Goal: Information Seeking & Learning: Learn about a topic

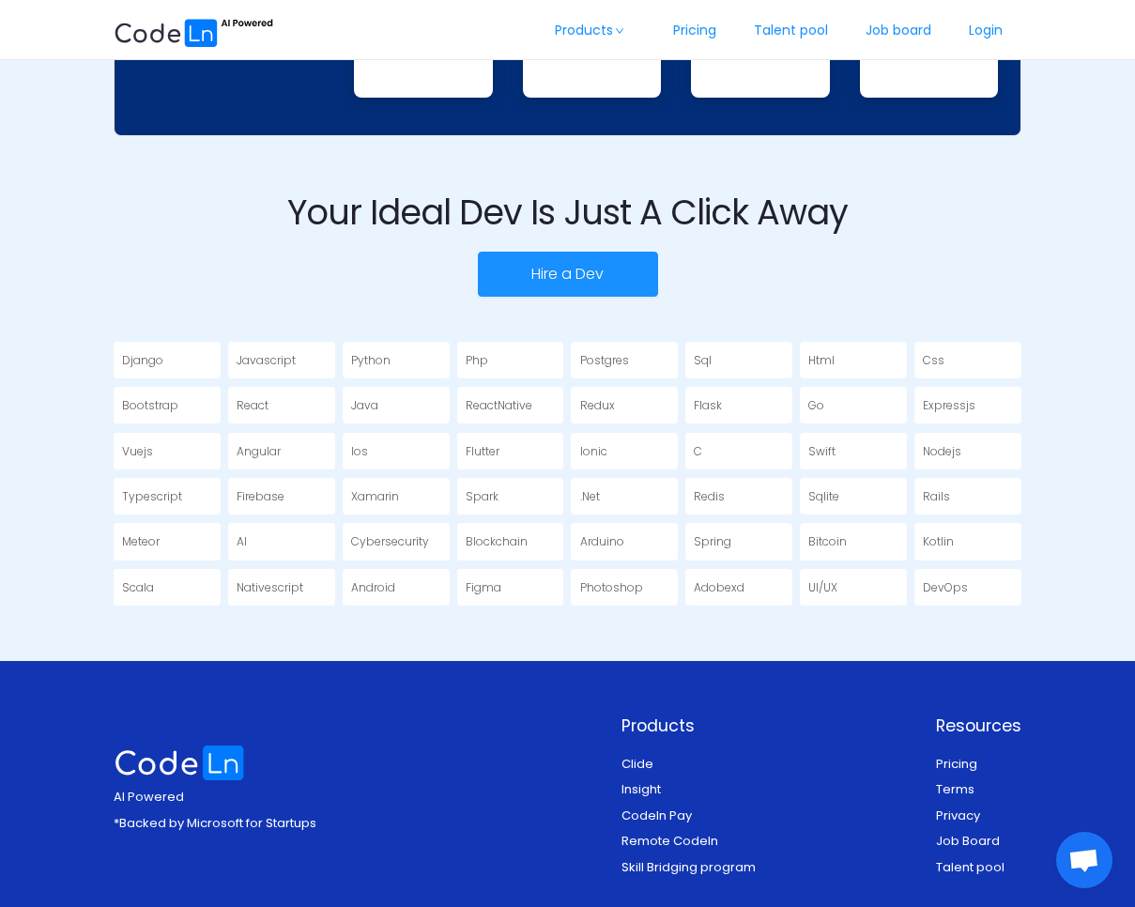
scroll to position [2973, 0]
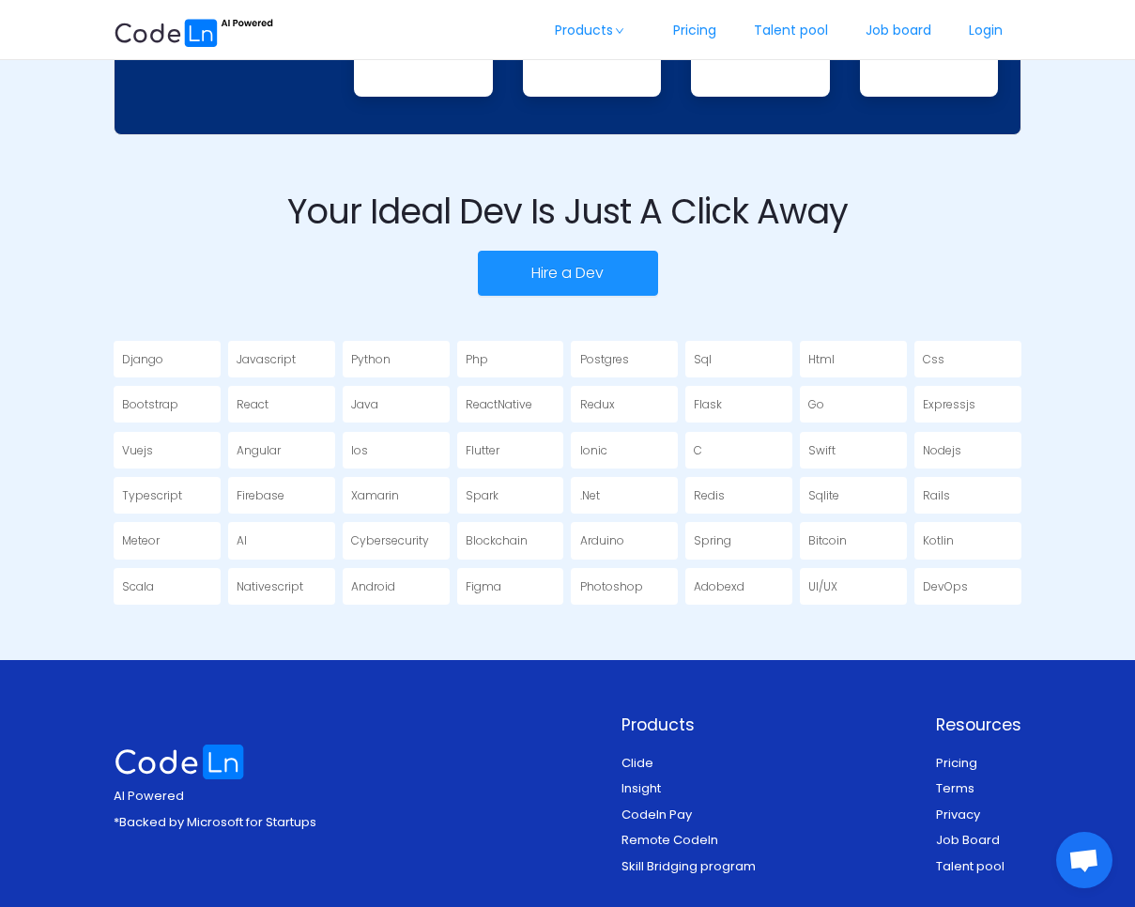
click at [171, 369] on div "Django" at bounding box center [167, 359] width 107 height 37
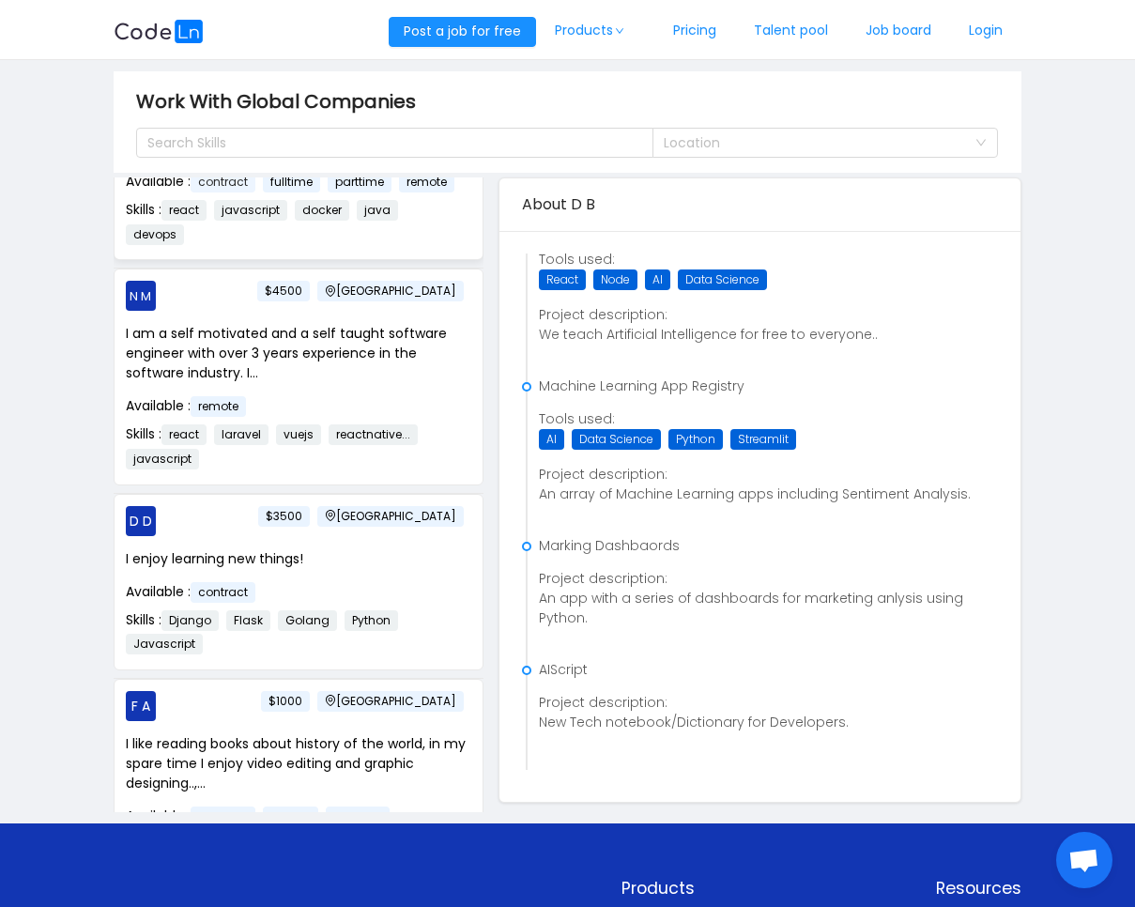
scroll to position [370, 0]
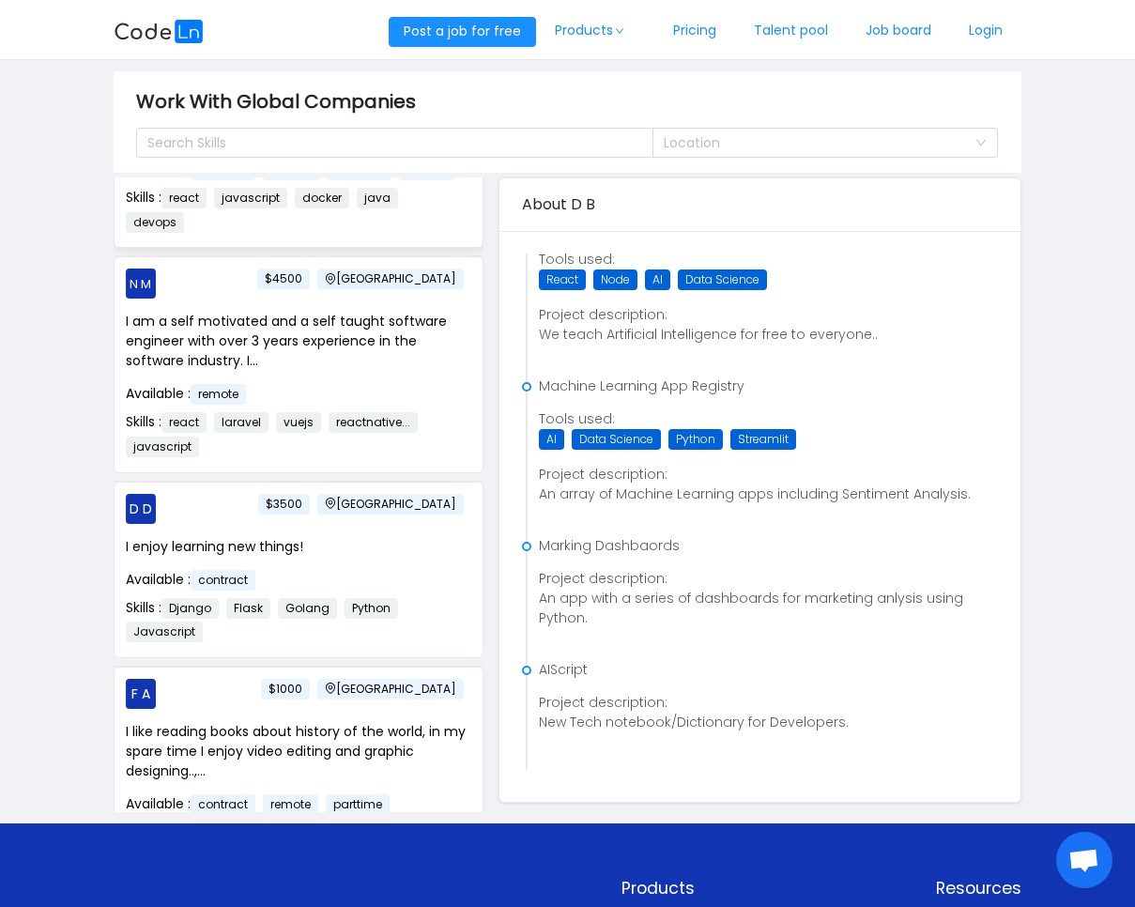
click at [240, 524] on p "D D Nigeria $3500" at bounding box center [299, 509] width 346 height 30
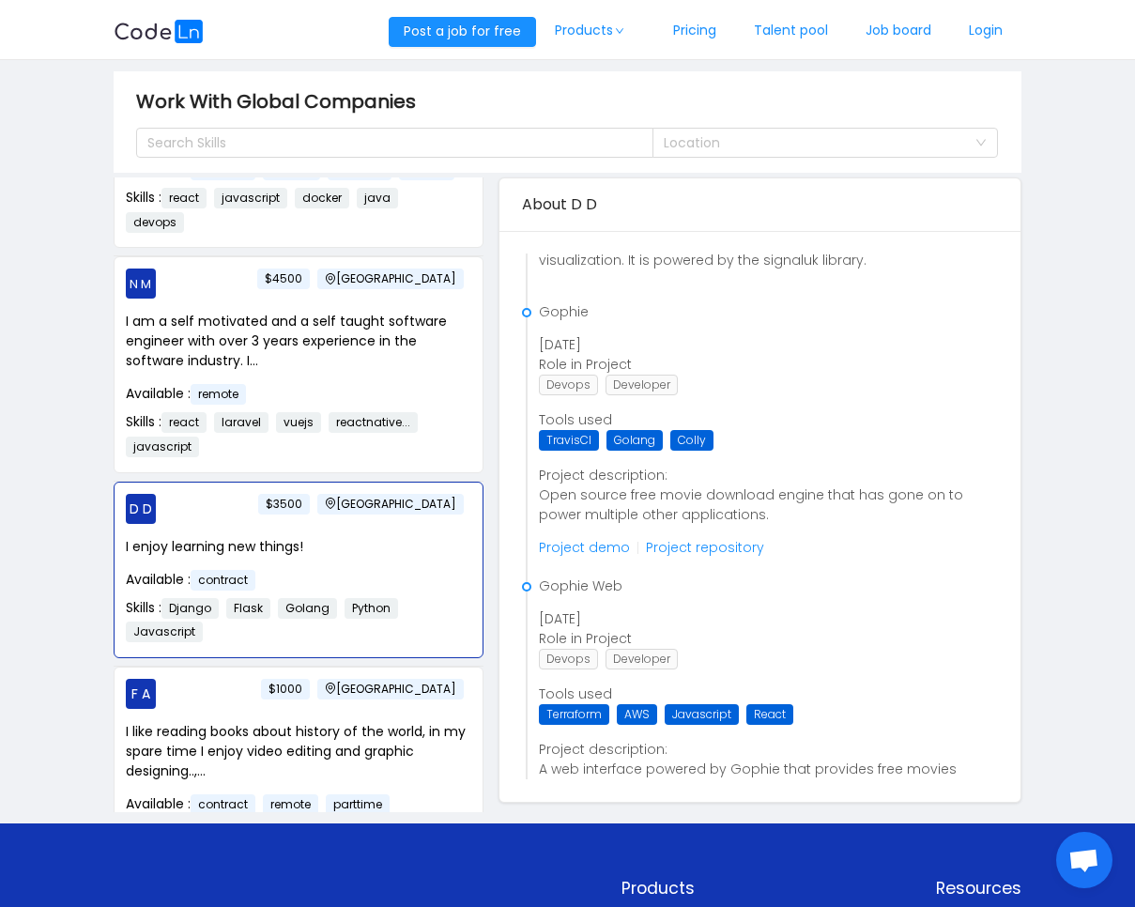
scroll to position [1847, 0]
click at [565, 546] on link "Project demo" at bounding box center [584, 548] width 91 height 19
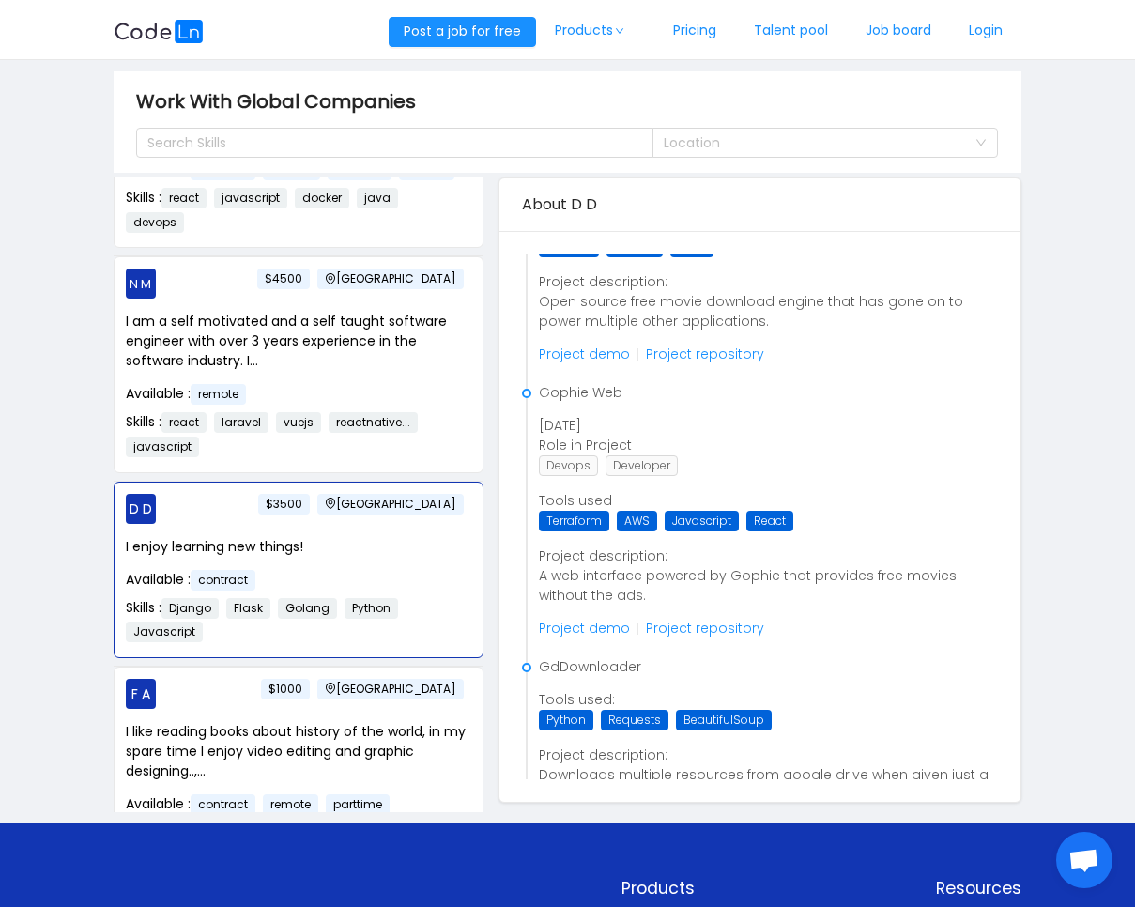
scroll to position [2044, 0]
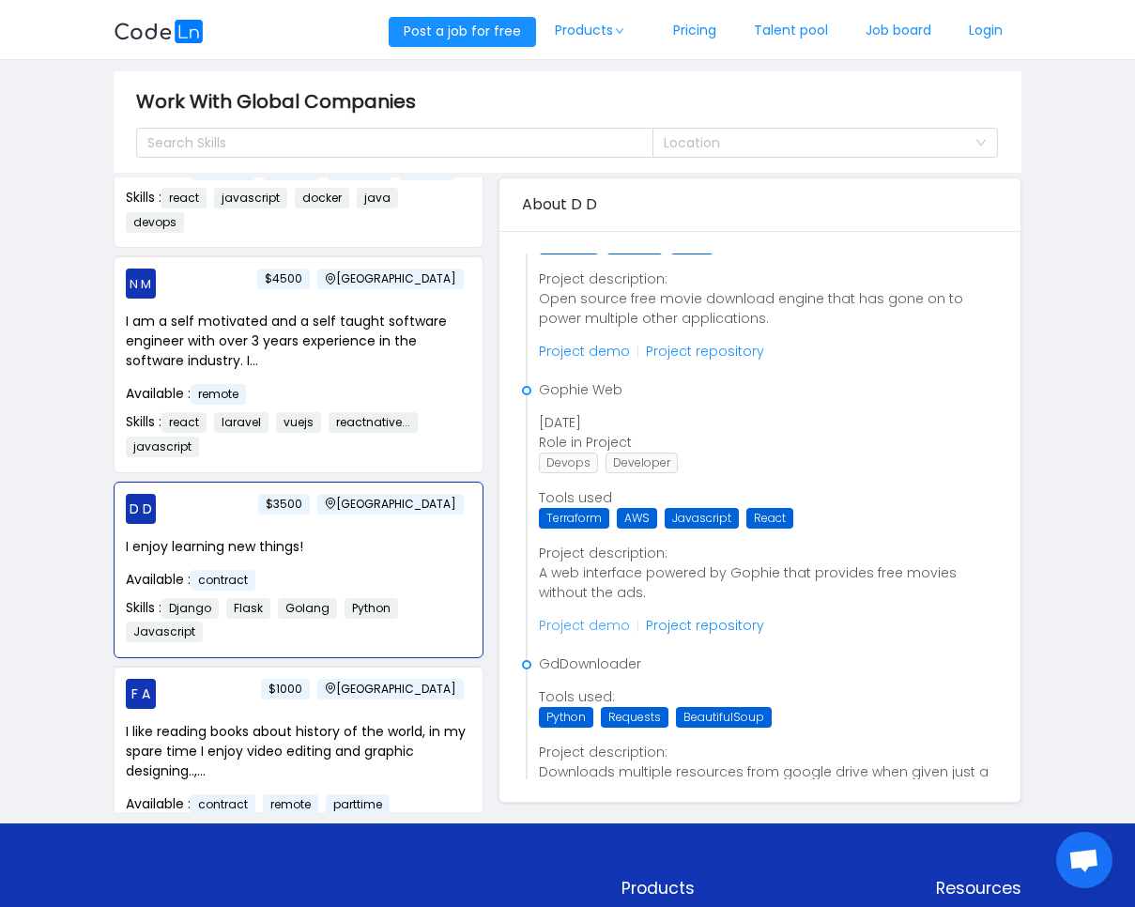
click at [581, 624] on link "Project demo" at bounding box center [584, 625] width 91 height 19
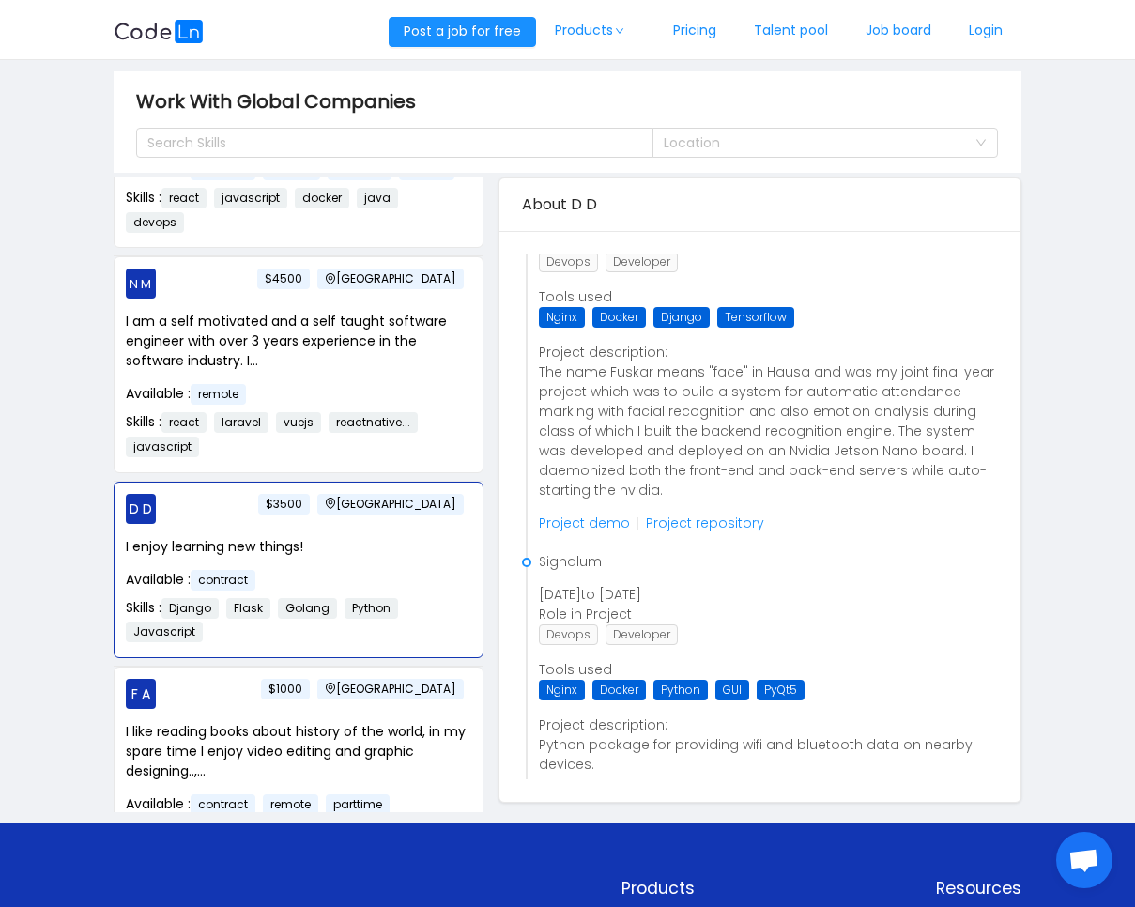
scroll to position [2877, 0]
click at [722, 529] on link "Project repository" at bounding box center [705, 524] width 118 height 19
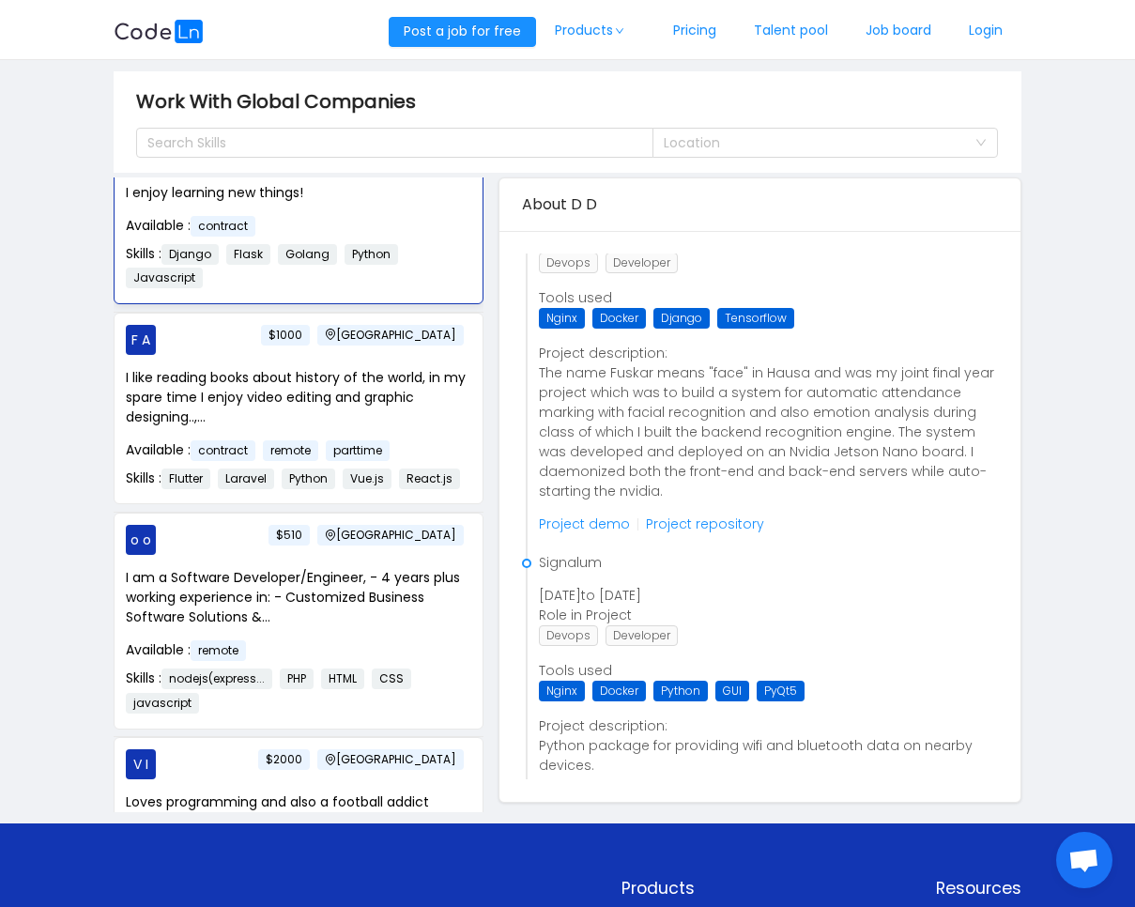
scroll to position [0, 0]
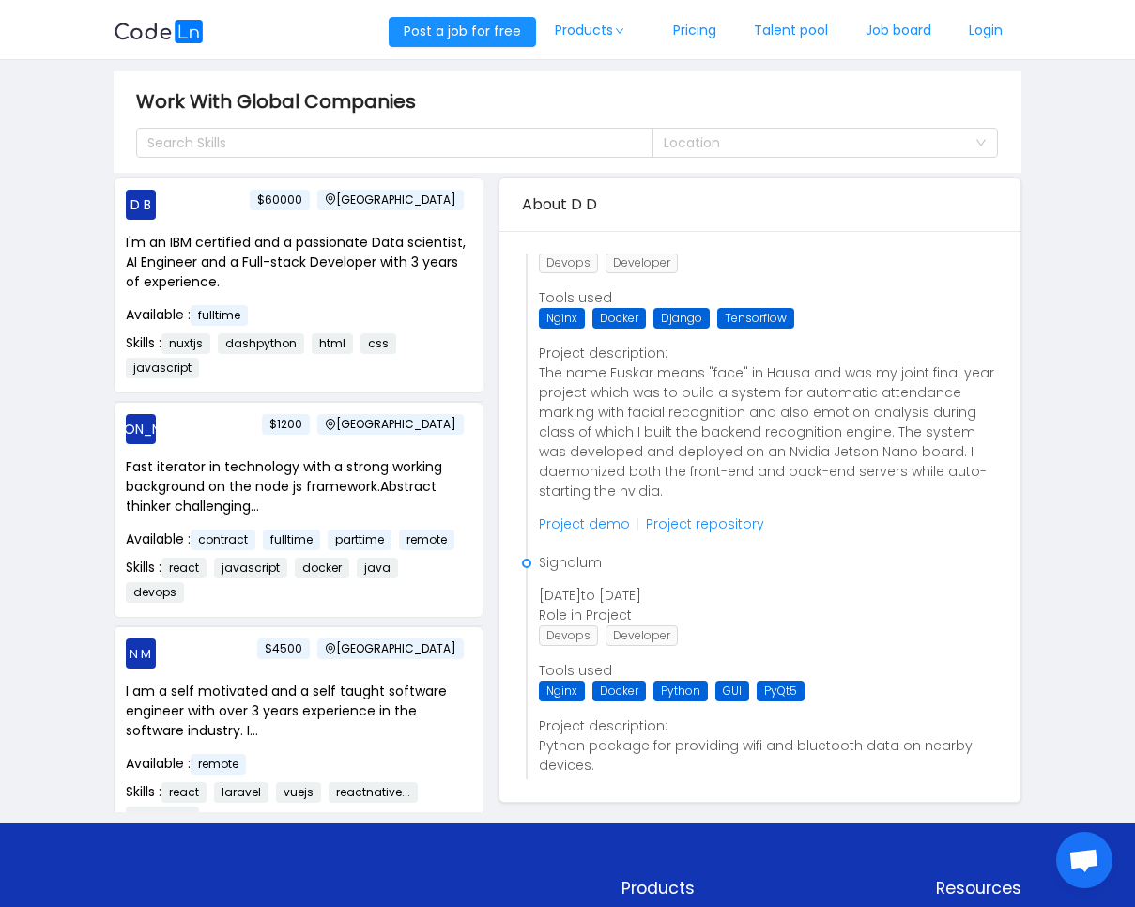
click at [416, 125] on div "Search Skills Location" at bounding box center [567, 136] width 863 height 41
click at [445, 148] on div "Search Skills" at bounding box center [386, 142] width 479 height 19
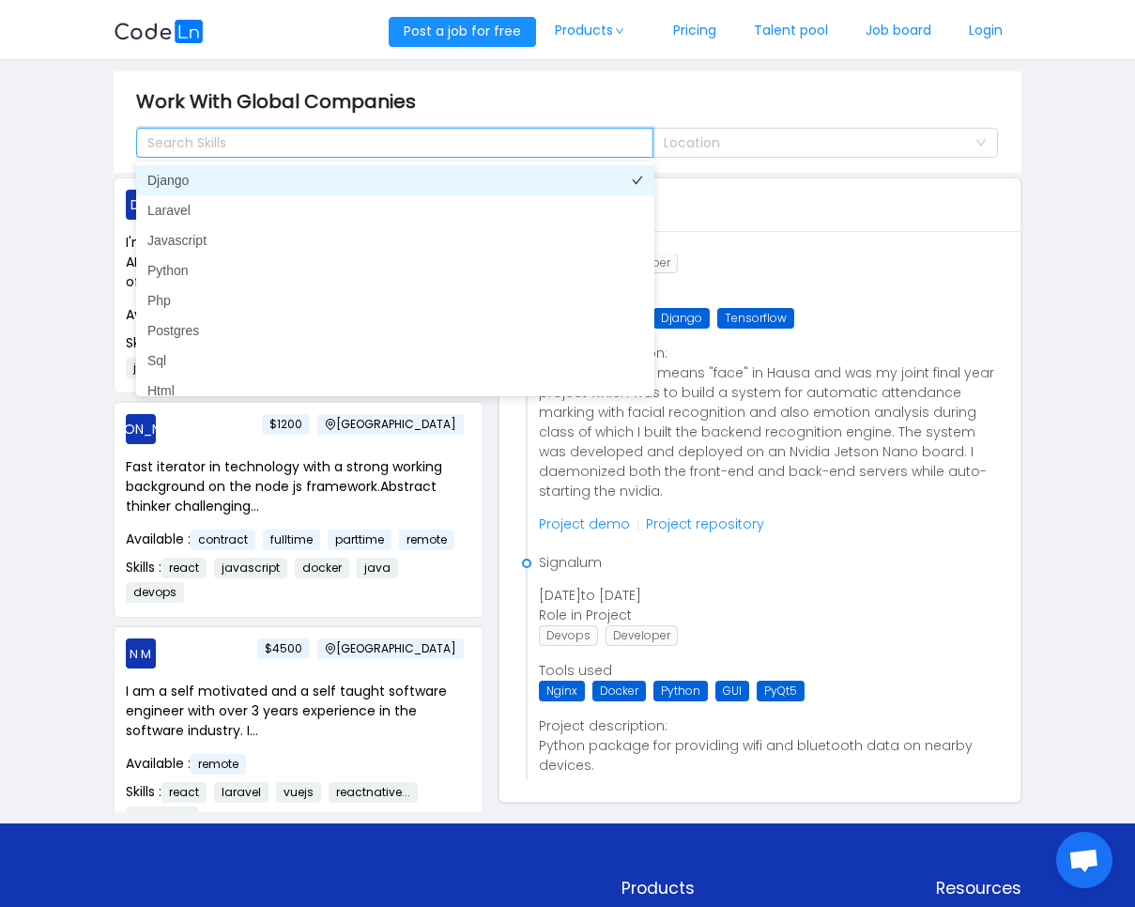
click at [446, 176] on li "Django" at bounding box center [395, 180] width 518 height 30
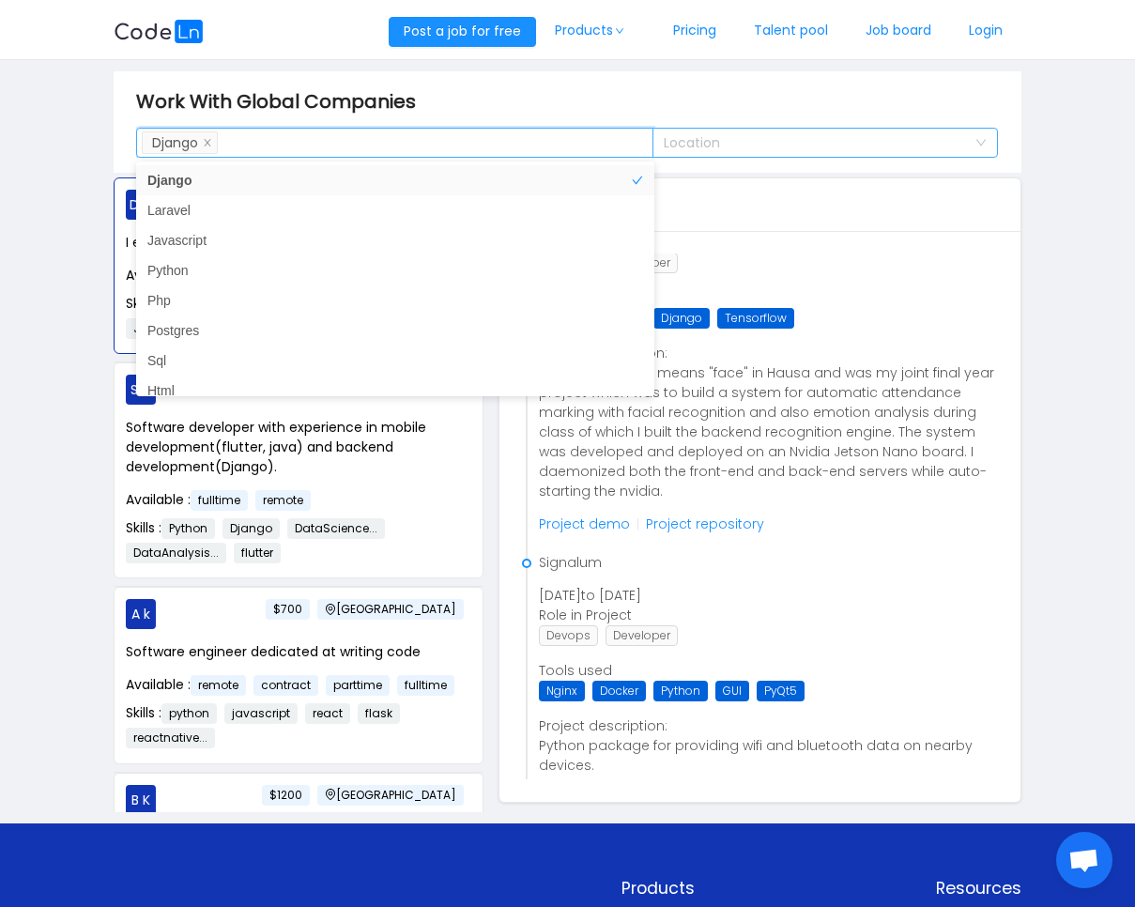
click at [785, 144] on div "Location" at bounding box center [815, 142] width 302 height 19
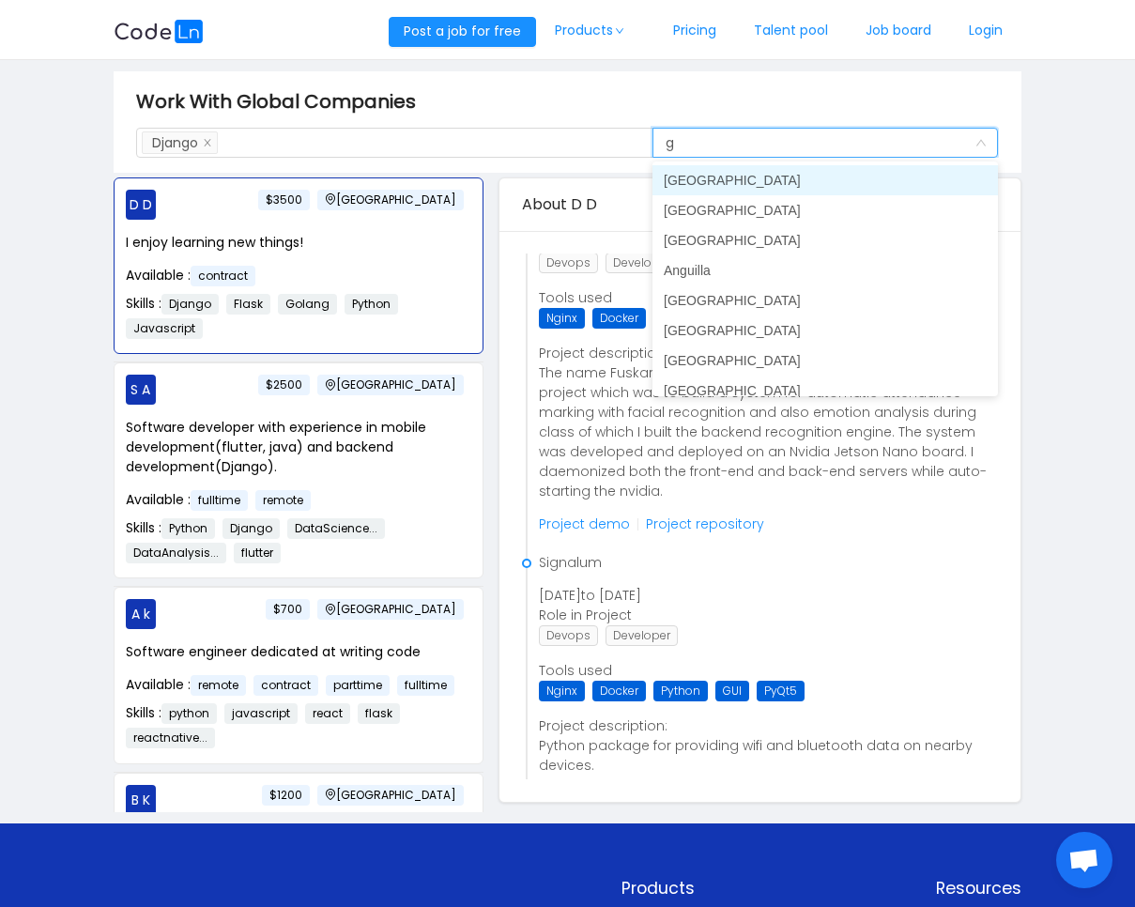
type input "gh"
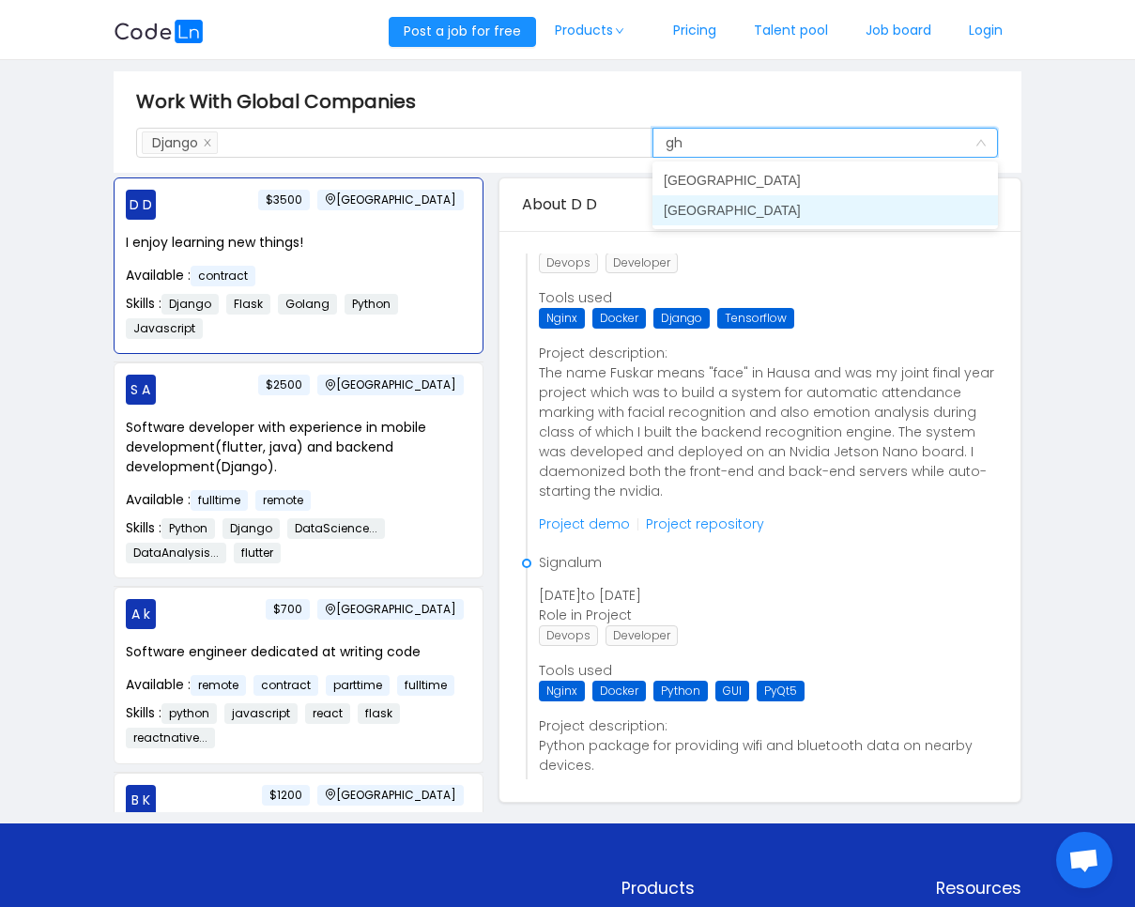
click at [764, 211] on li "[GEOGRAPHIC_DATA]" at bounding box center [826, 210] width 346 height 30
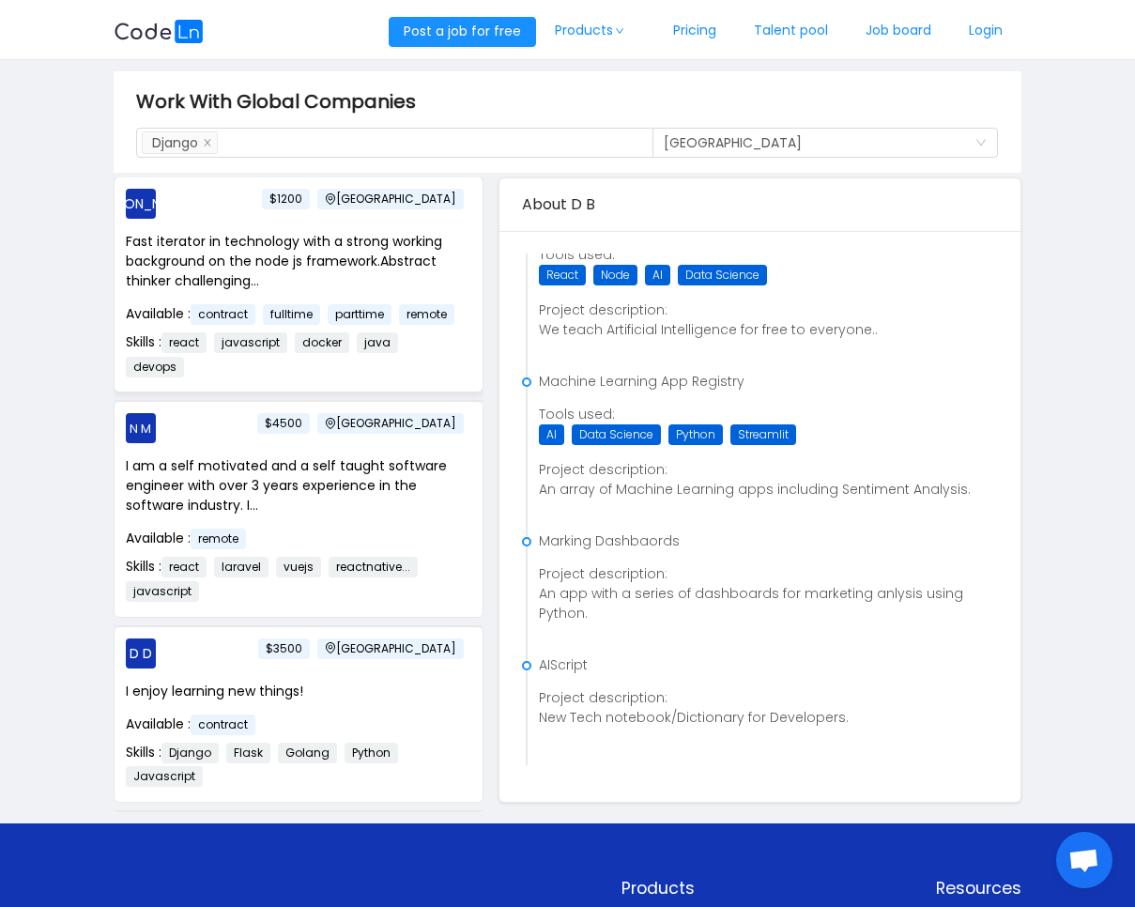
scroll to position [239, 0]
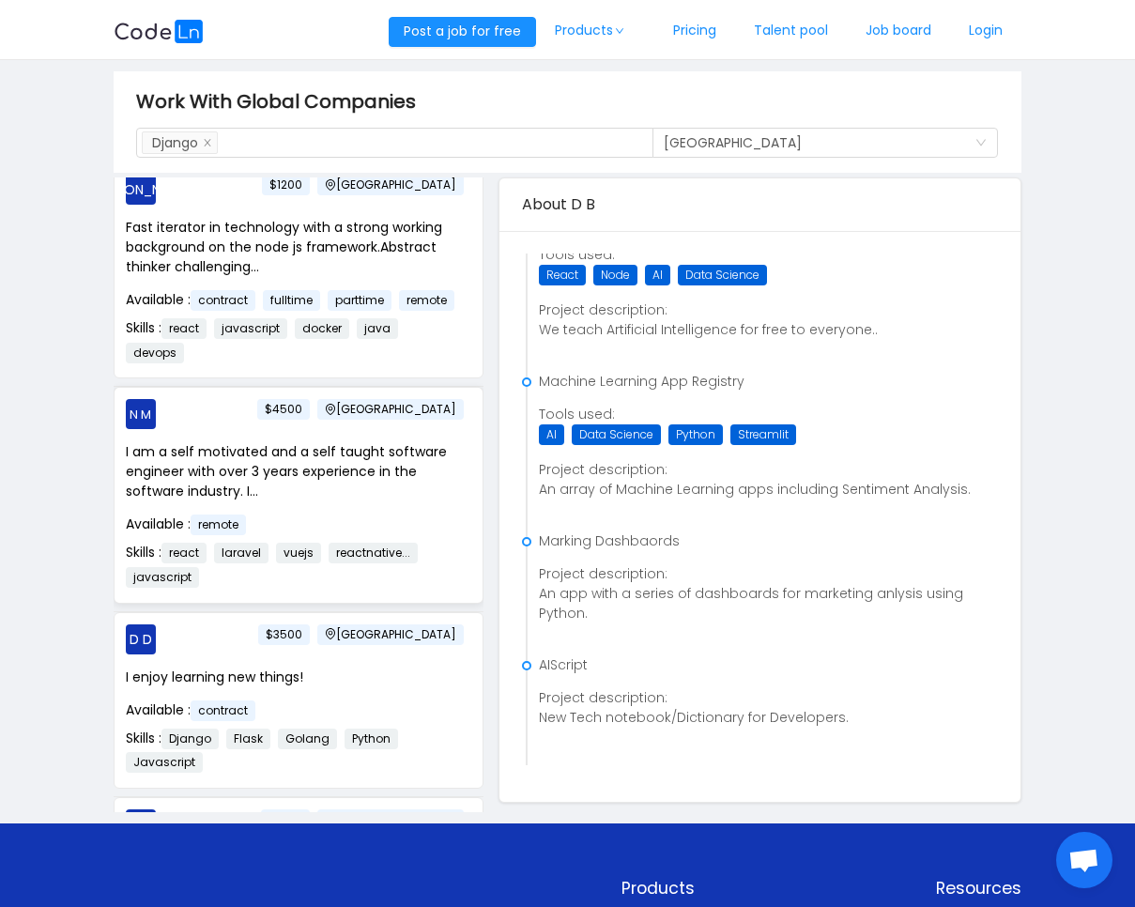
click at [367, 535] on div "Available : remote" at bounding box center [299, 525] width 346 height 21
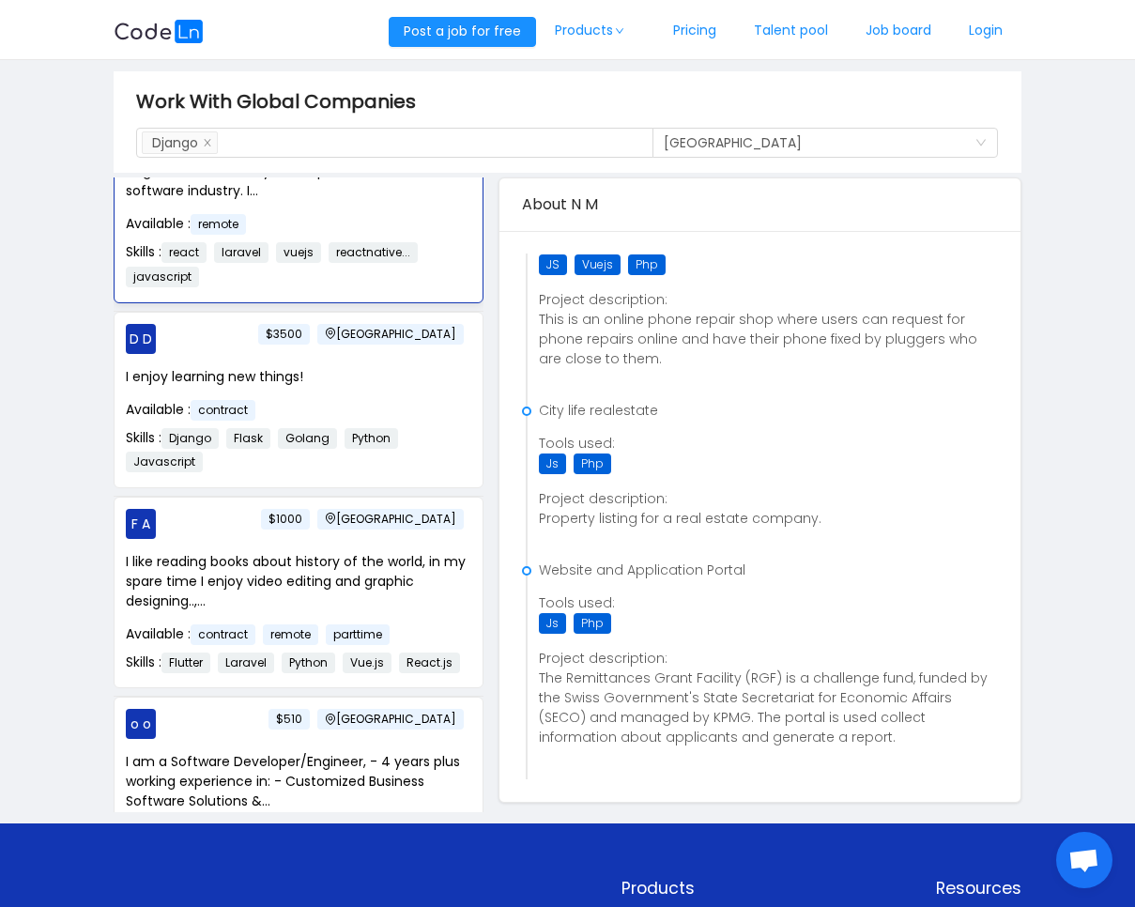
scroll to position [543, 0]
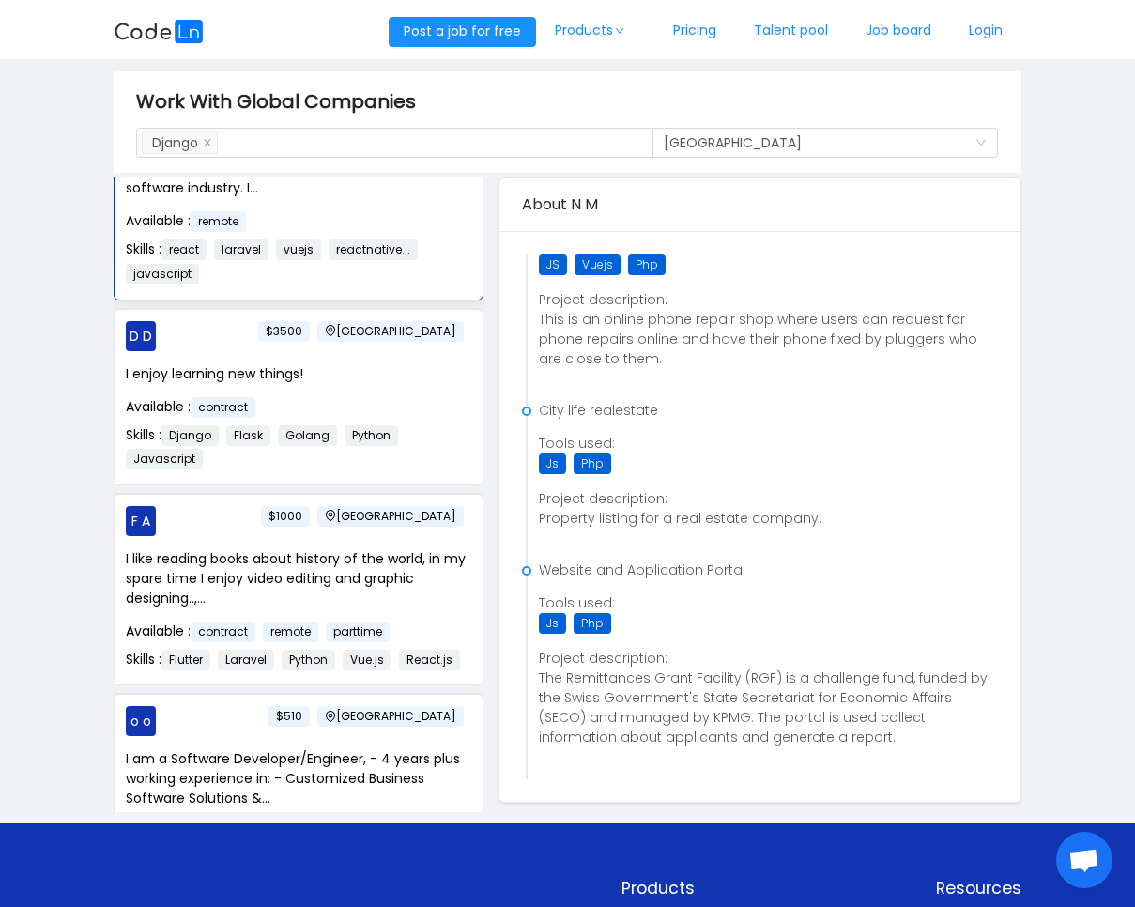
click at [376, 599] on p "I like reading books about history of the world, in my spare time I enjoy video…" at bounding box center [299, 578] width 346 height 59
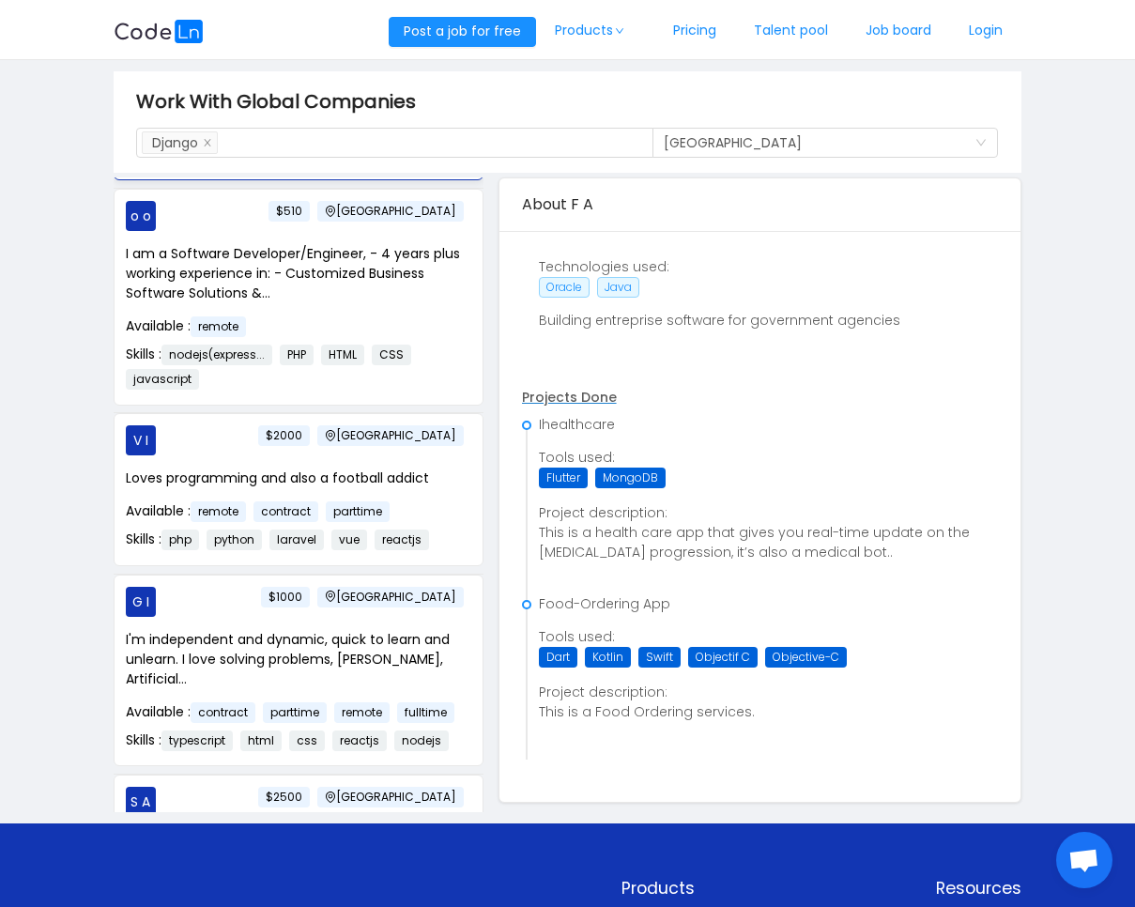
scroll to position [1056, 0]
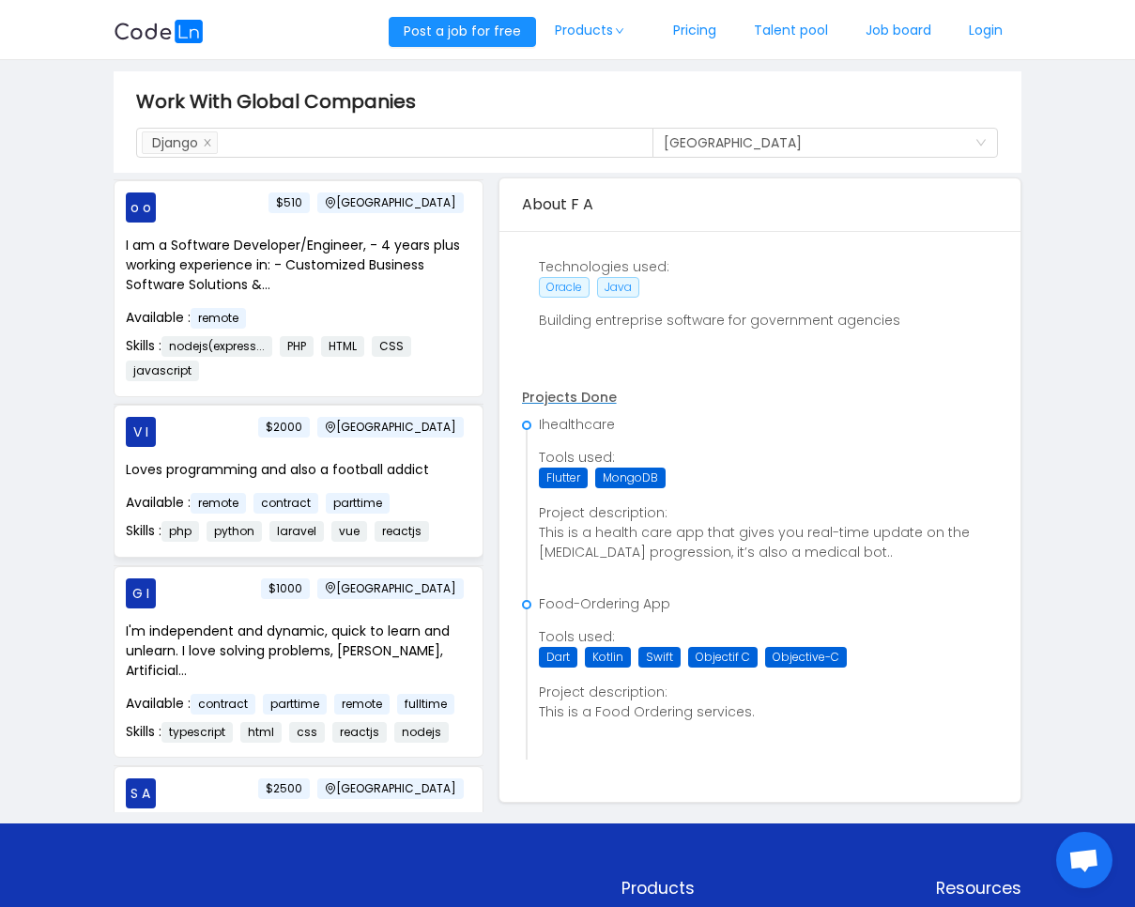
click at [422, 480] on p "Loves programming and also a football addict" at bounding box center [299, 470] width 346 height 20
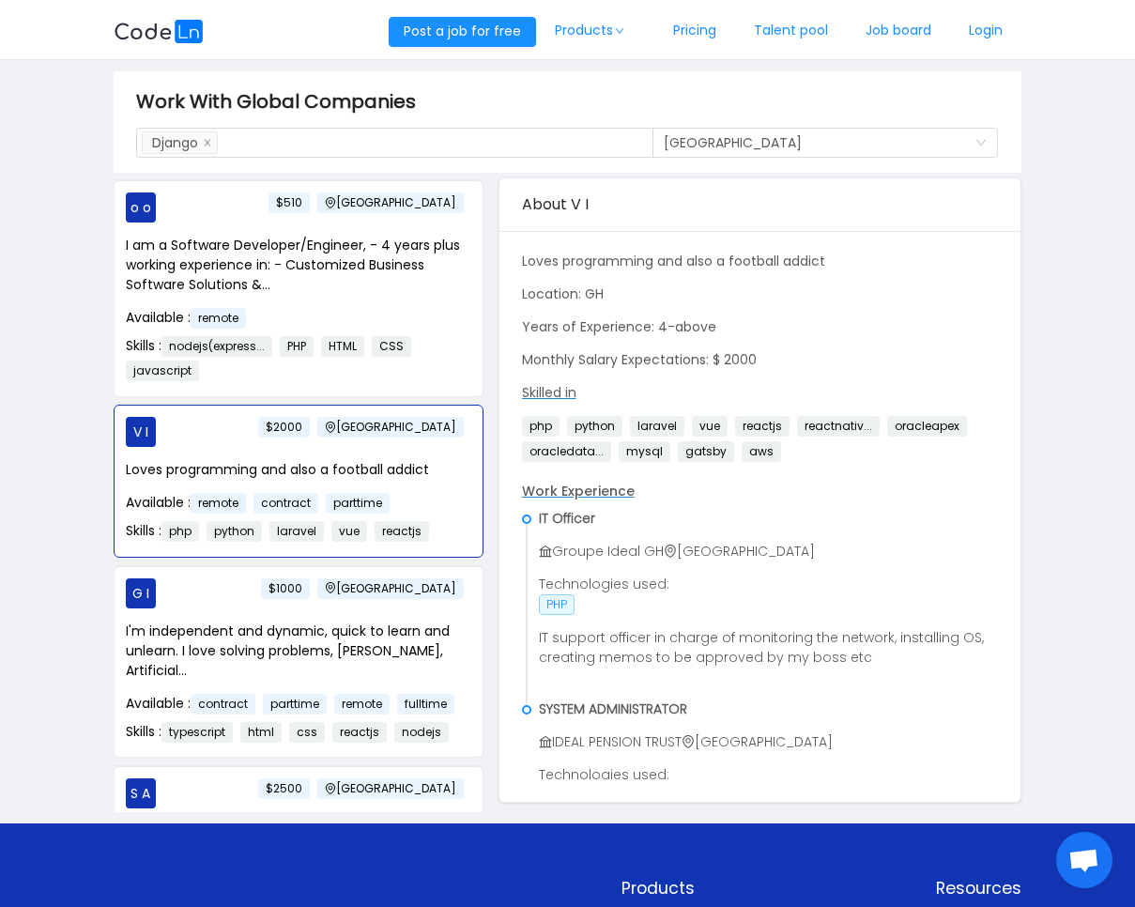
scroll to position [0, 0]
click at [338, 681] on p "I'm independent and dynamic, quick to learn and unlearn. I love solving problem…" at bounding box center [299, 651] width 346 height 59
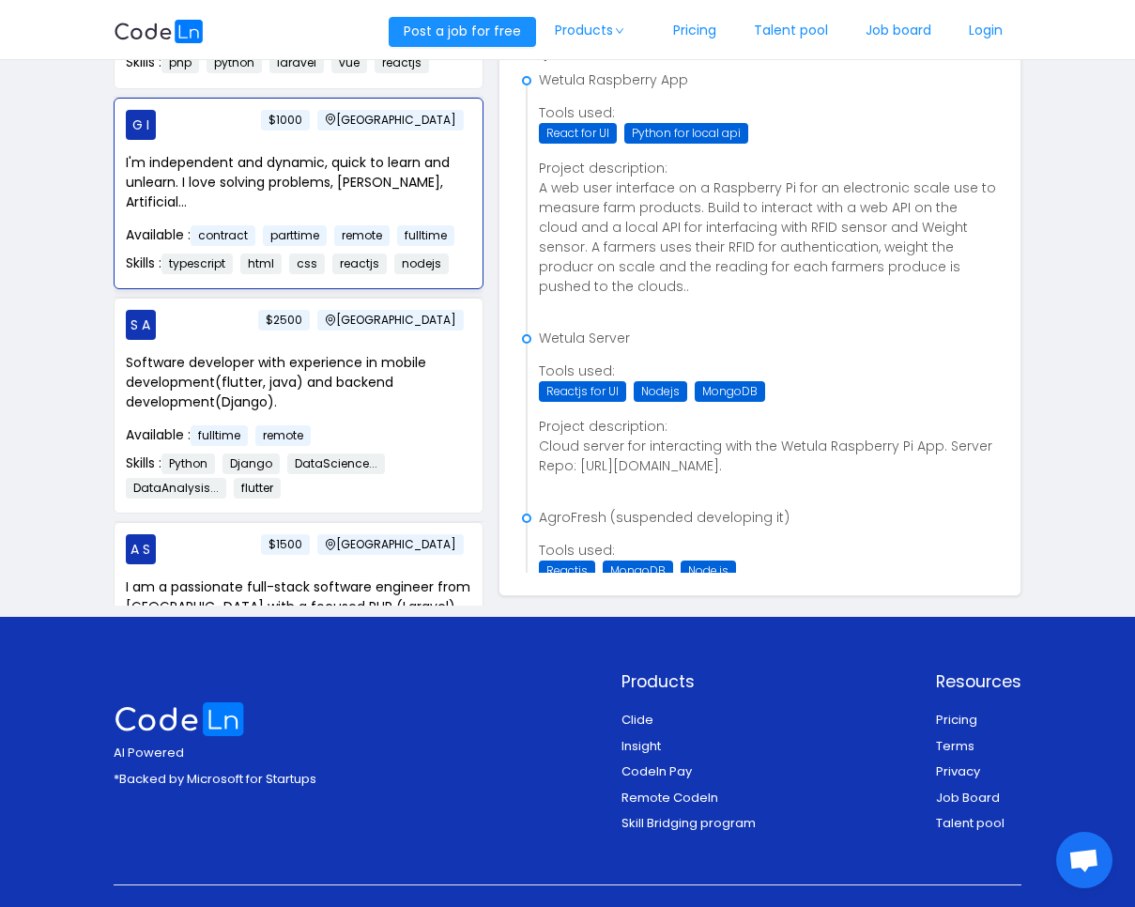
scroll to position [1323, 0]
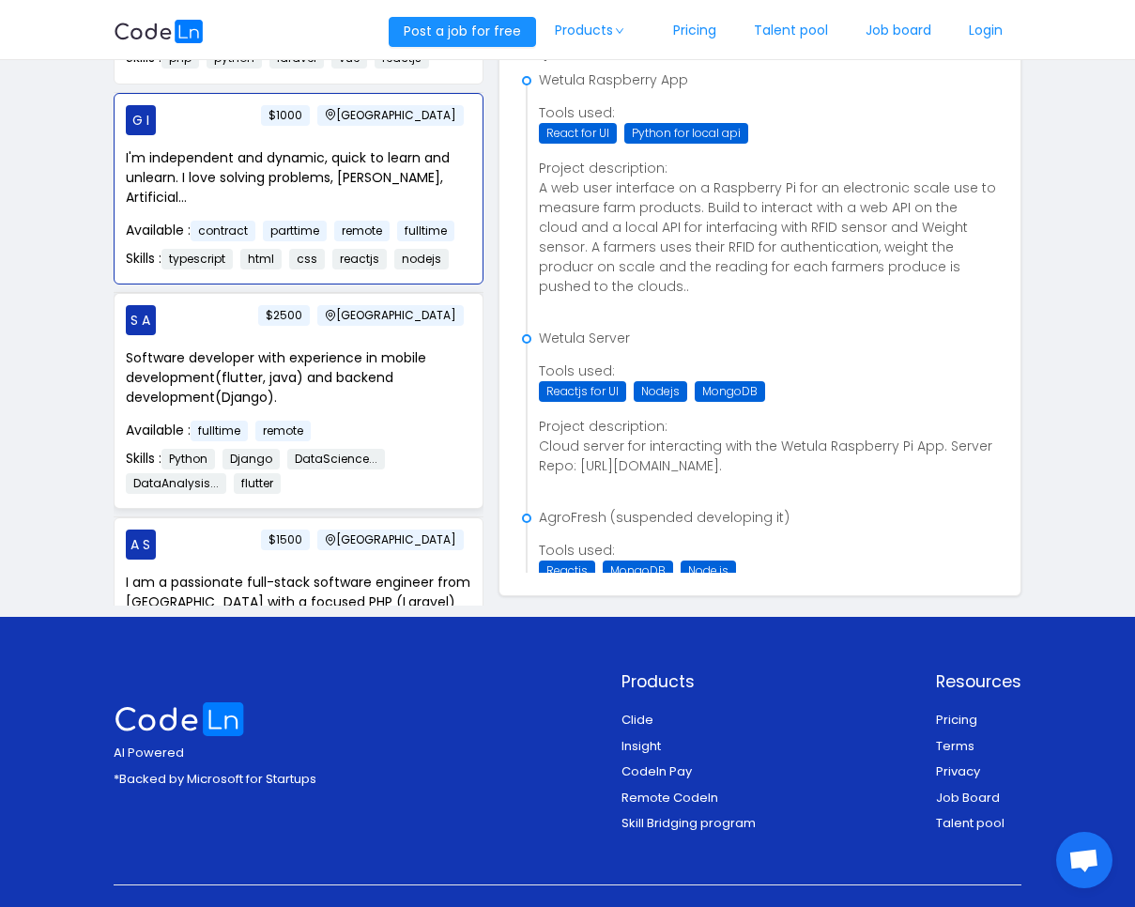
click at [216, 407] on p "Software developer with experience in mobile development(flutter, java) and bac…" at bounding box center [299, 377] width 346 height 59
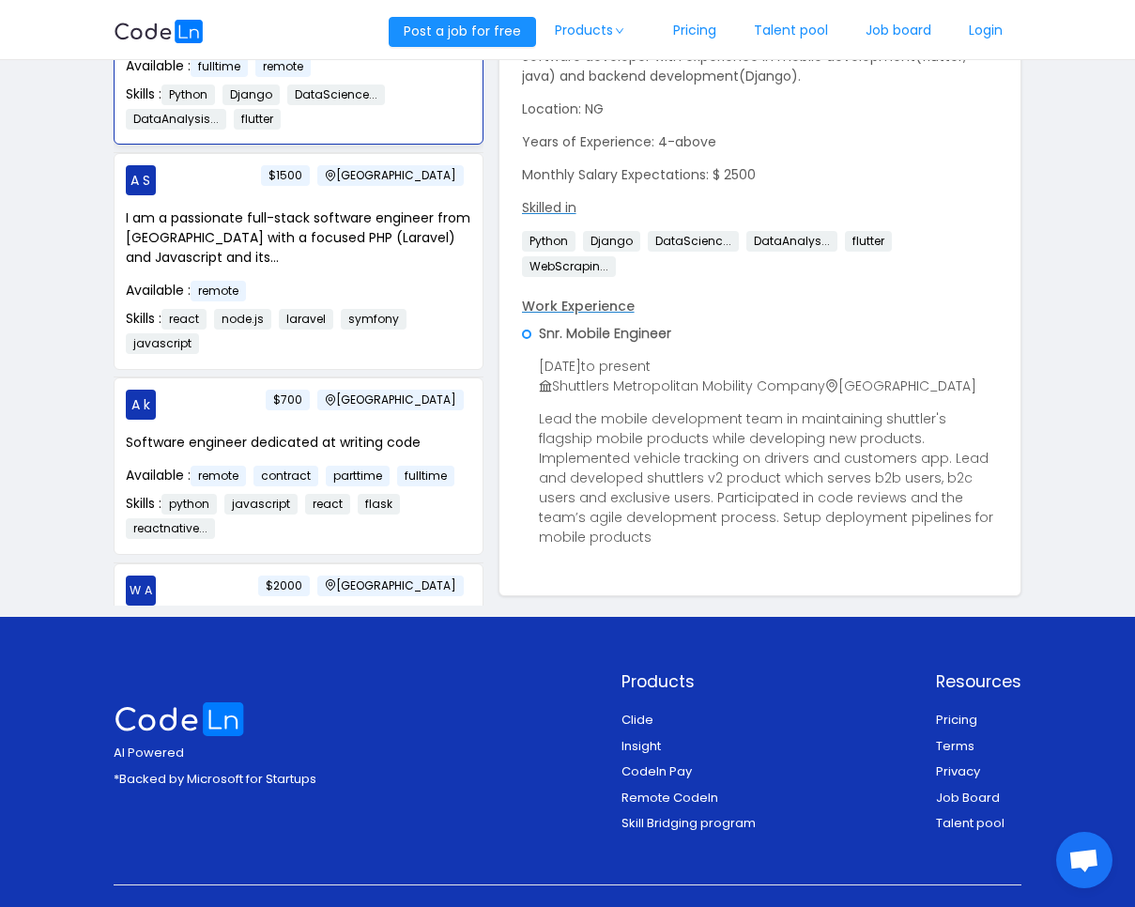
scroll to position [1688, 0]
click at [356, 267] on p "I am a passionate full-stack software engineer from [GEOGRAPHIC_DATA] with a fo…" at bounding box center [299, 236] width 346 height 59
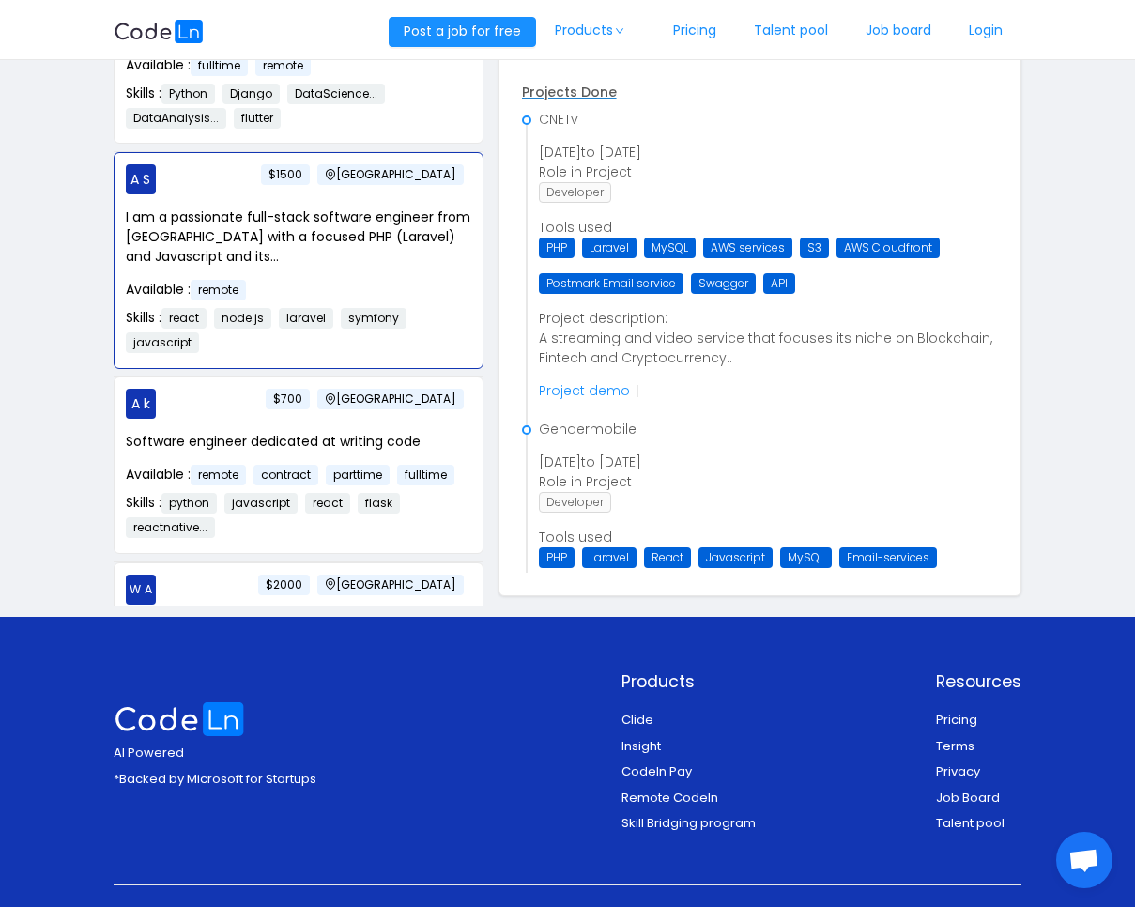
scroll to position [907, 0]
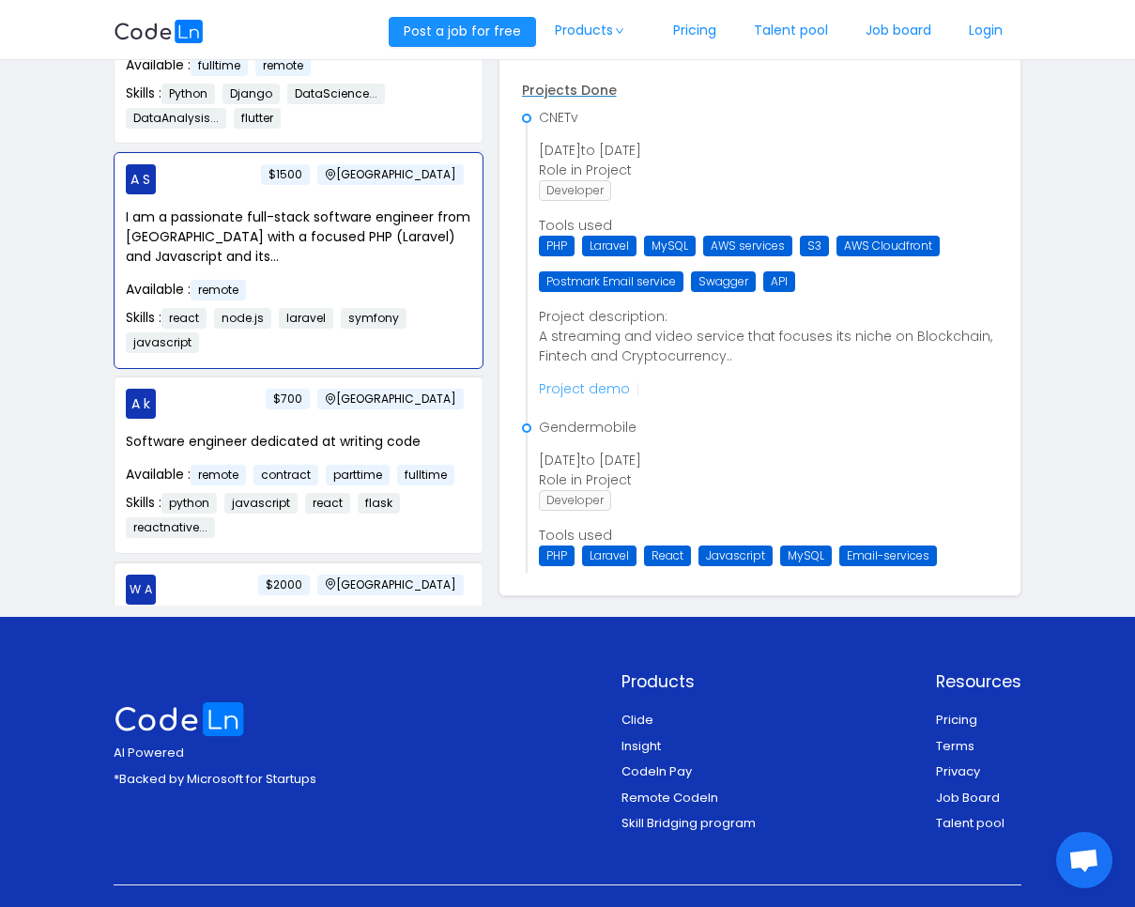
click at [608, 388] on link "Project demo" at bounding box center [584, 388] width 91 height 19
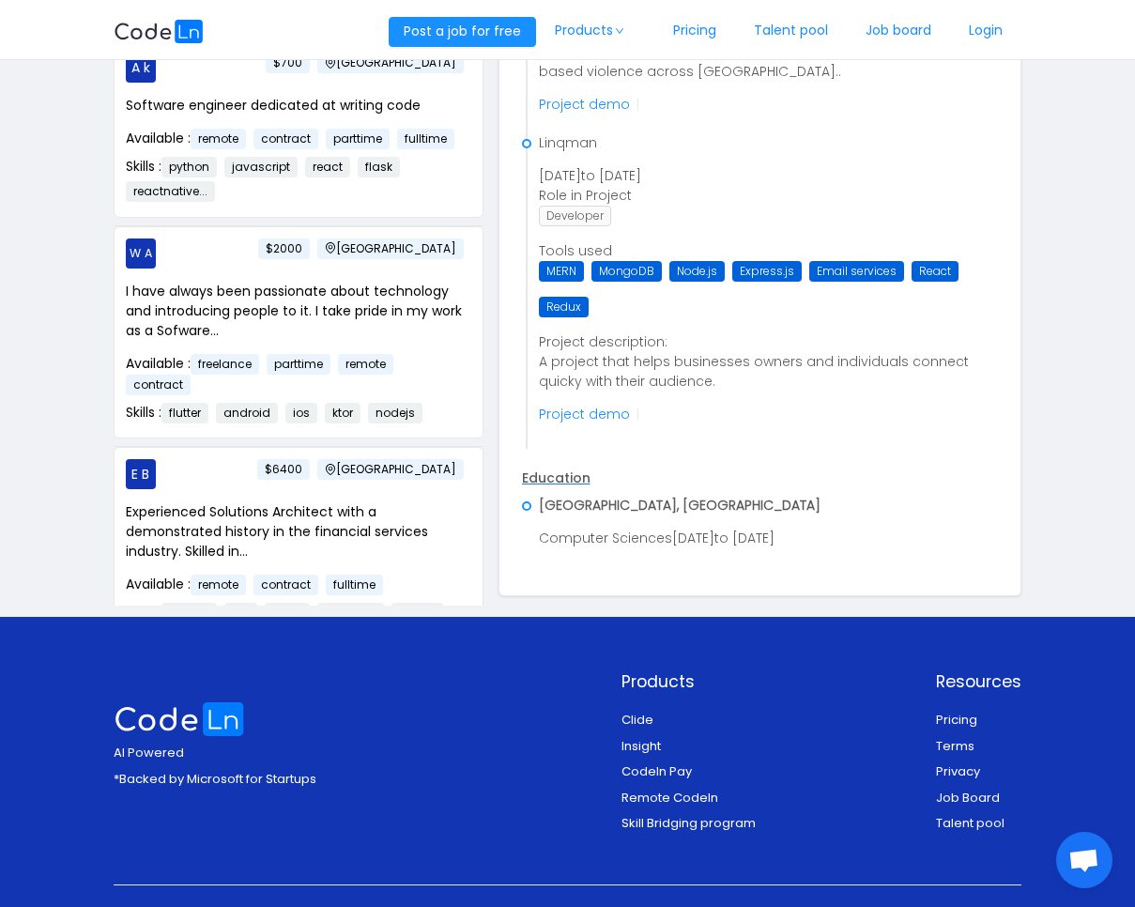
scroll to position [2027, 0]
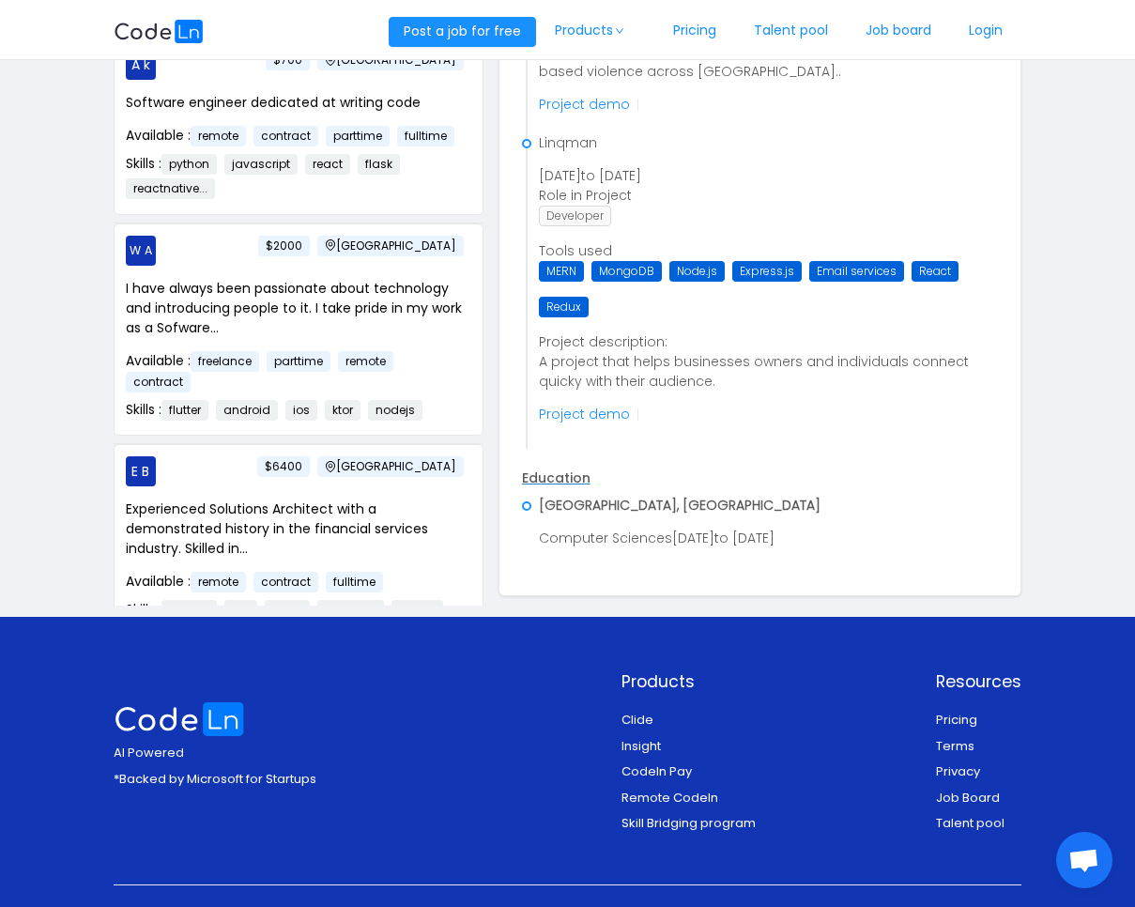
click at [335, 338] on p "I have always been passionate about technology and introducing people to it. I …" at bounding box center [299, 308] width 346 height 59
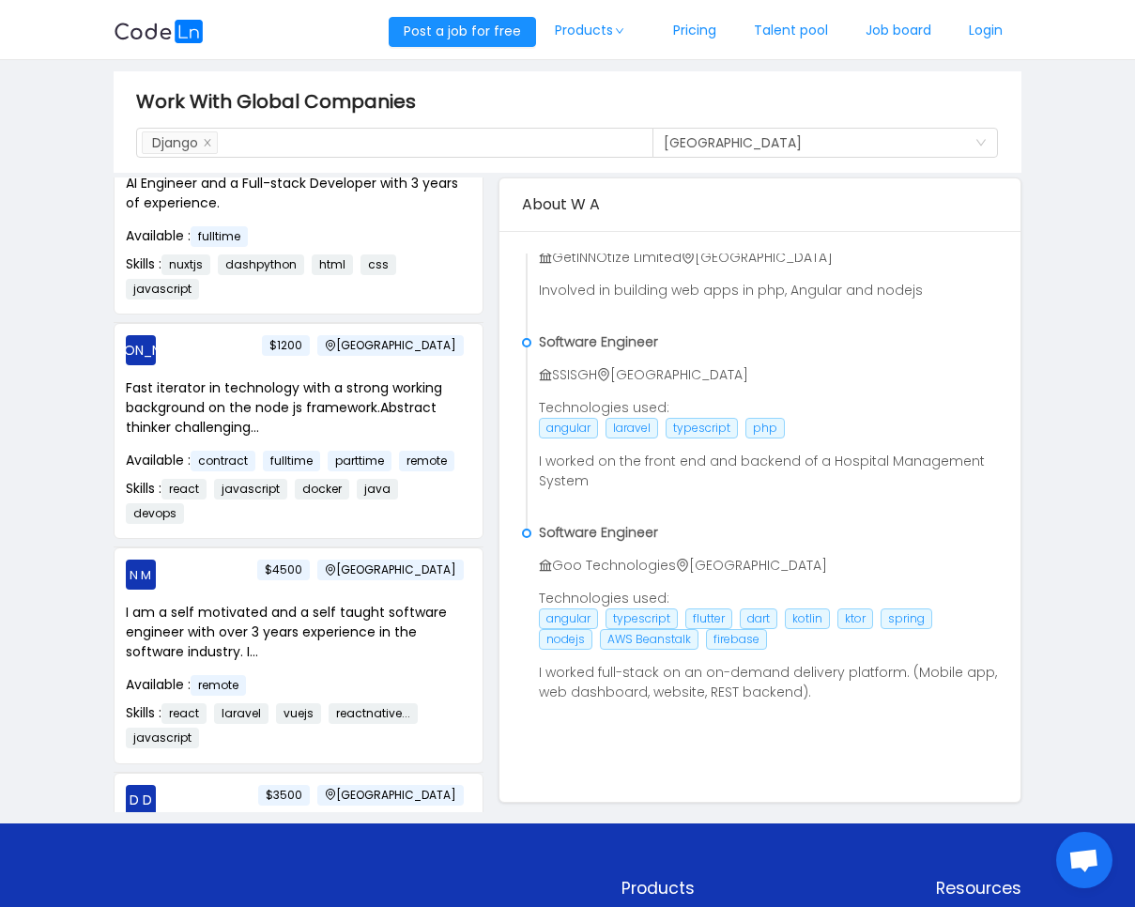
scroll to position [0, 0]
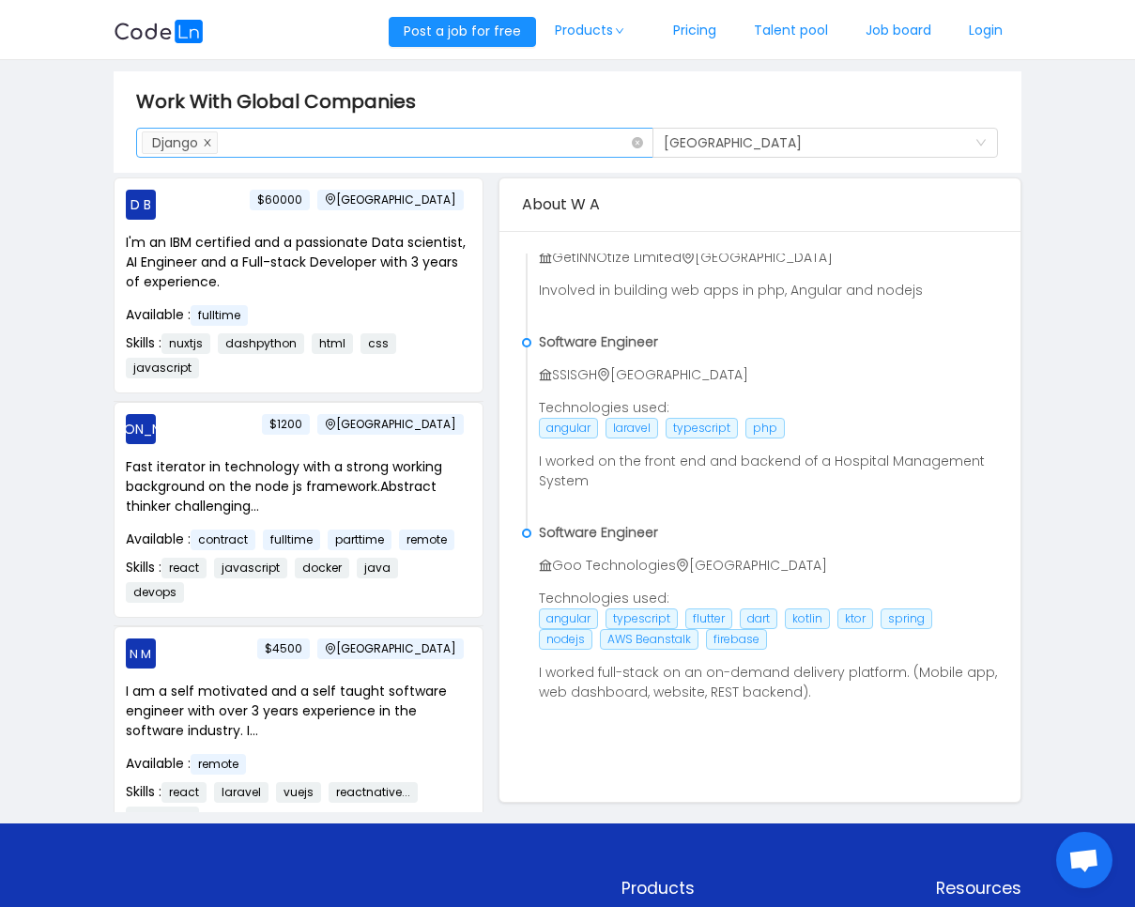
click at [209, 141] on icon "icon: close" at bounding box center [207, 142] width 7 height 7
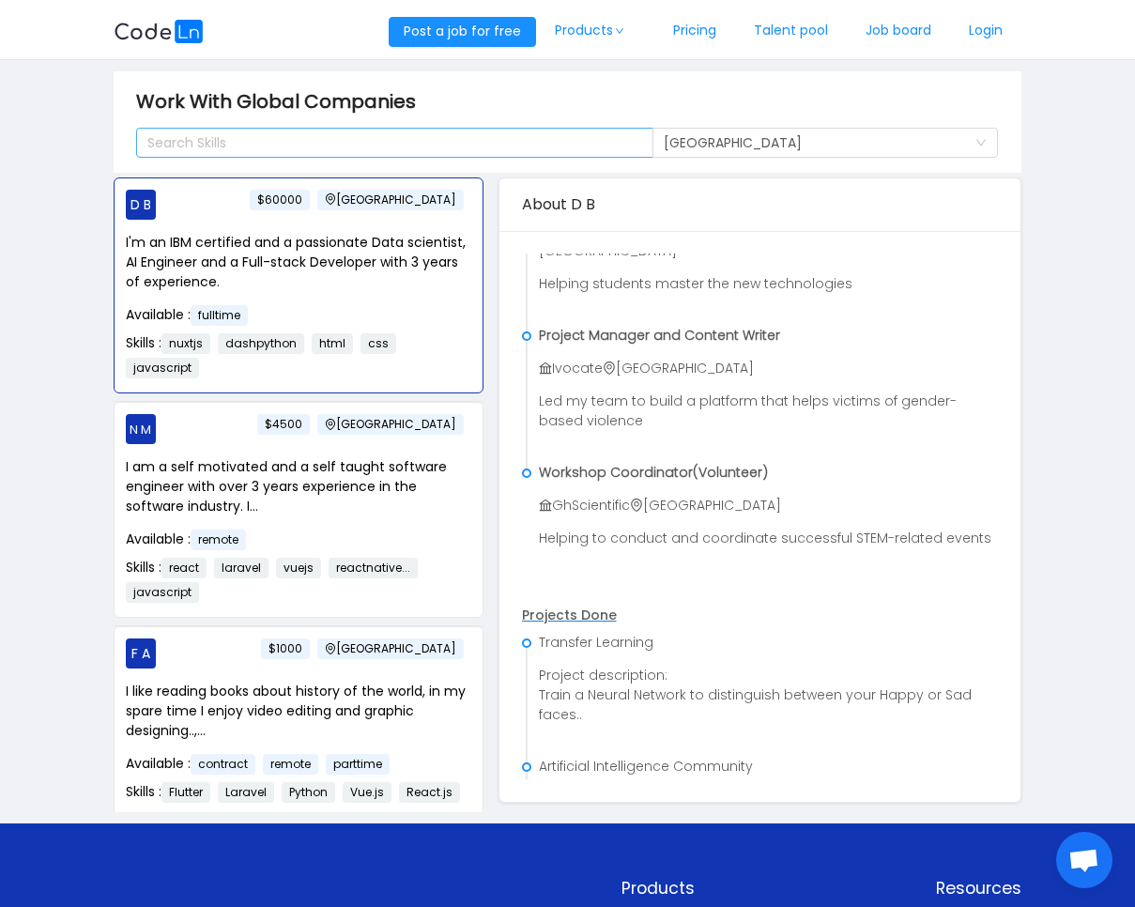
scroll to position [400, 0]
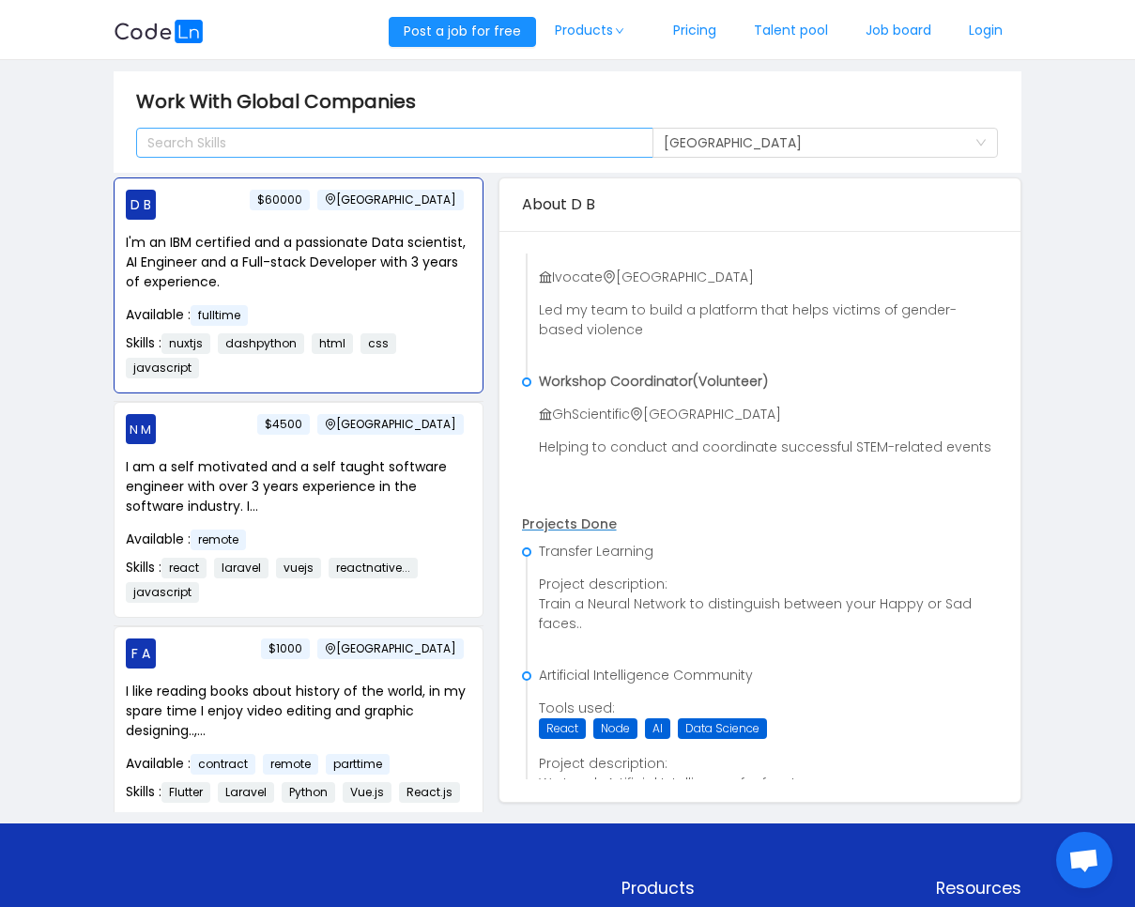
click at [209, 141] on div "Search Skills" at bounding box center [386, 142] width 479 height 19
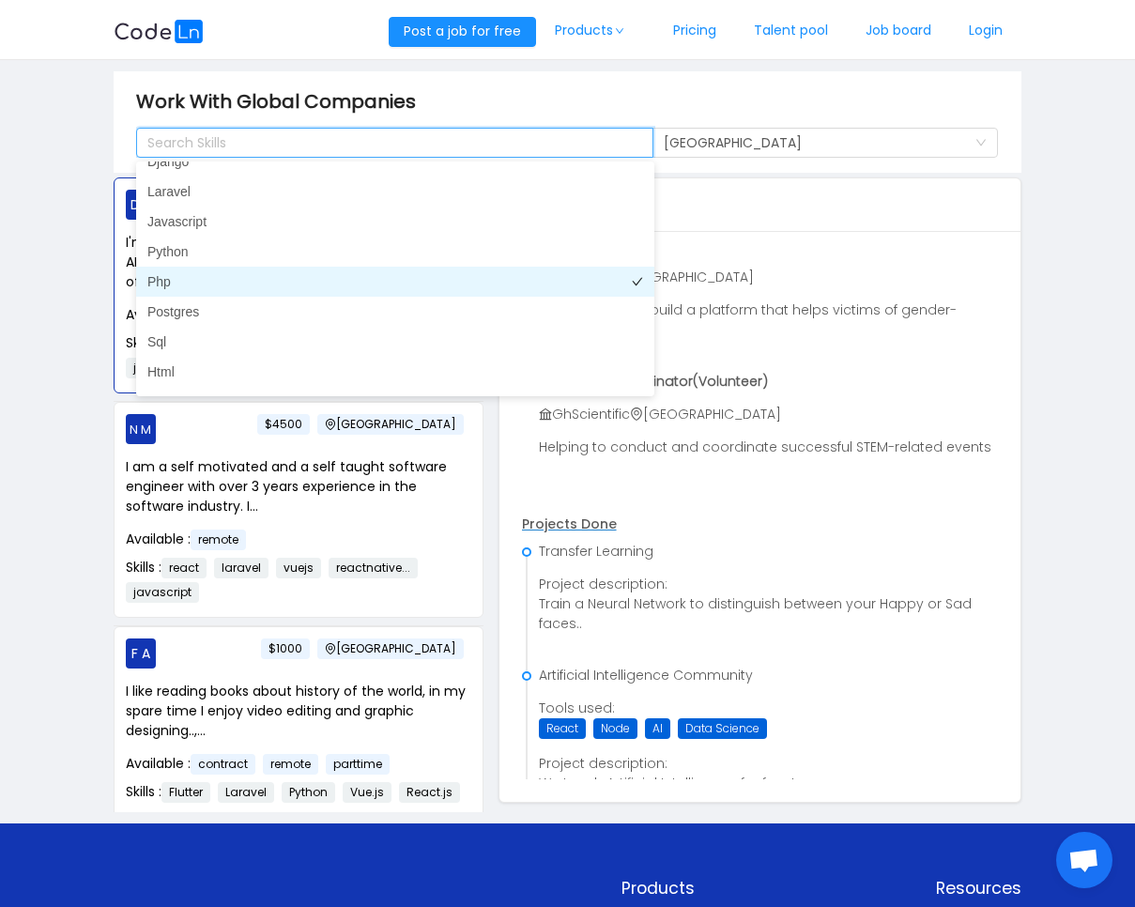
scroll to position [0, 0]
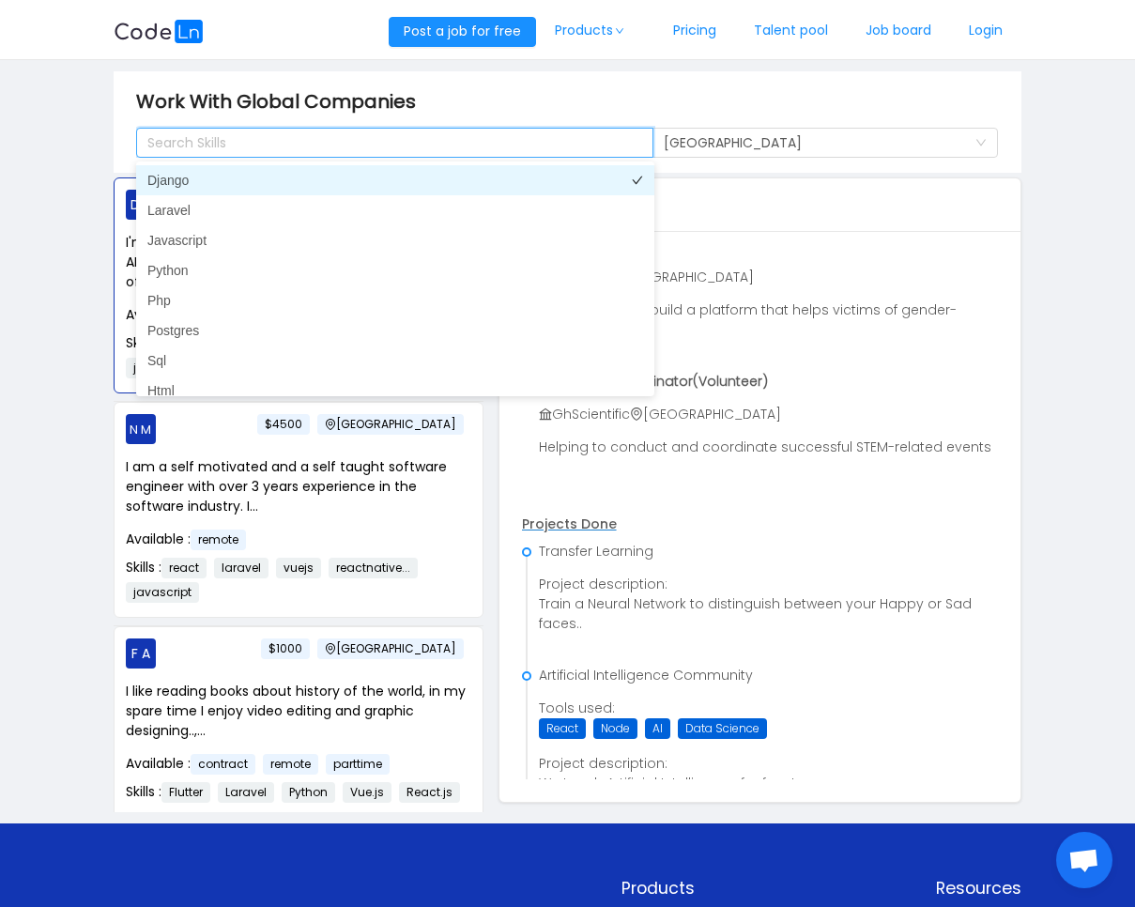
click at [346, 171] on li "Django" at bounding box center [395, 180] width 518 height 30
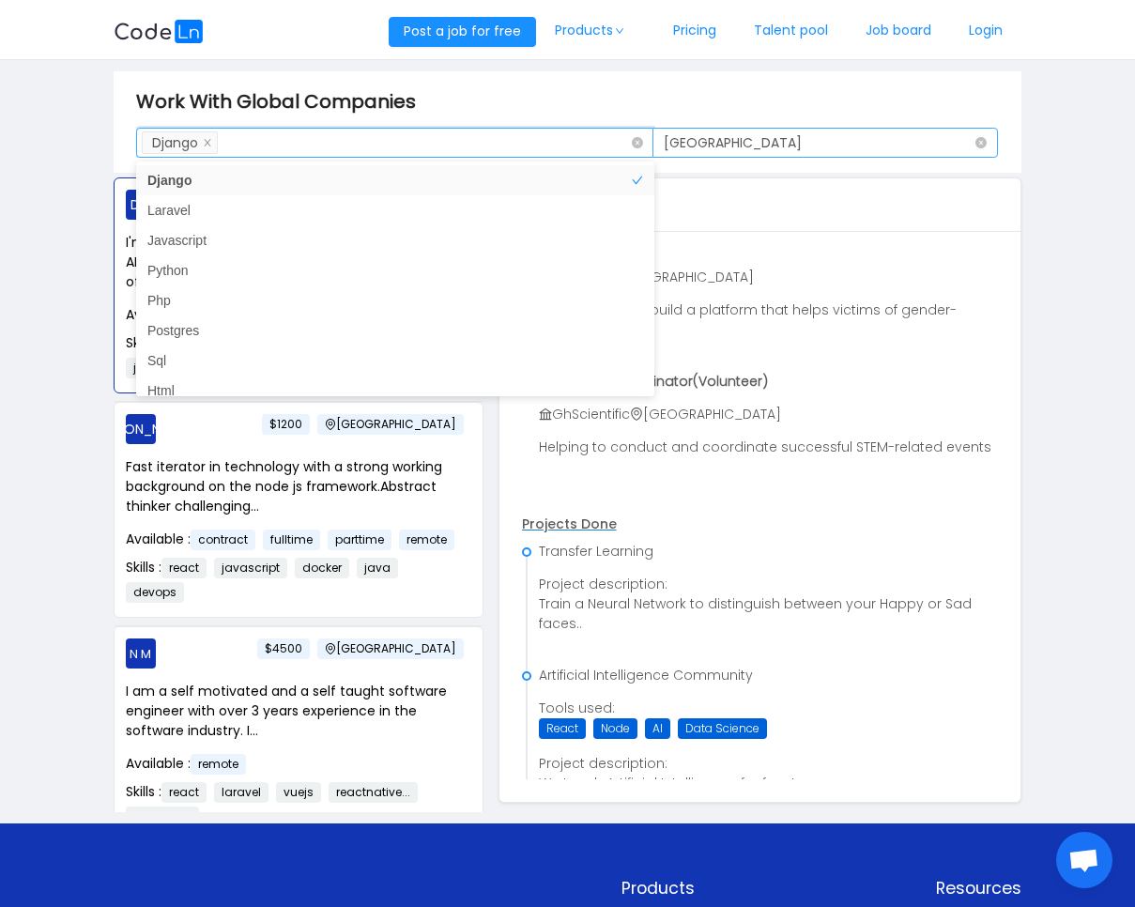
click at [906, 133] on div "Location [GEOGRAPHIC_DATA]" at bounding box center [819, 143] width 311 height 28
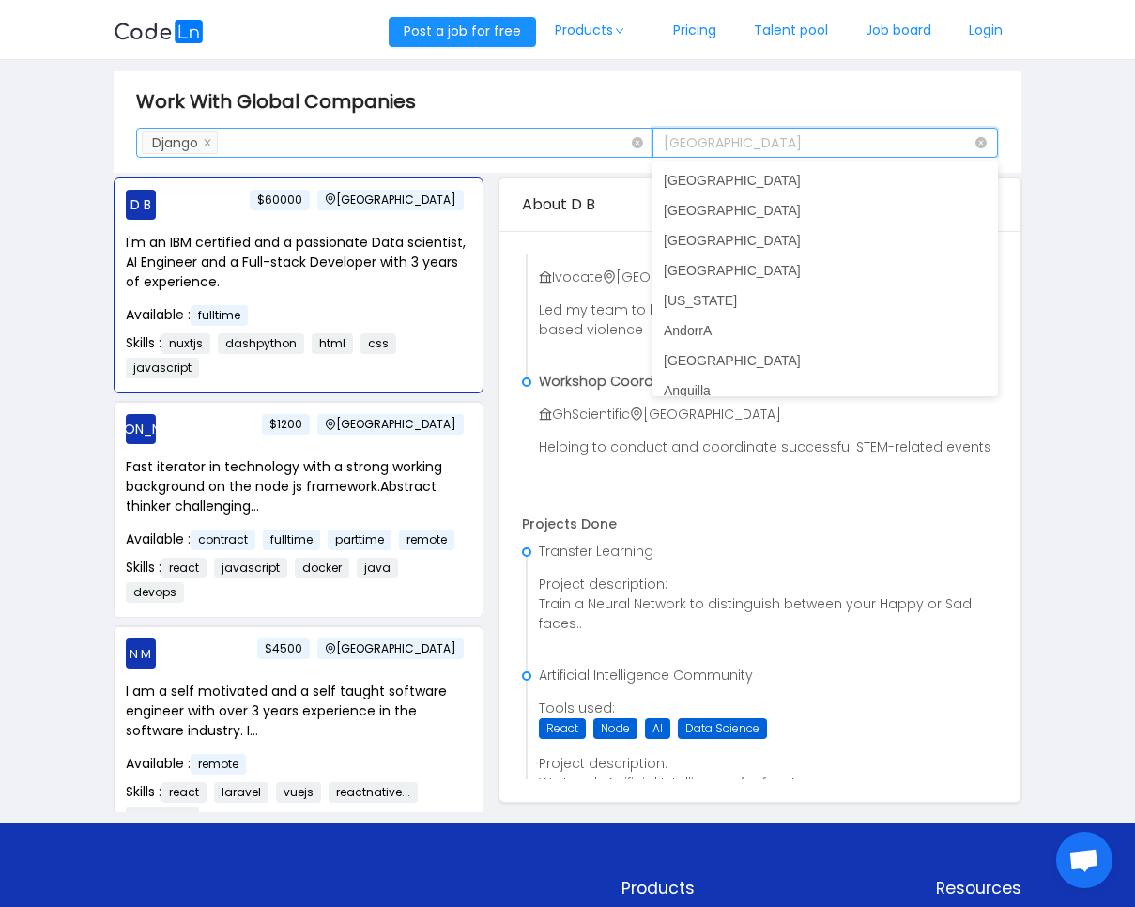
scroll to position [2233, 0]
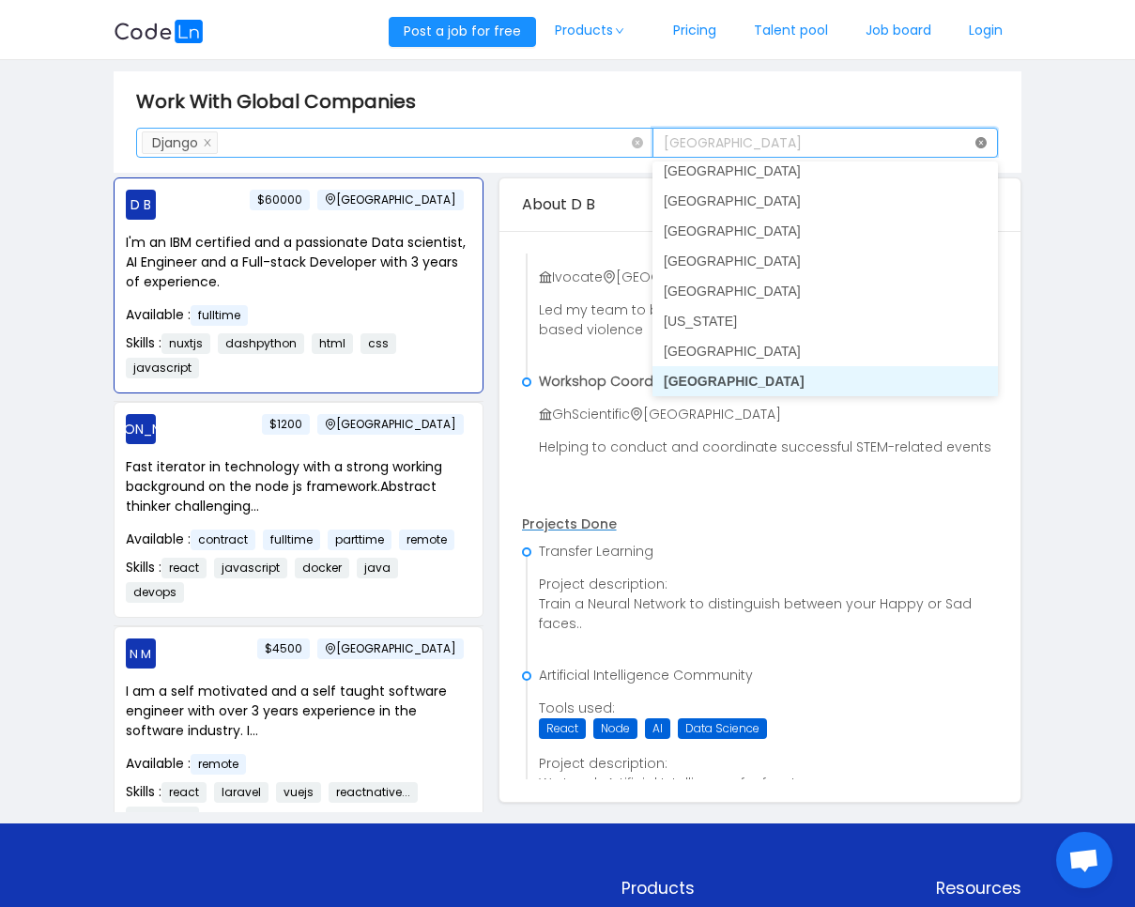
click at [987, 144] on icon "icon: close-circle" at bounding box center [981, 142] width 11 height 11
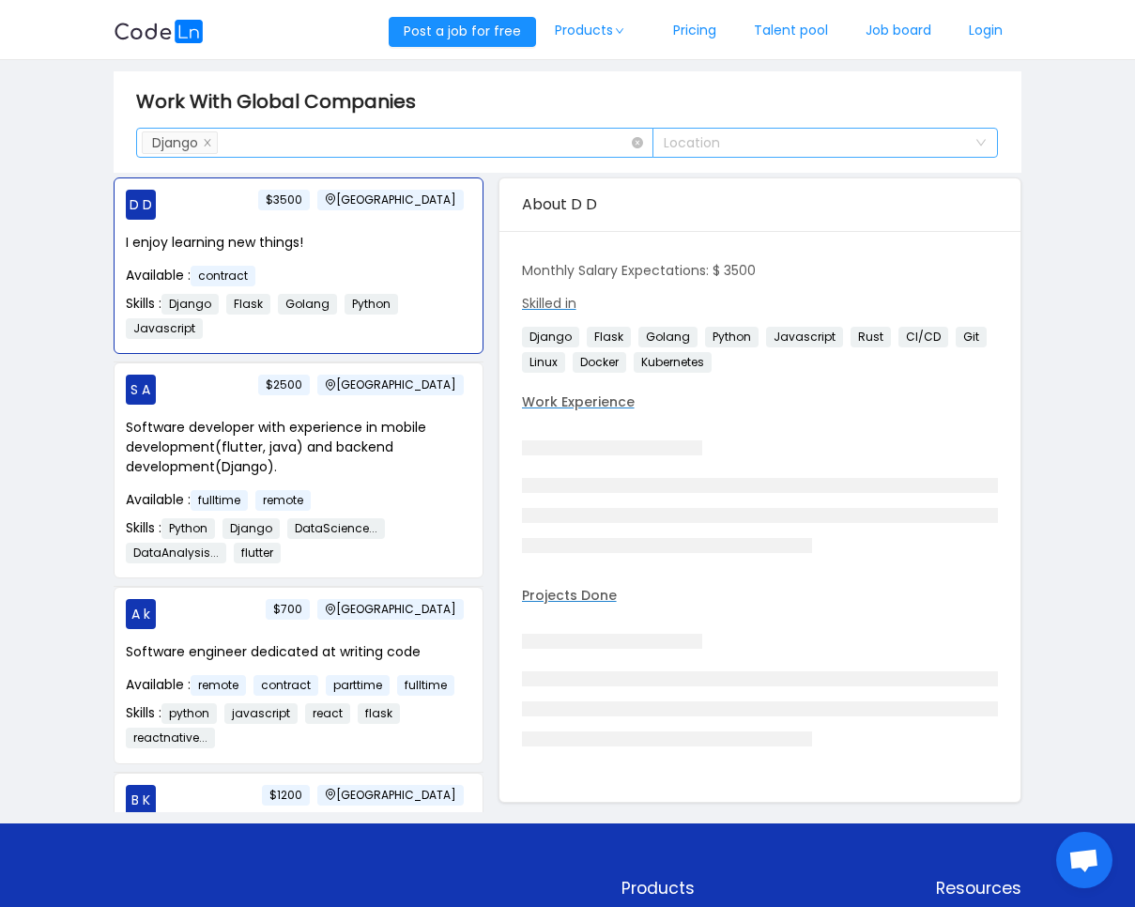
scroll to position [413, 0]
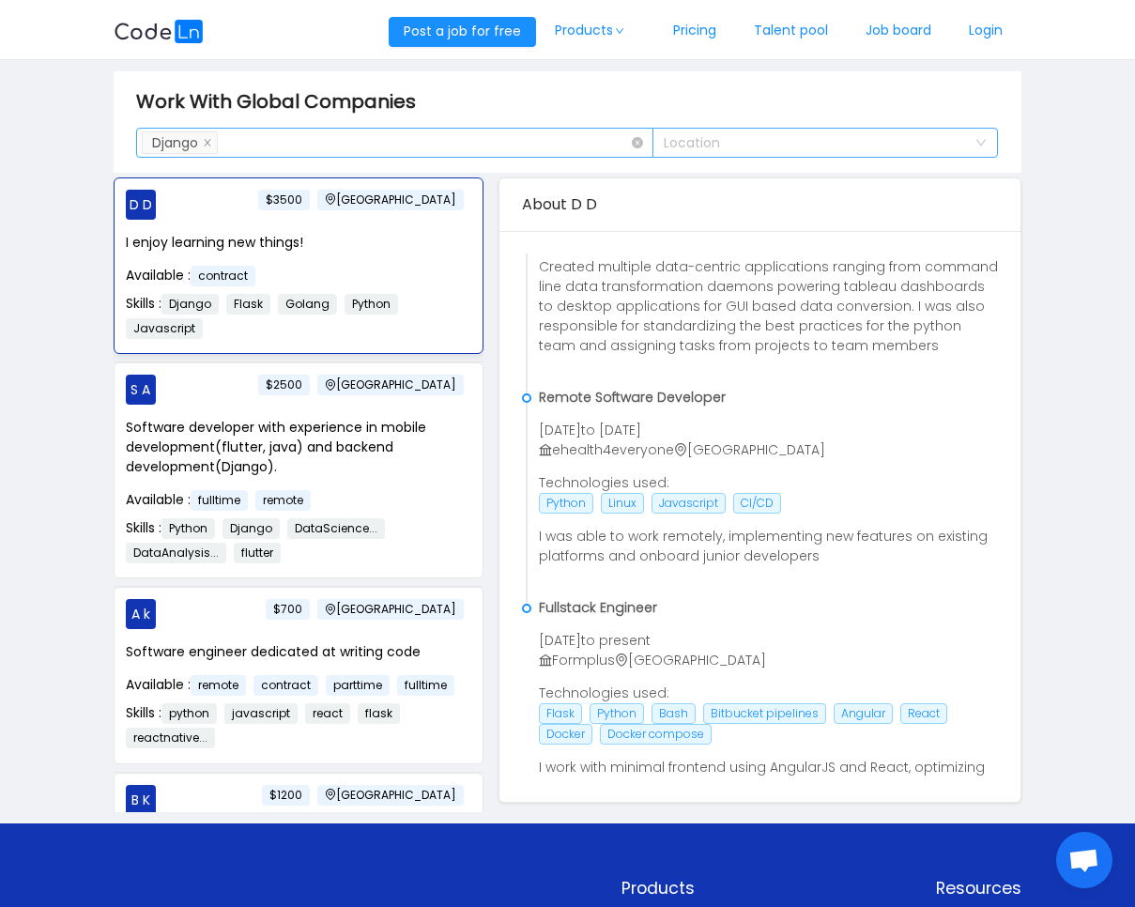
click at [387, 272] on div "Available : contract" at bounding box center [299, 276] width 346 height 21
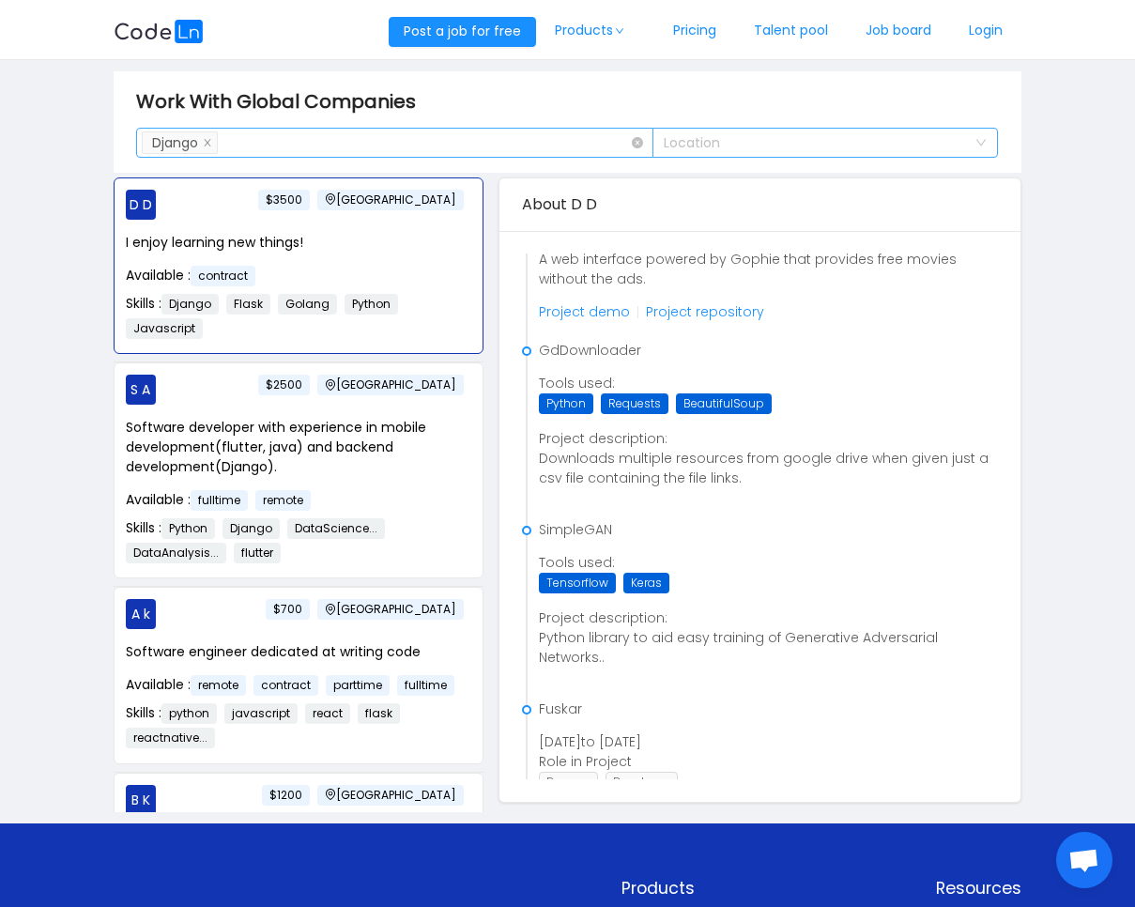
scroll to position [2360, 0]
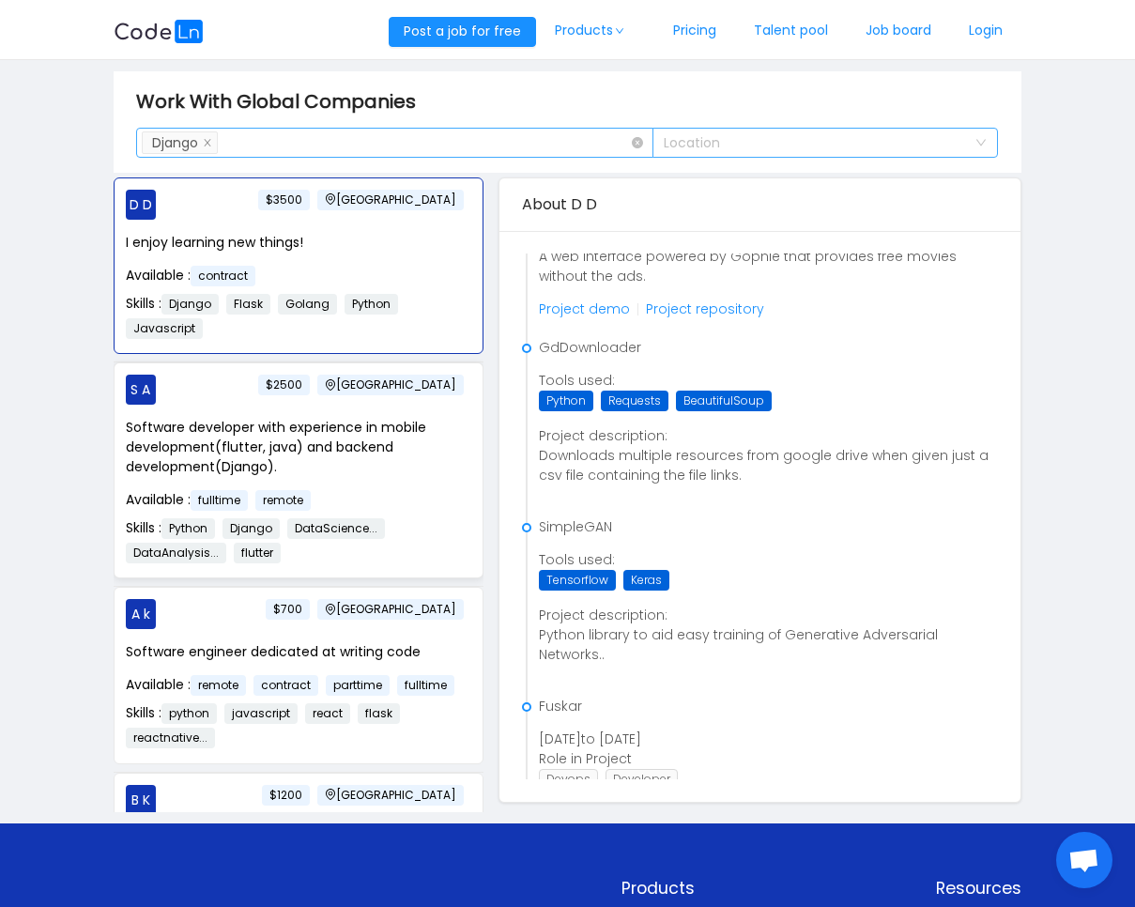
click at [383, 454] on p "Software developer with experience in mobile development(flutter, java) and bac…" at bounding box center [299, 447] width 346 height 59
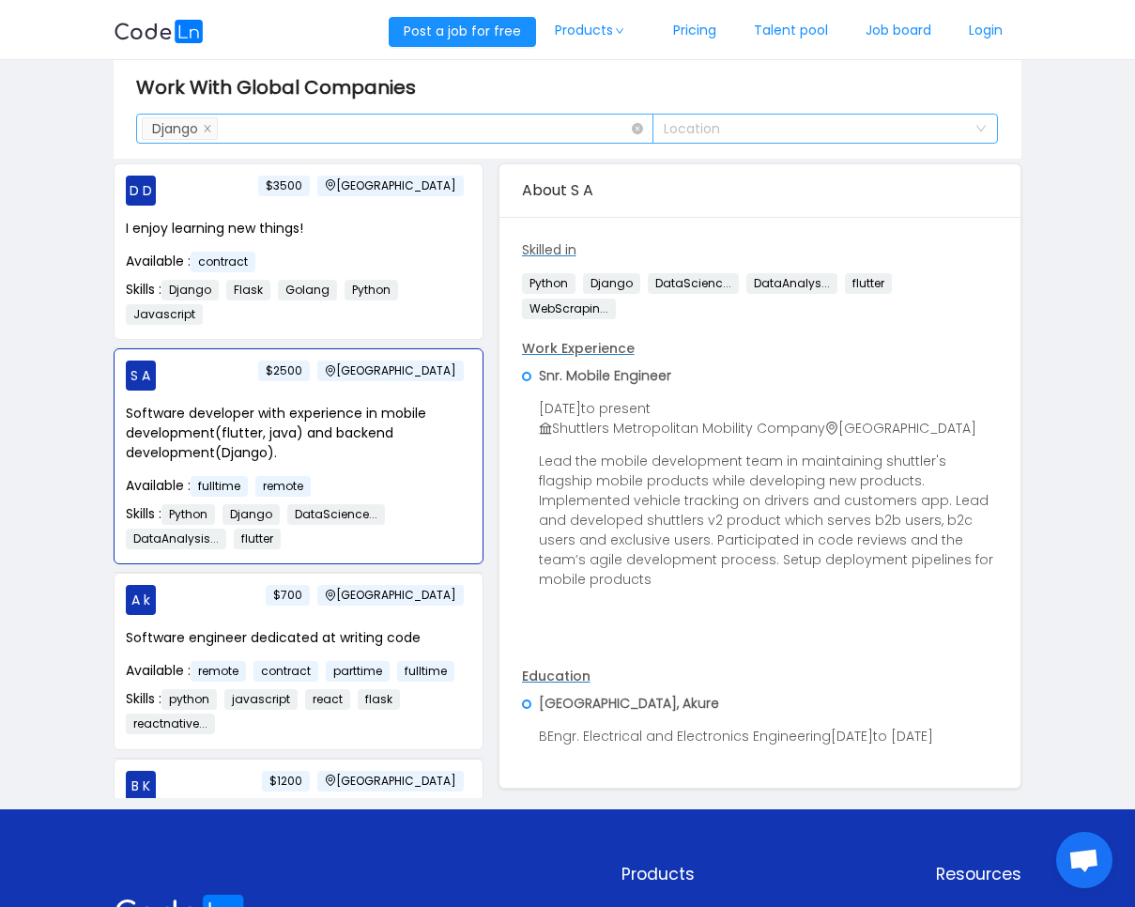
scroll to position [0, 0]
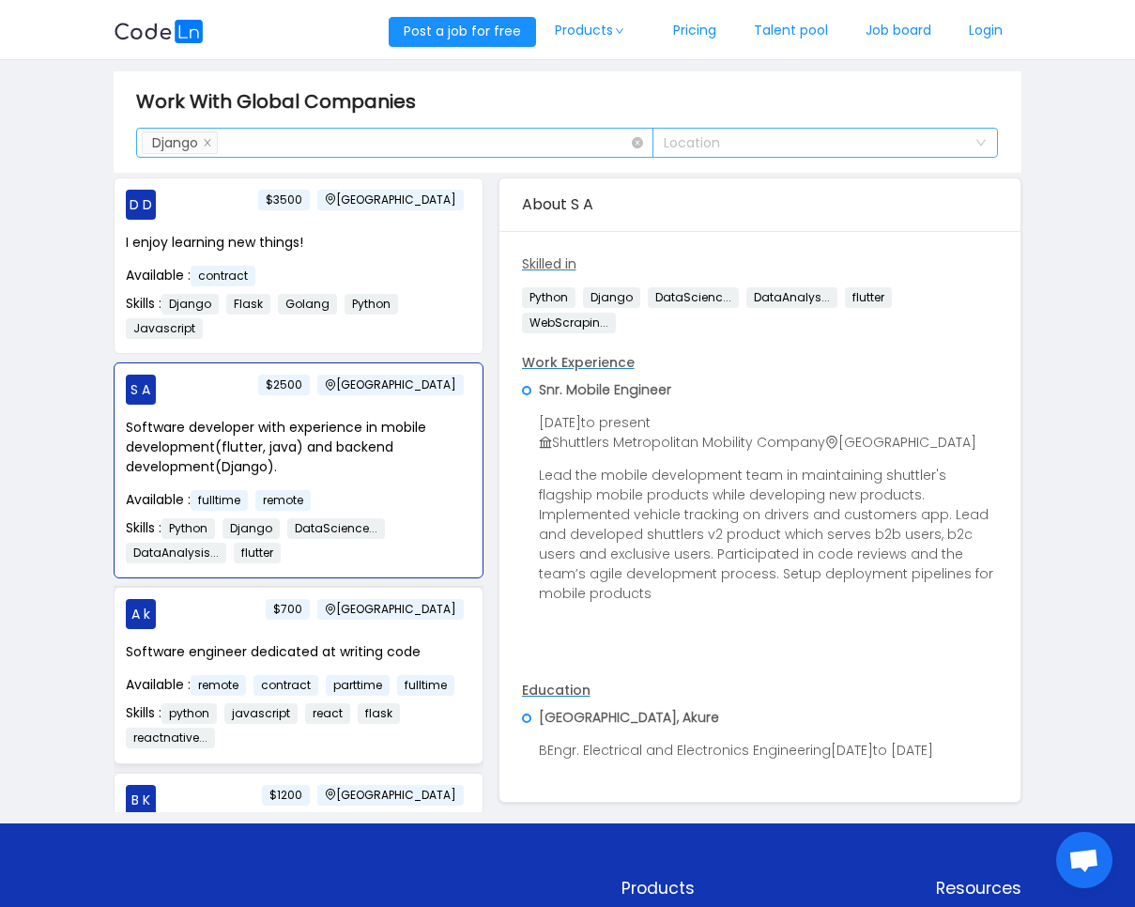
click at [431, 696] on div "Available : remote contract parttime fulltime" at bounding box center [299, 685] width 346 height 21
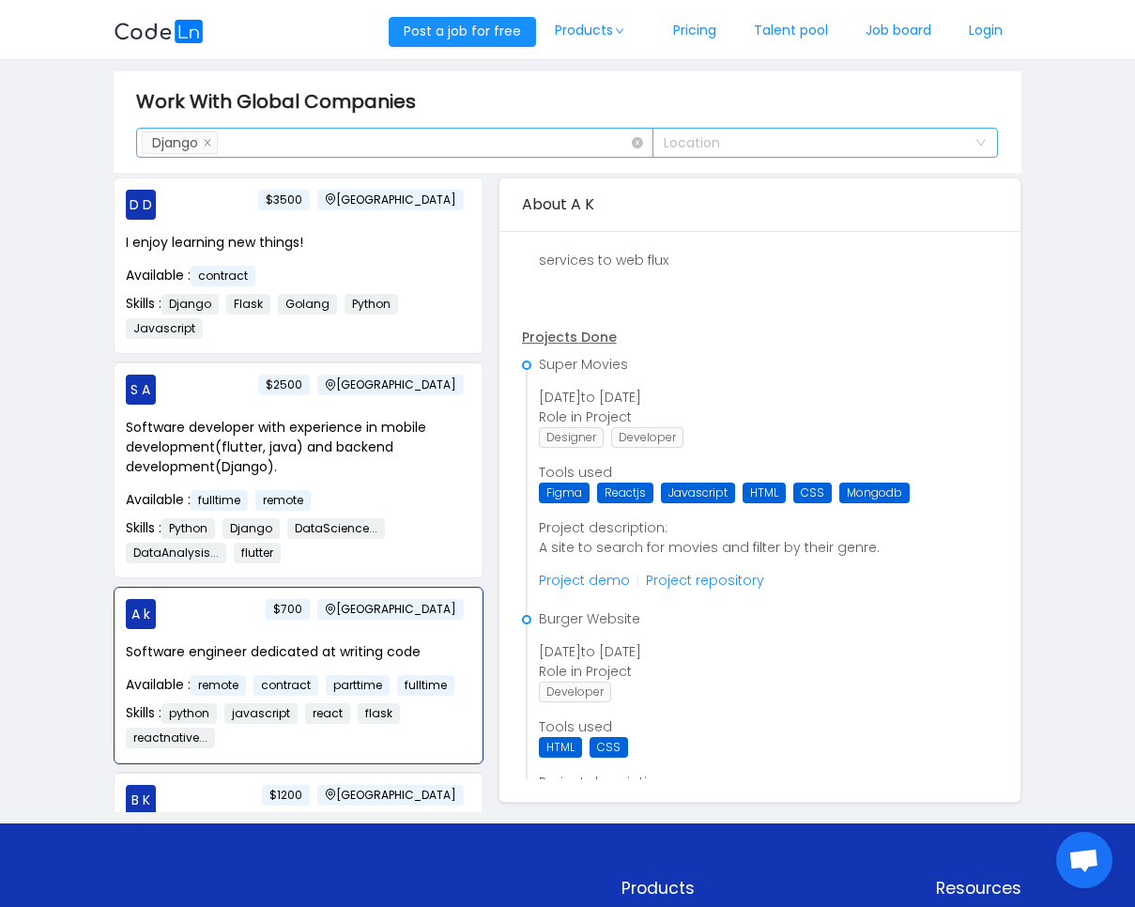
scroll to position [388, 0]
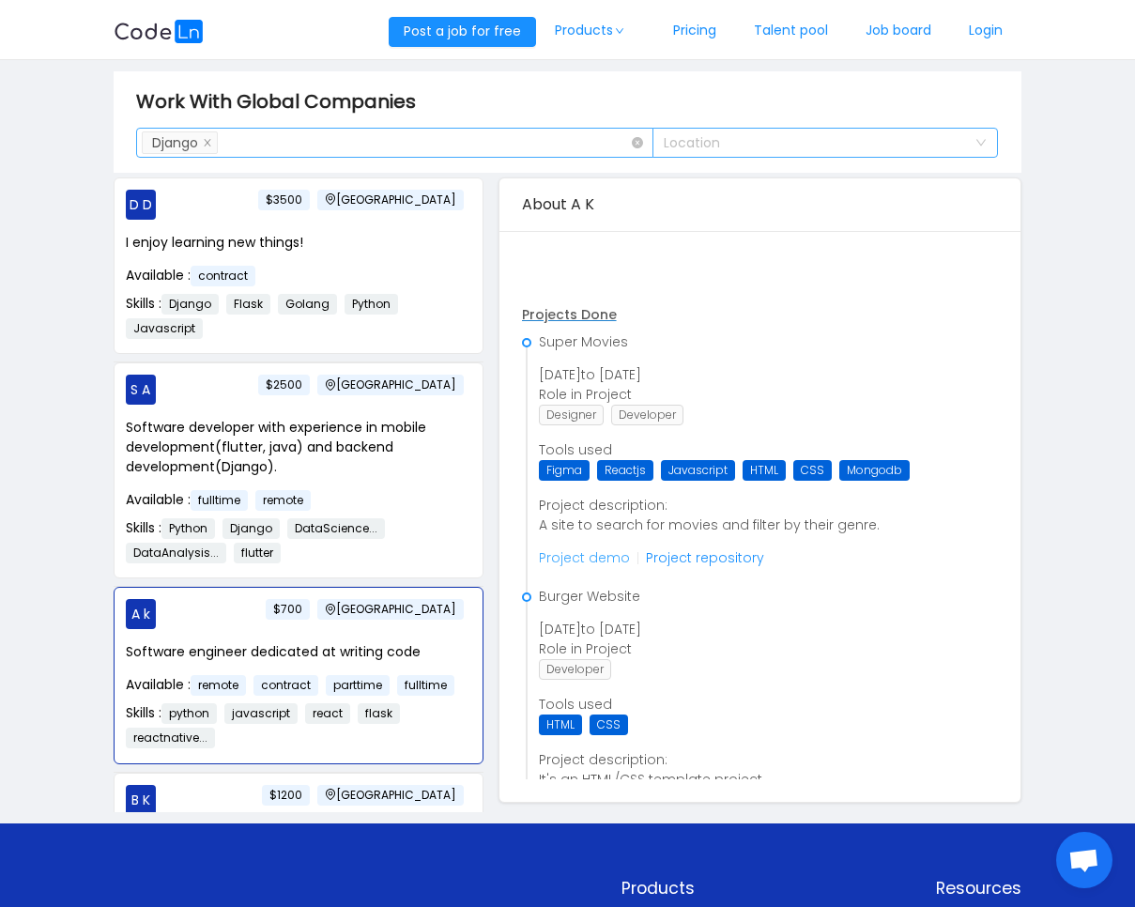
click at [598, 563] on link "Project demo" at bounding box center [584, 557] width 91 height 19
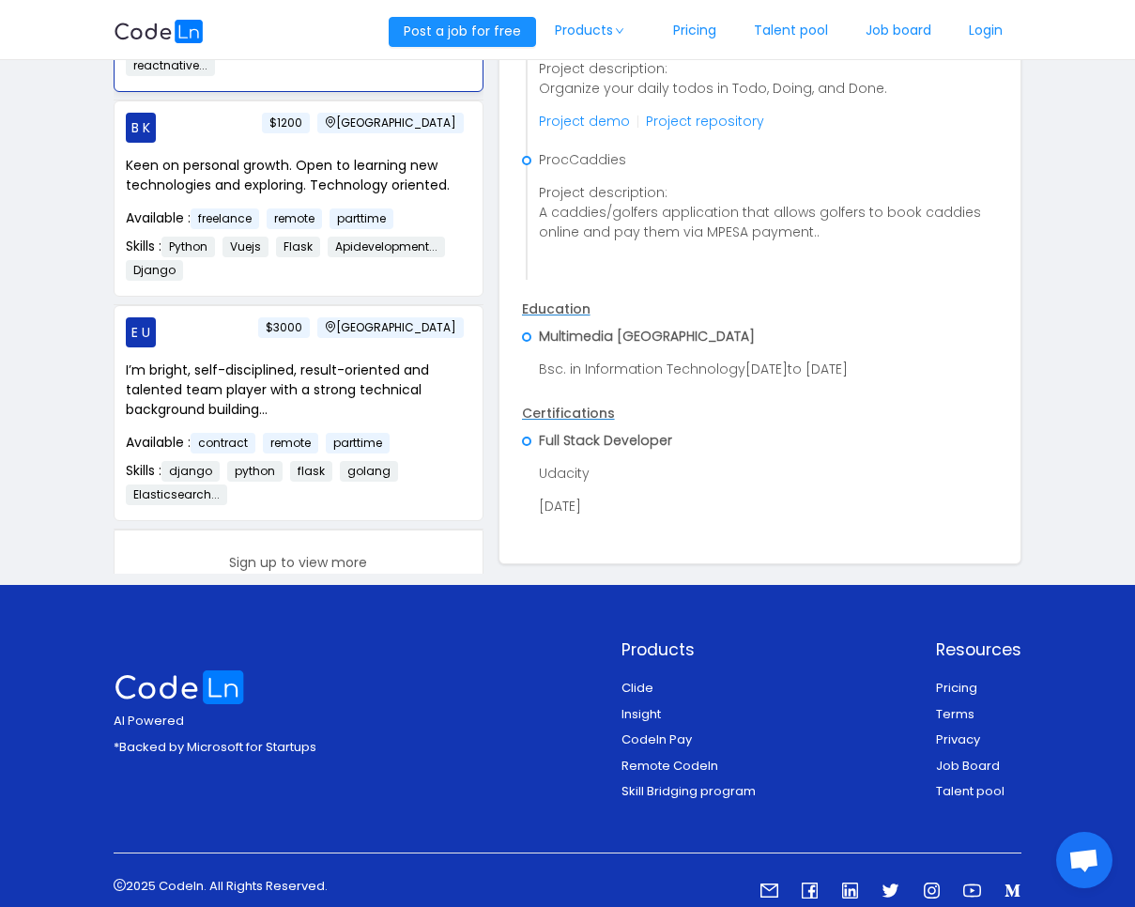
scroll to position [437, 0]
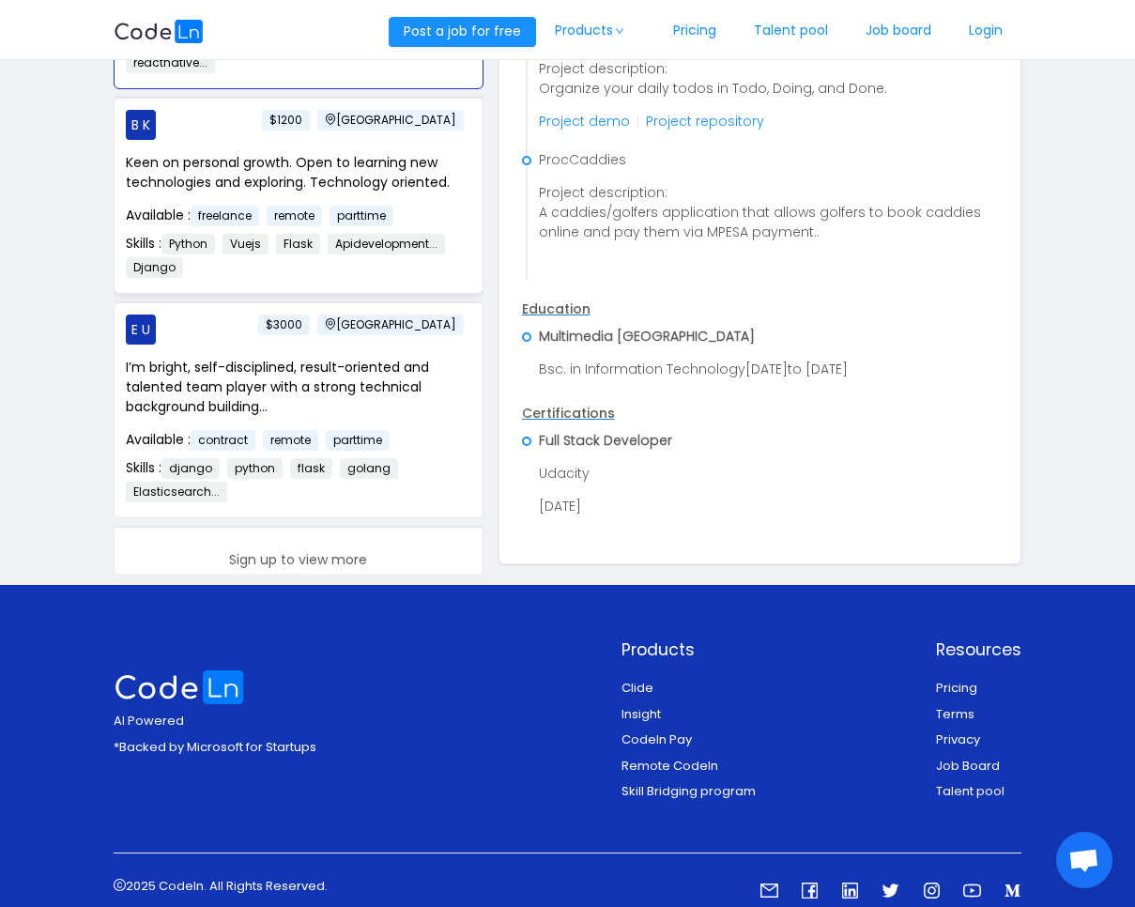
click at [404, 184] on p "Keen on personal growth. Open to learning new technologies and exploring. Techn…" at bounding box center [299, 172] width 346 height 39
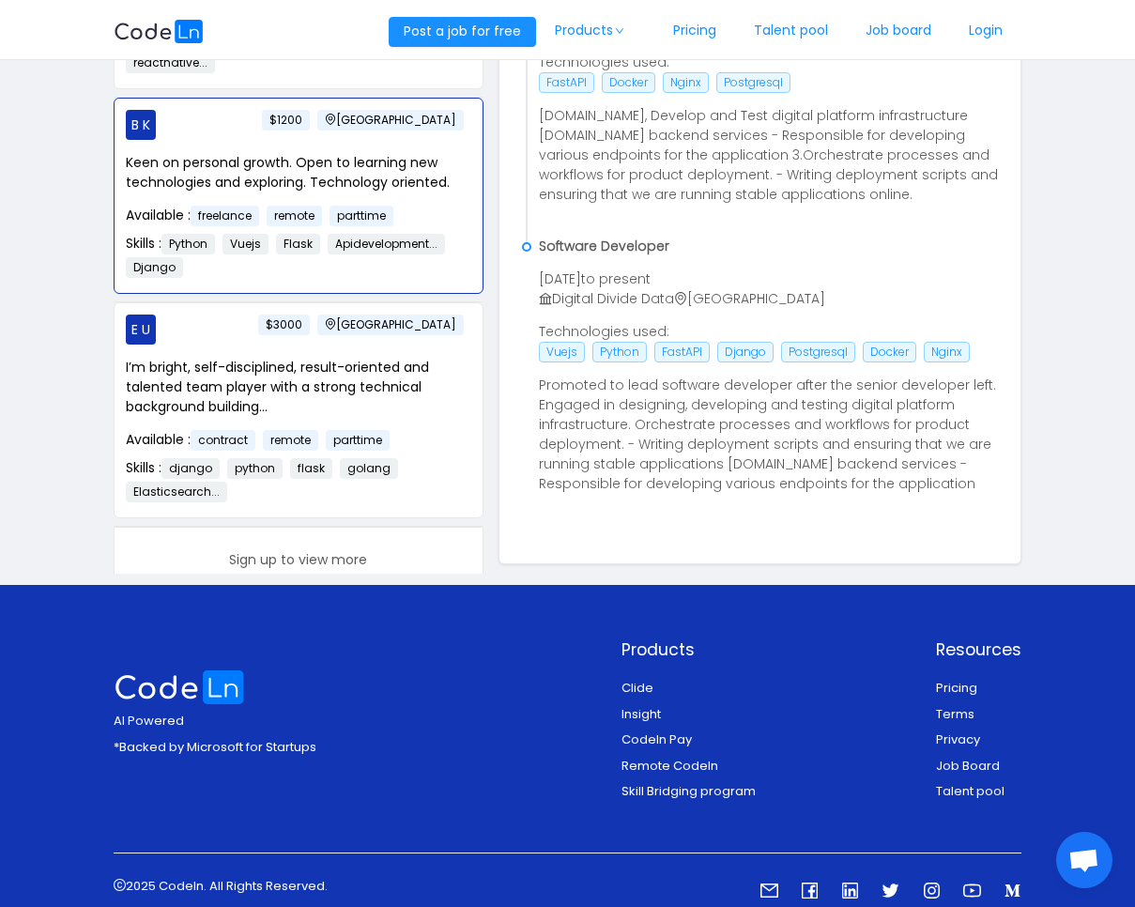
scroll to position [1013, 0]
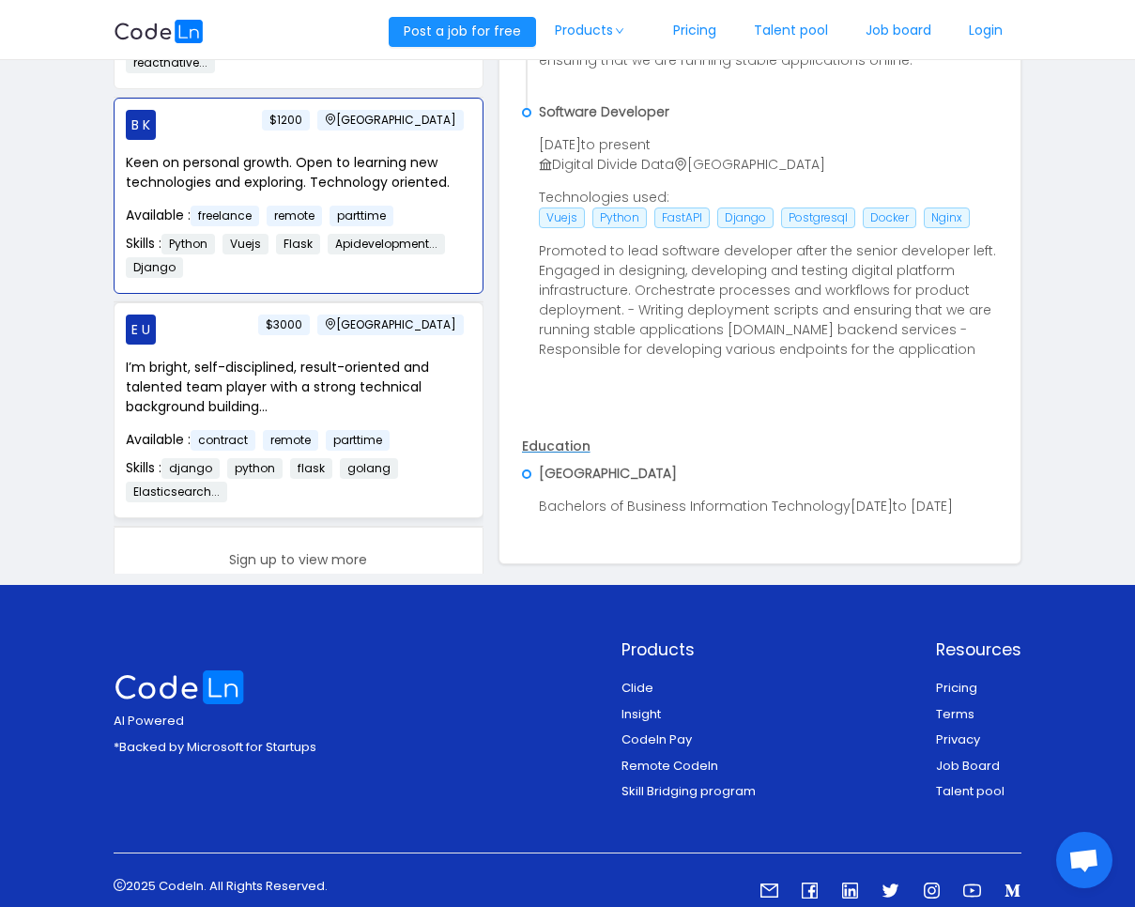
click at [376, 415] on p "I’m bright, self-disciplined, result-oriented and talented team player with a s…" at bounding box center [299, 387] width 346 height 59
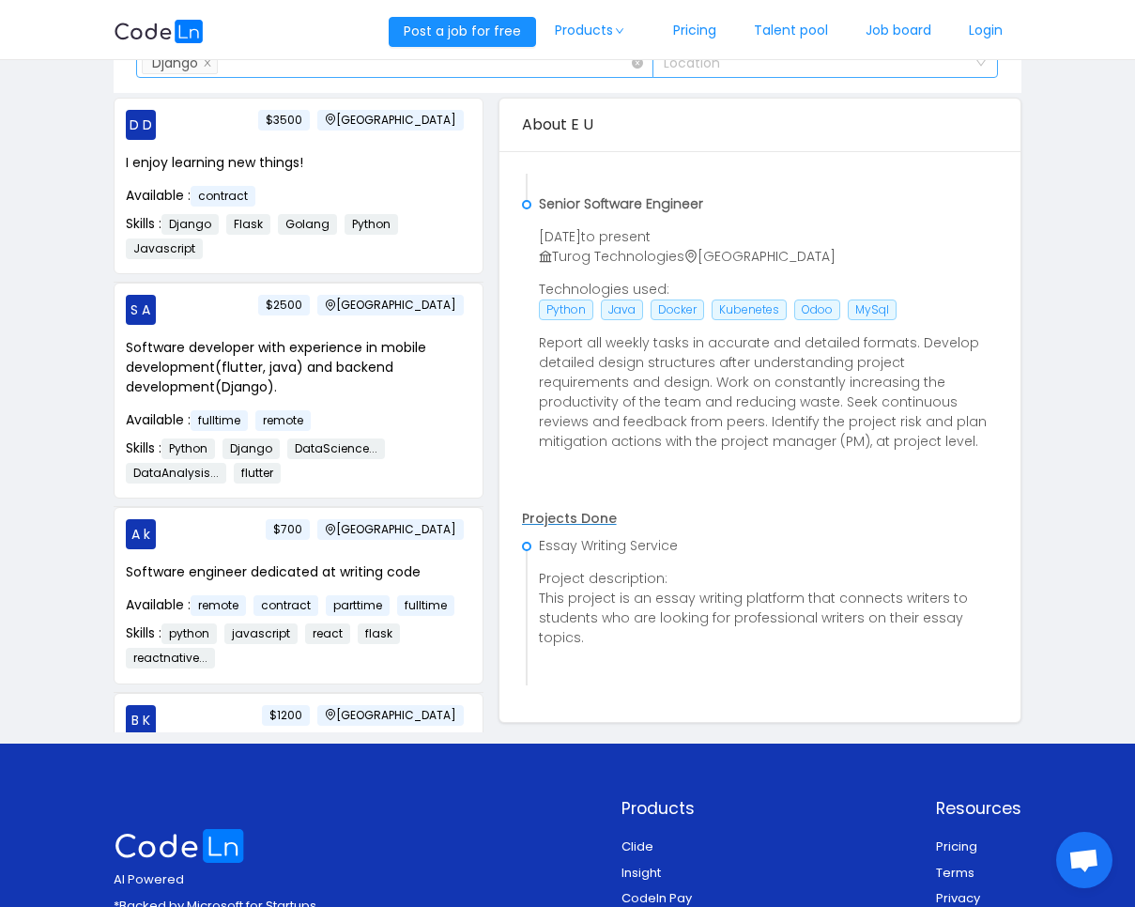
scroll to position [0, 0]
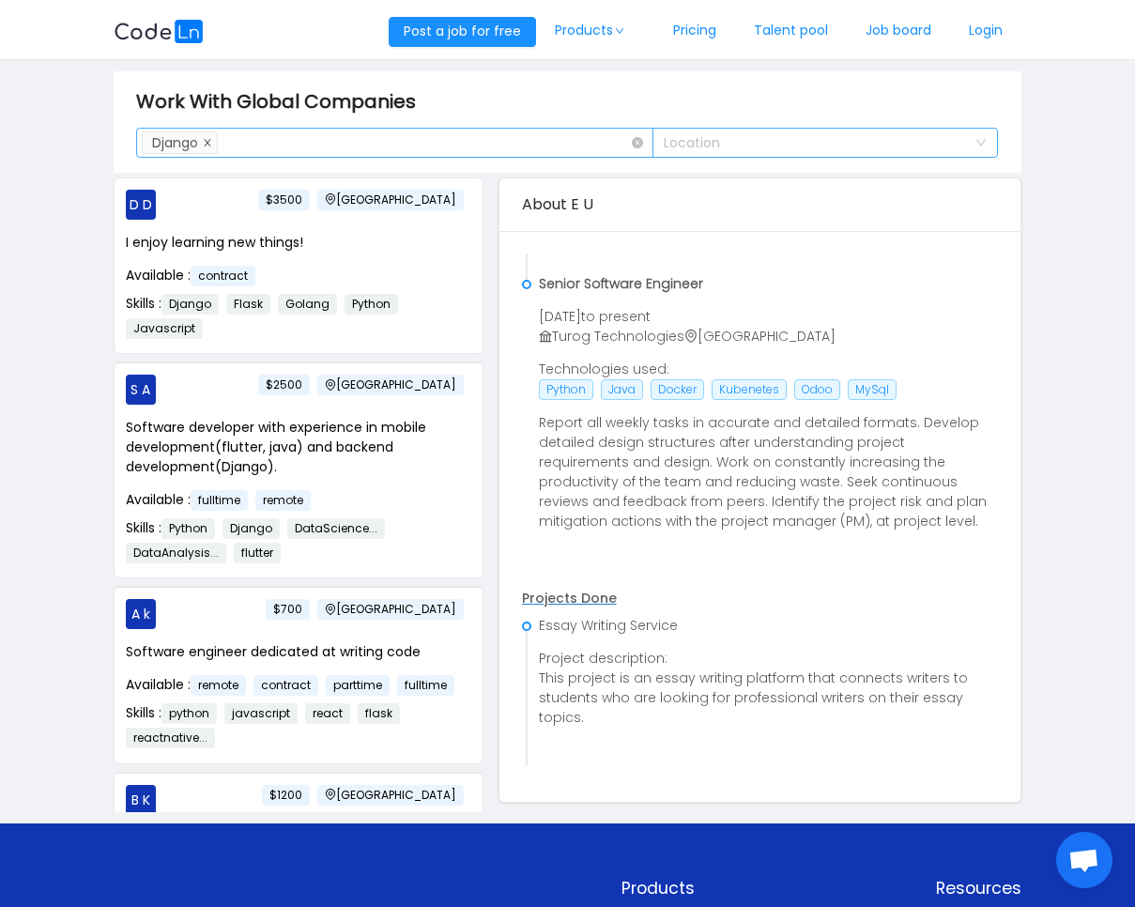
click at [211, 146] on icon "icon: close" at bounding box center [207, 142] width 9 height 9
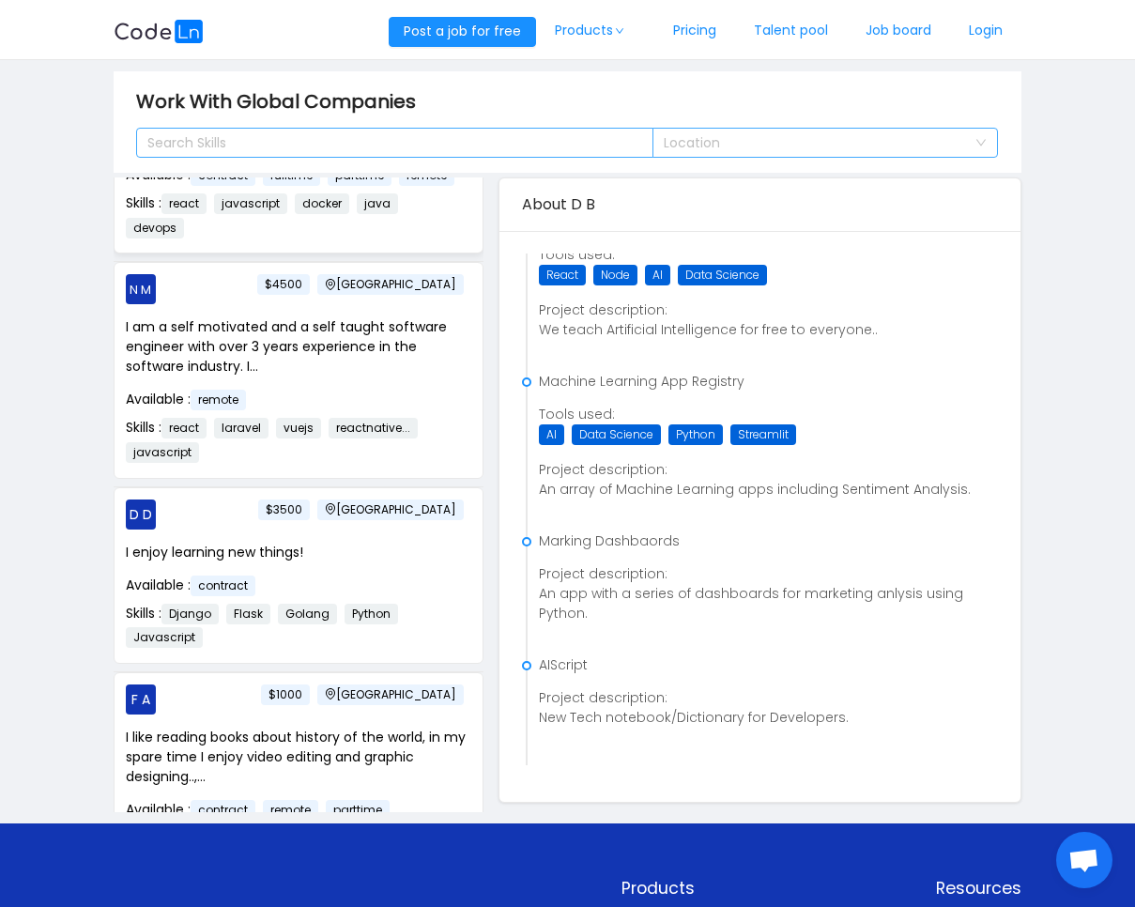
scroll to position [367, 0]
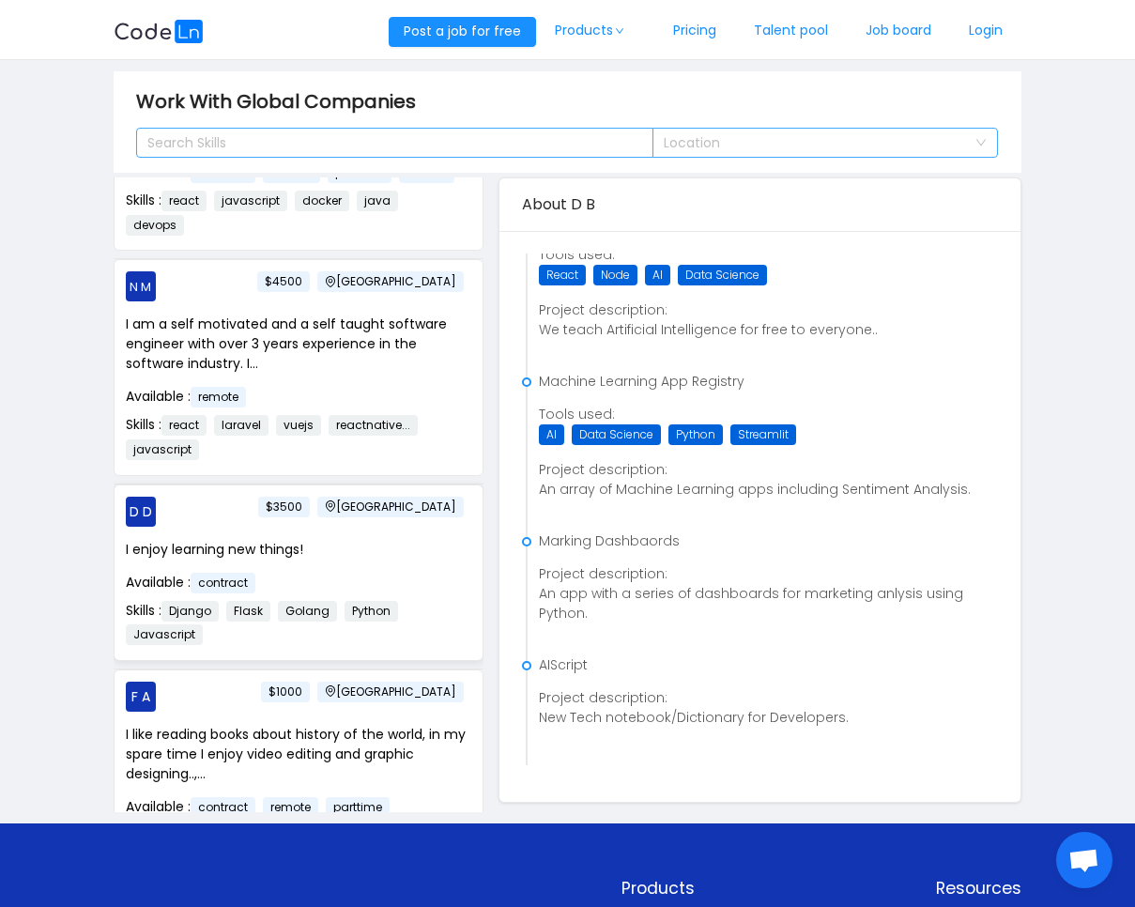
click at [226, 558] on div "D D Nigeria $3500 I enjoy learning new things! Available : contract Skills : Dj…" at bounding box center [299, 572] width 368 height 175
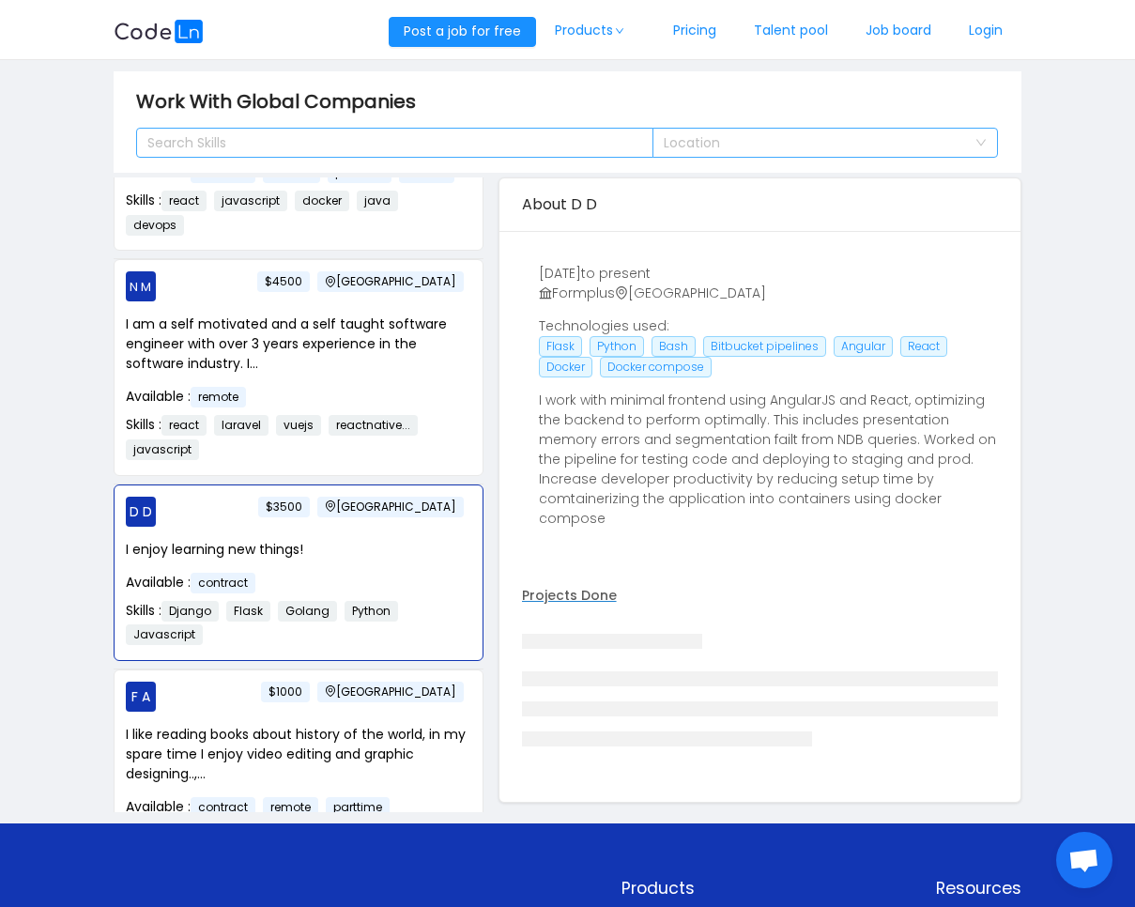
scroll to position [1068, 0]
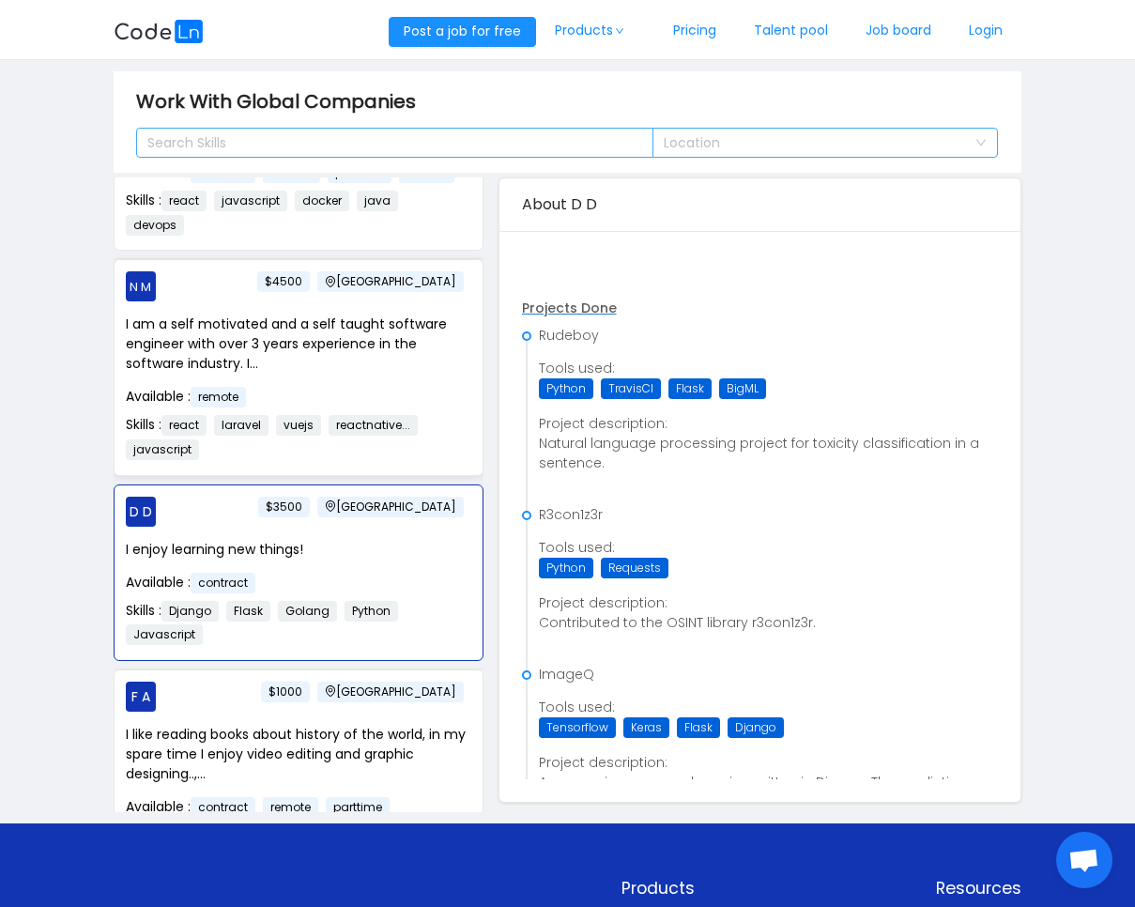
click at [310, 374] on p "I am a self motivated and a self taught software engineer with over 3 years exp…" at bounding box center [299, 344] width 346 height 59
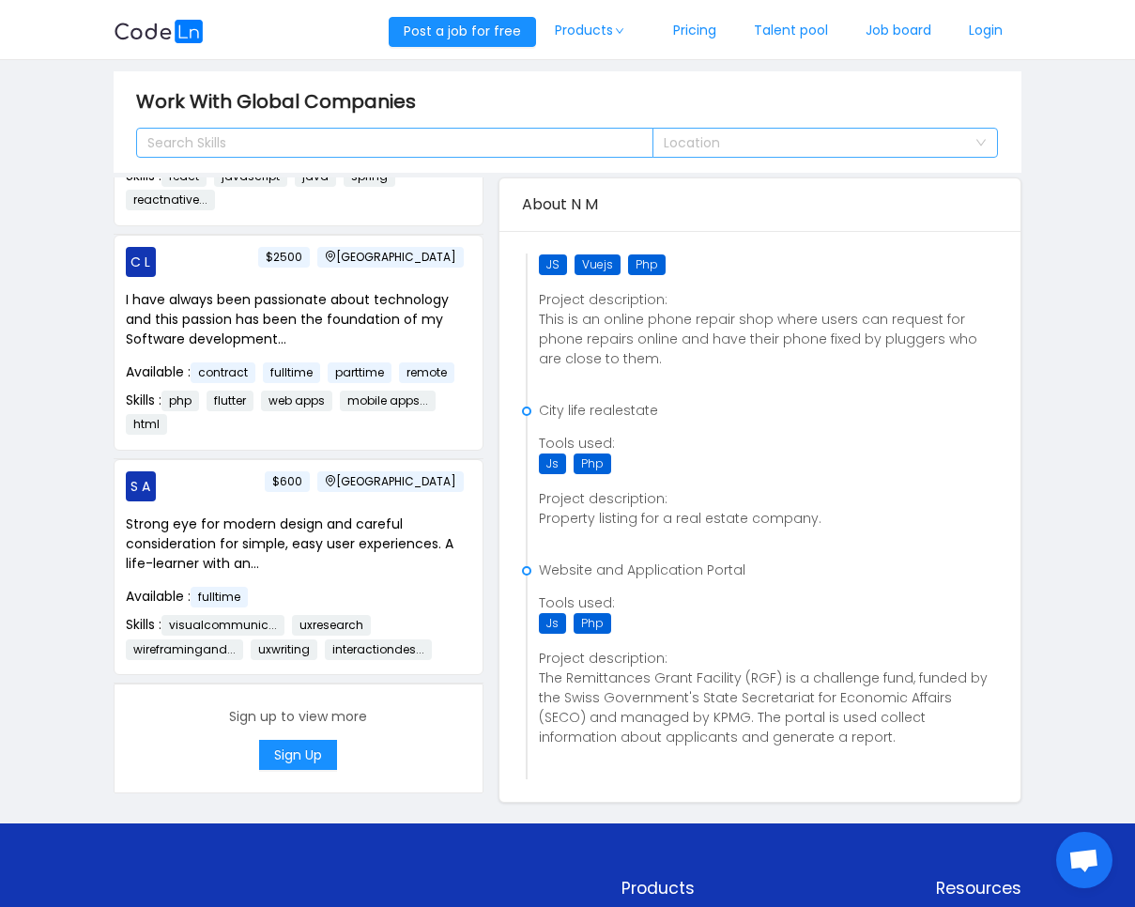
scroll to position [3859, 0]
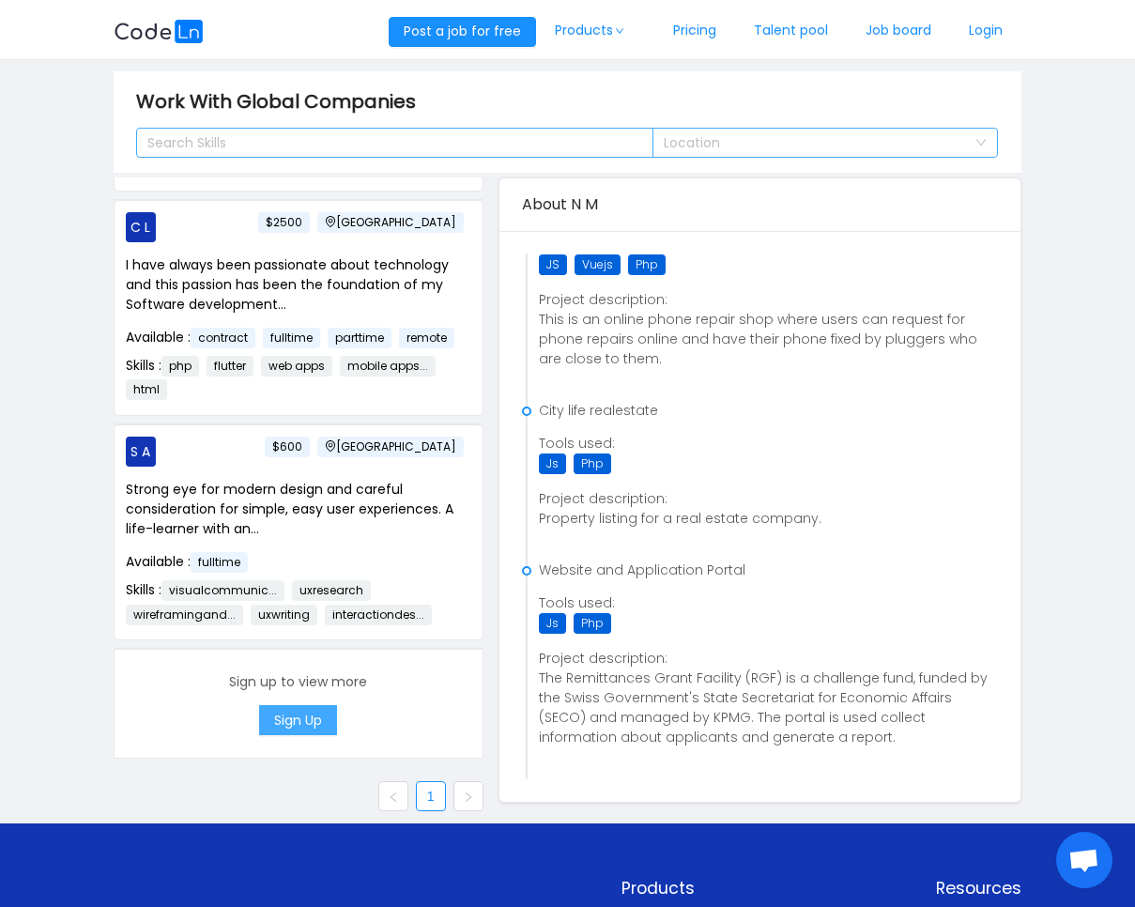
click at [278, 717] on button "Sign Up" at bounding box center [298, 720] width 78 height 30
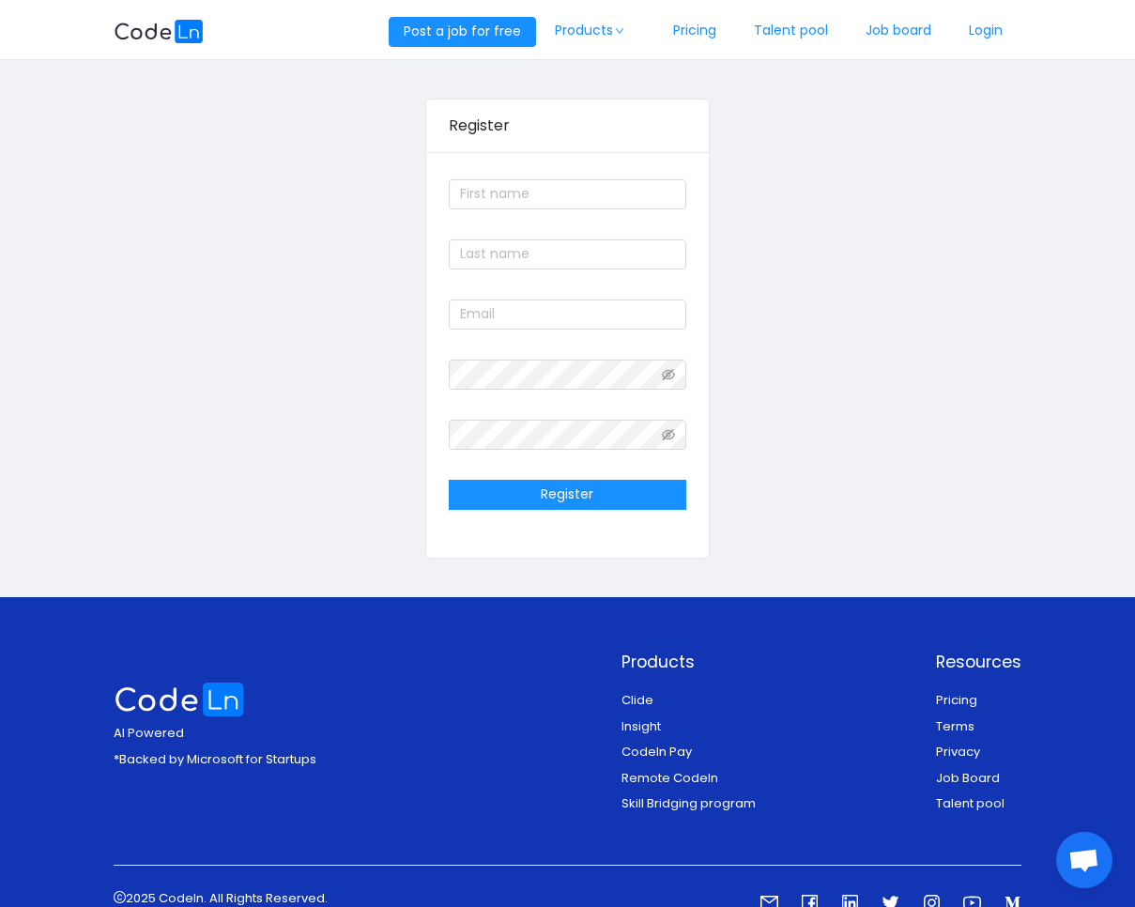
click at [165, 27] on img at bounding box center [159, 31] width 90 height 23
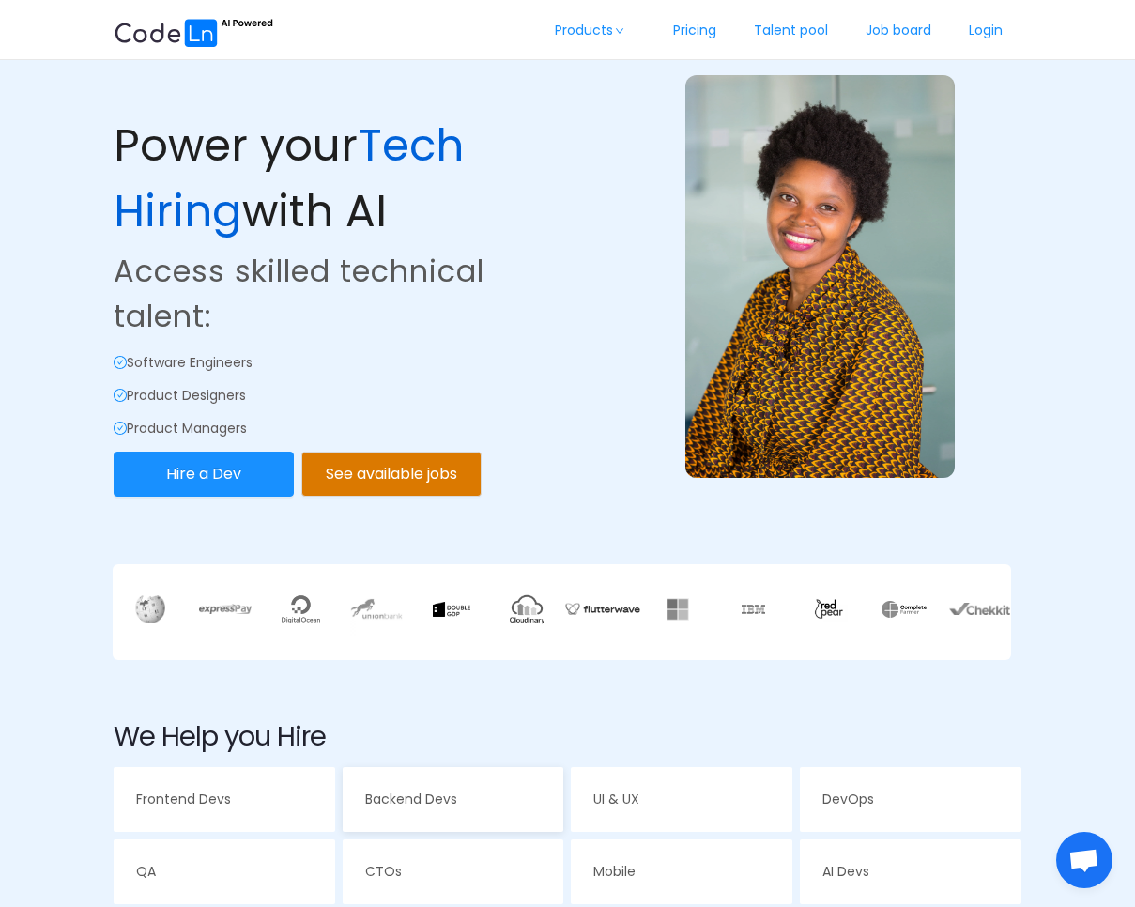
click at [412, 793] on span "Backend Devs" at bounding box center [411, 799] width 92 height 19
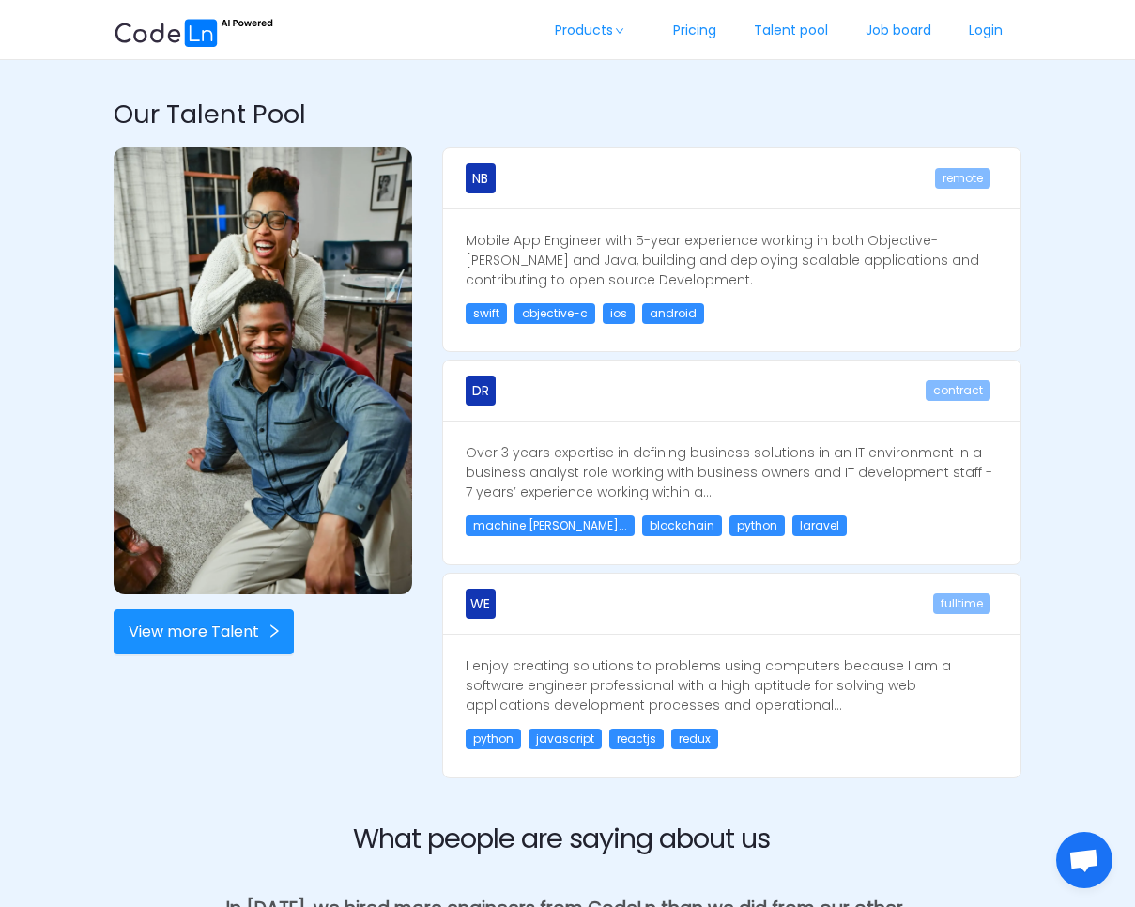
scroll to position [1176, 0]
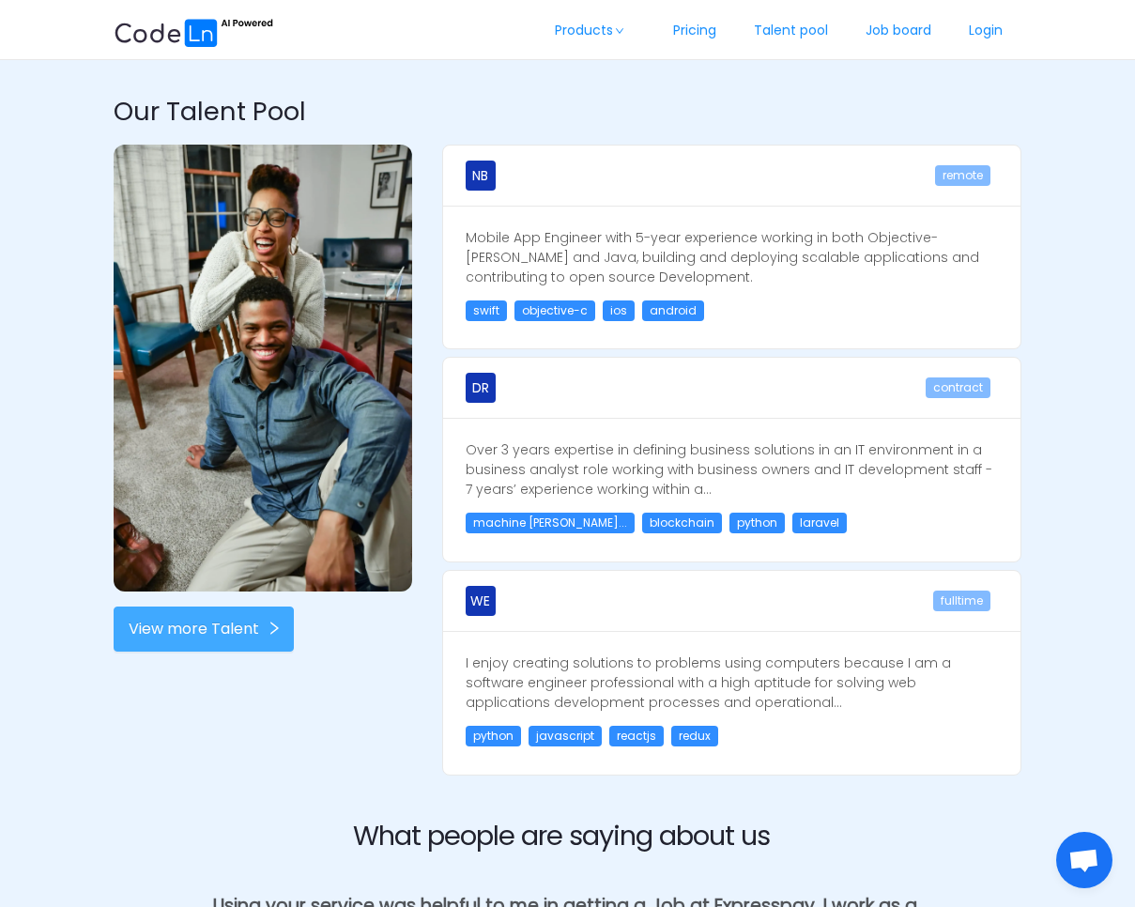
click at [243, 624] on button "View more Talent" at bounding box center [204, 629] width 180 height 45
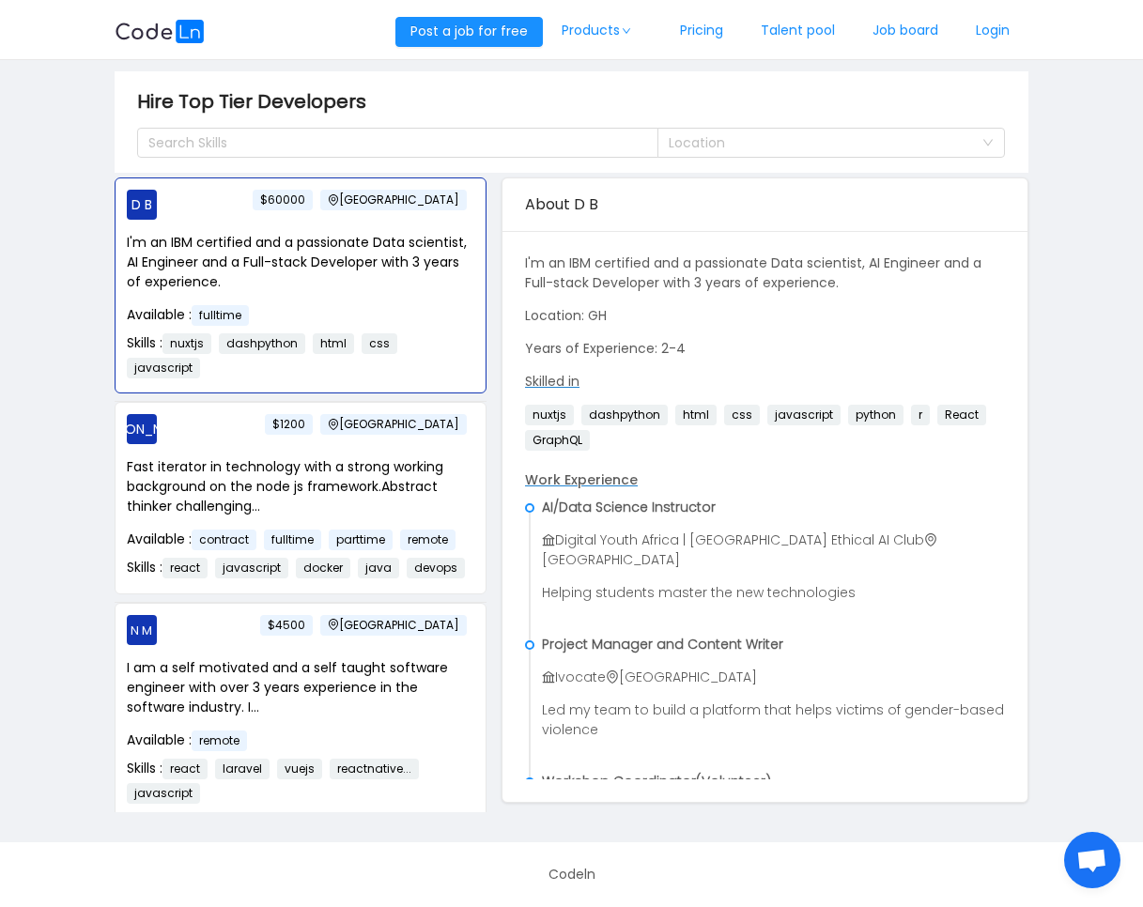
click at [187, 37] on img at bounding box center [160, 31] width 90 height 23
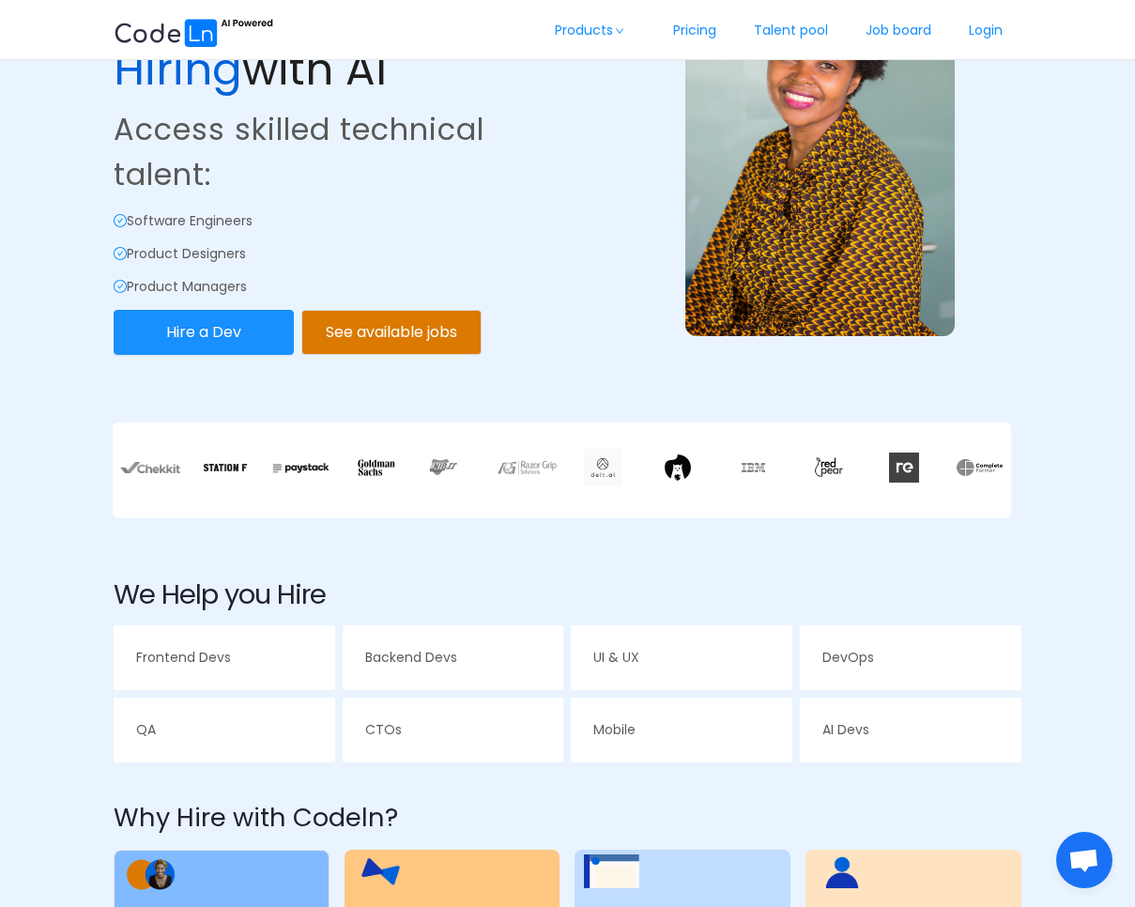
scroll to position [139, 0]
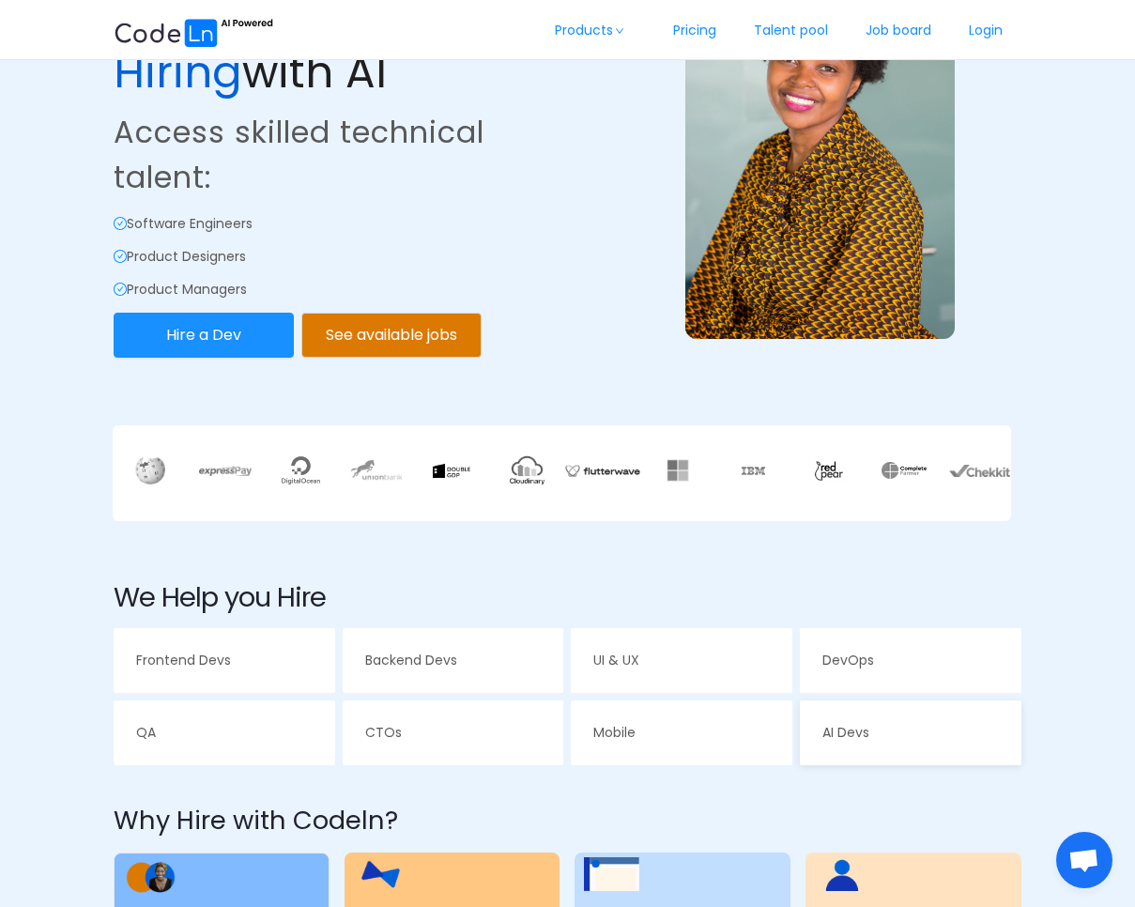
click at [877, 738] on div "AI Devs" at bounding box center [911, 732] width 222 height 65
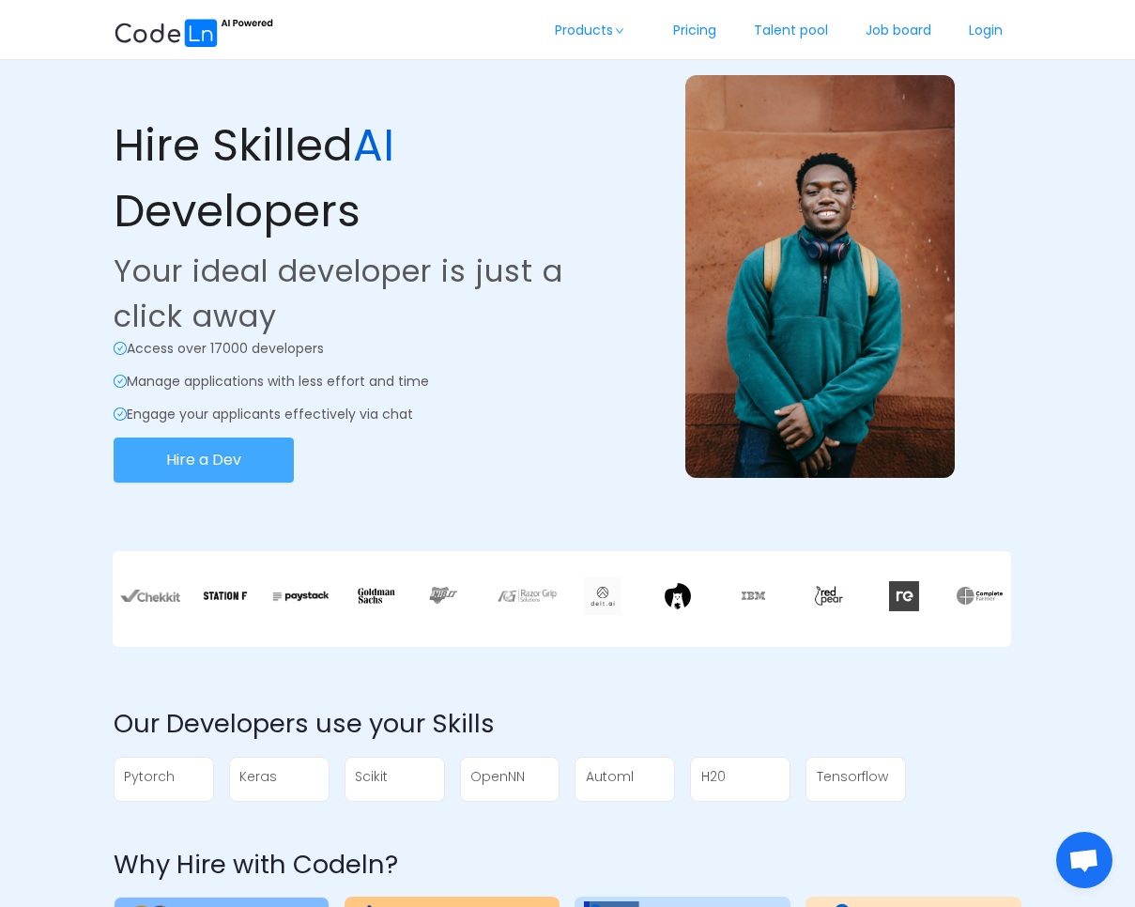
click at [216, 460] on button "Hire a Dev" at bounding box center [204, 460] width 180 height 45
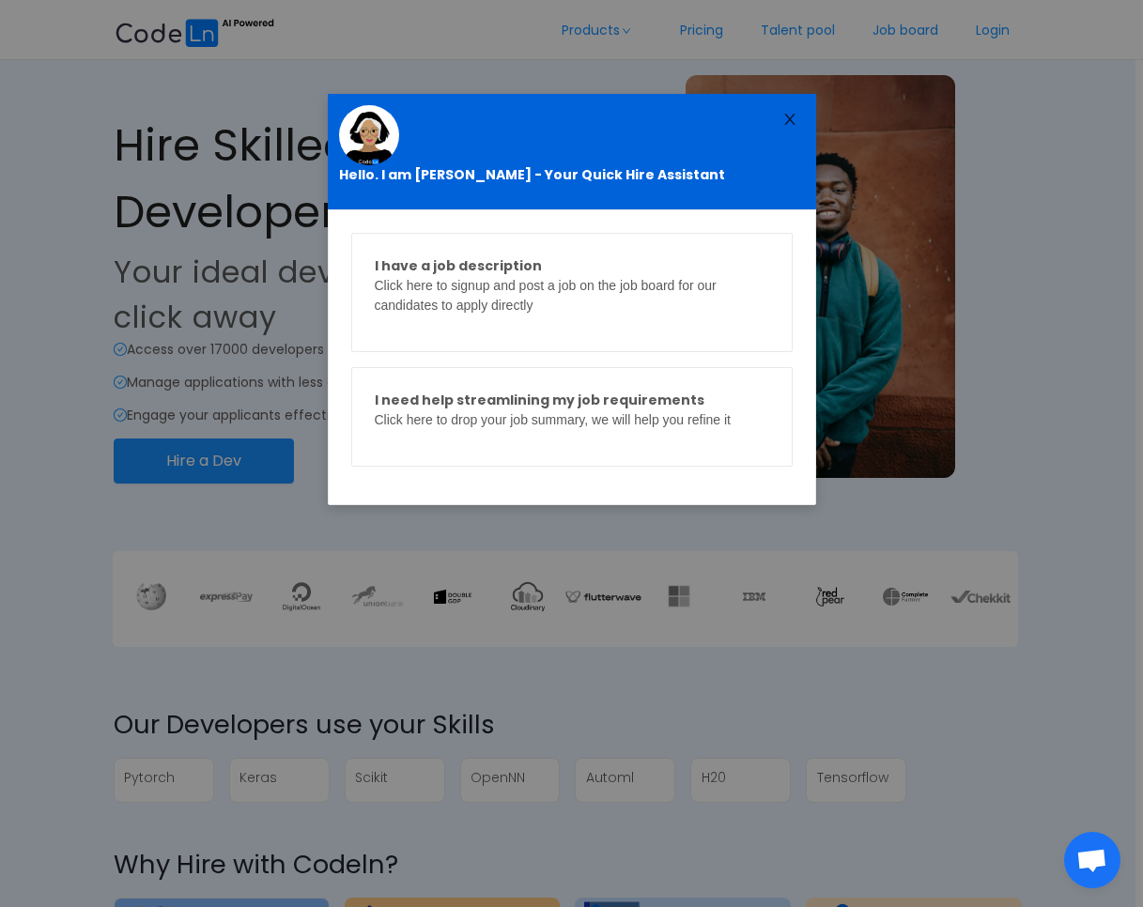
click at [795, 109] on span "Close" at bounding box center [789, 120] width 53 height 53
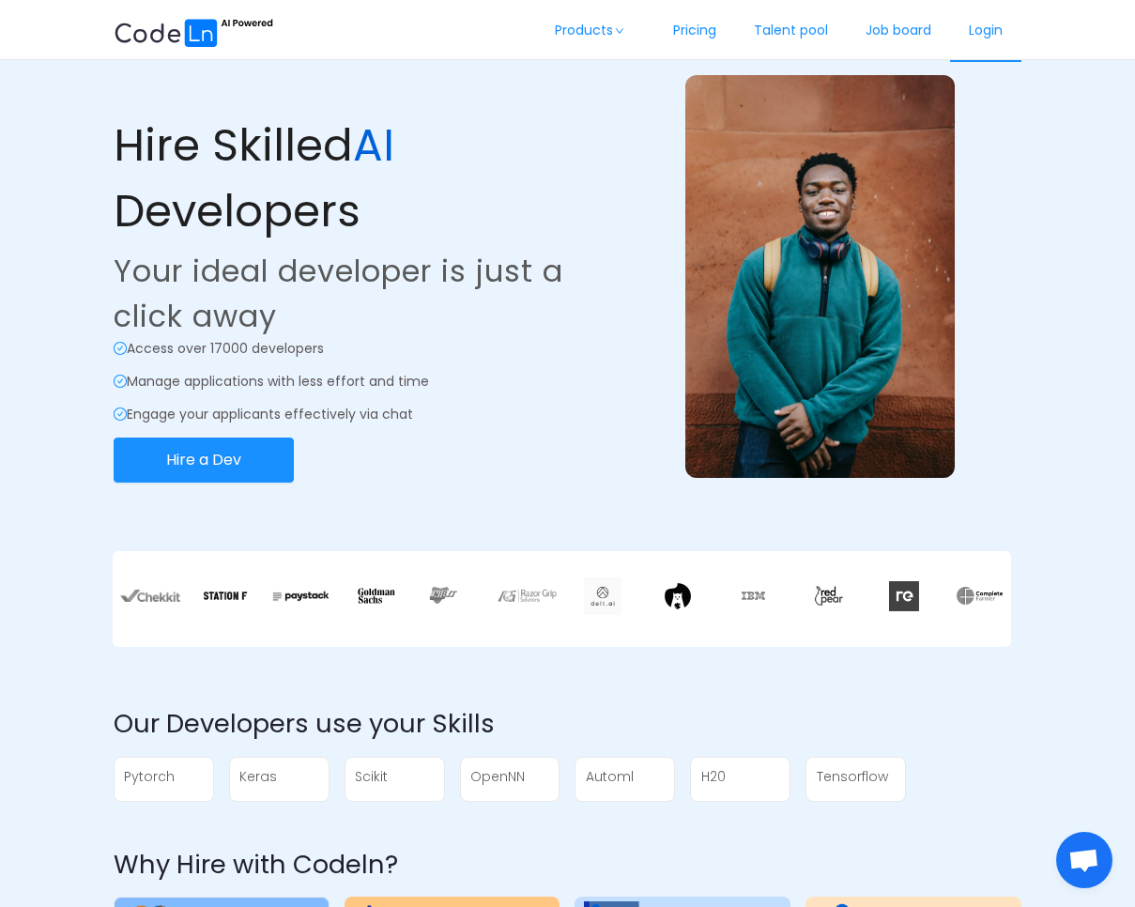
click at [983, 18] on link "Login" at bounding box center [985, 31] width 71 height 62
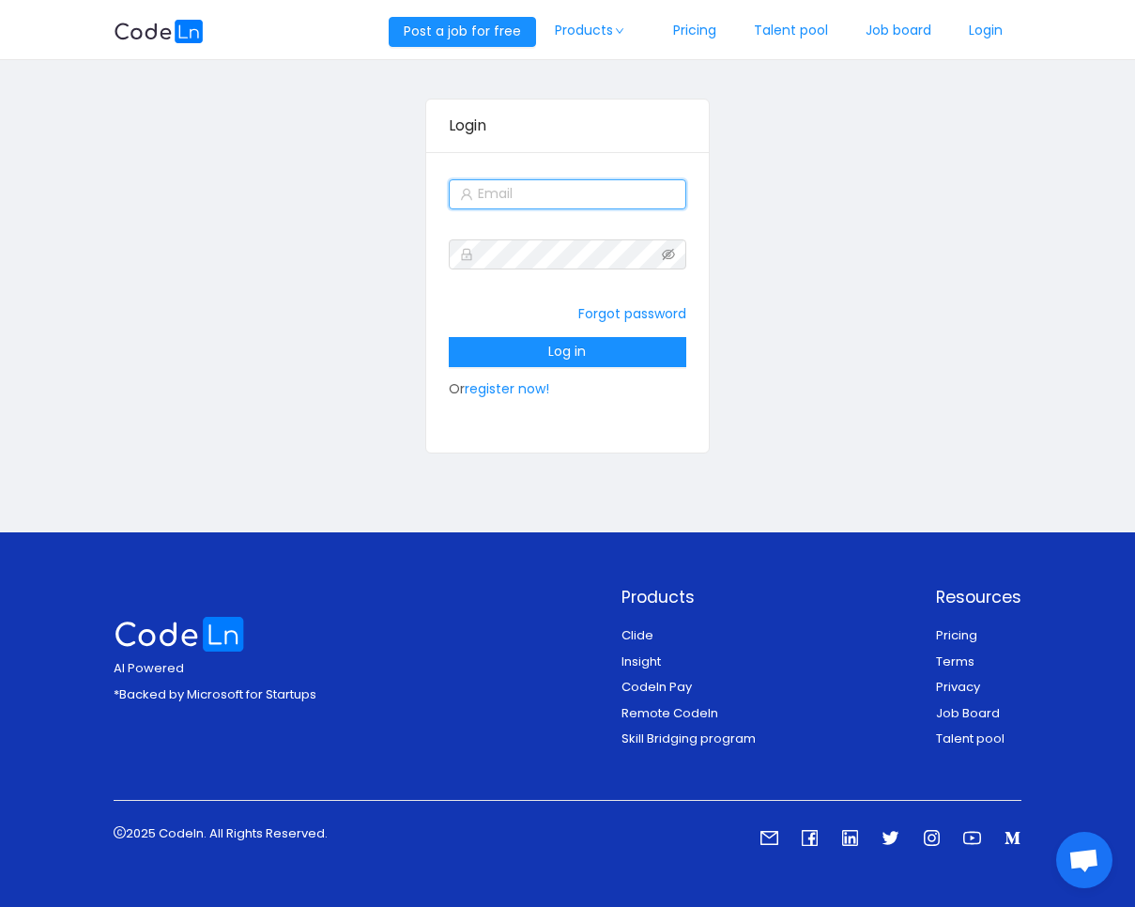
click at [537, 196] on input "text" at bounding box center [568, 194] width 238 height 30
type input "[EMAIL_ADDRESS][DOMAIN_NAME]"
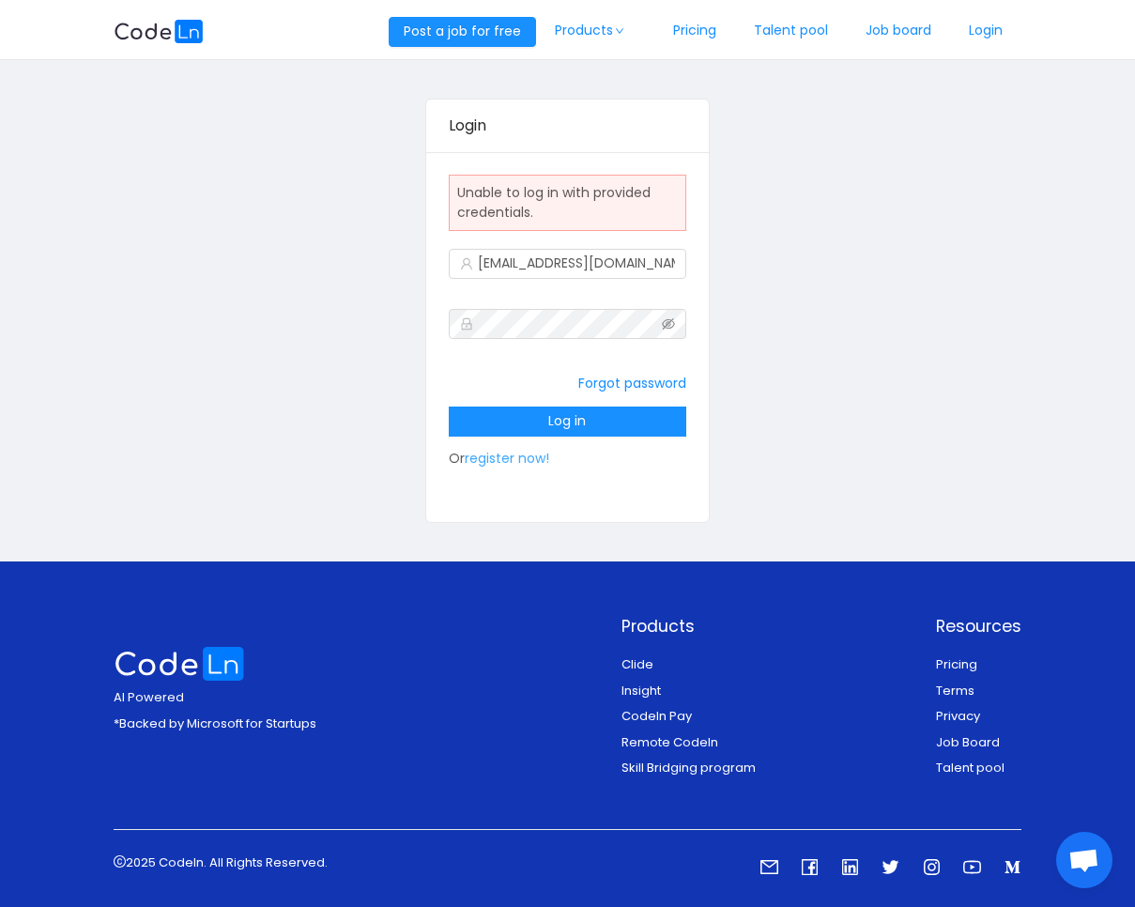
click at [521, 466] on link "register now!" at bounding box center [507, 458] width 85 height 19
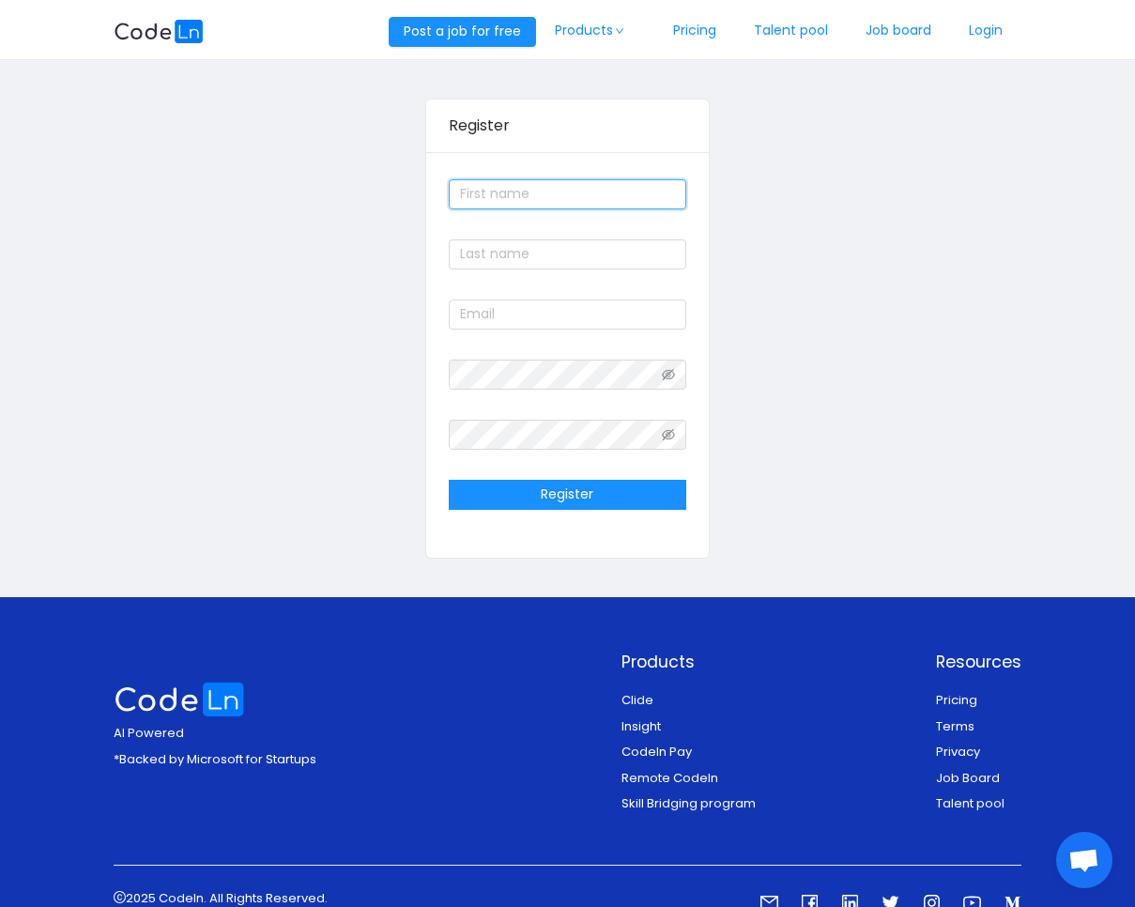
click at [558, 201] on input "text" at bounding box center [568, 194] width 238 height 30
type input "[PERSON_NAME]"
type input "Bateng"
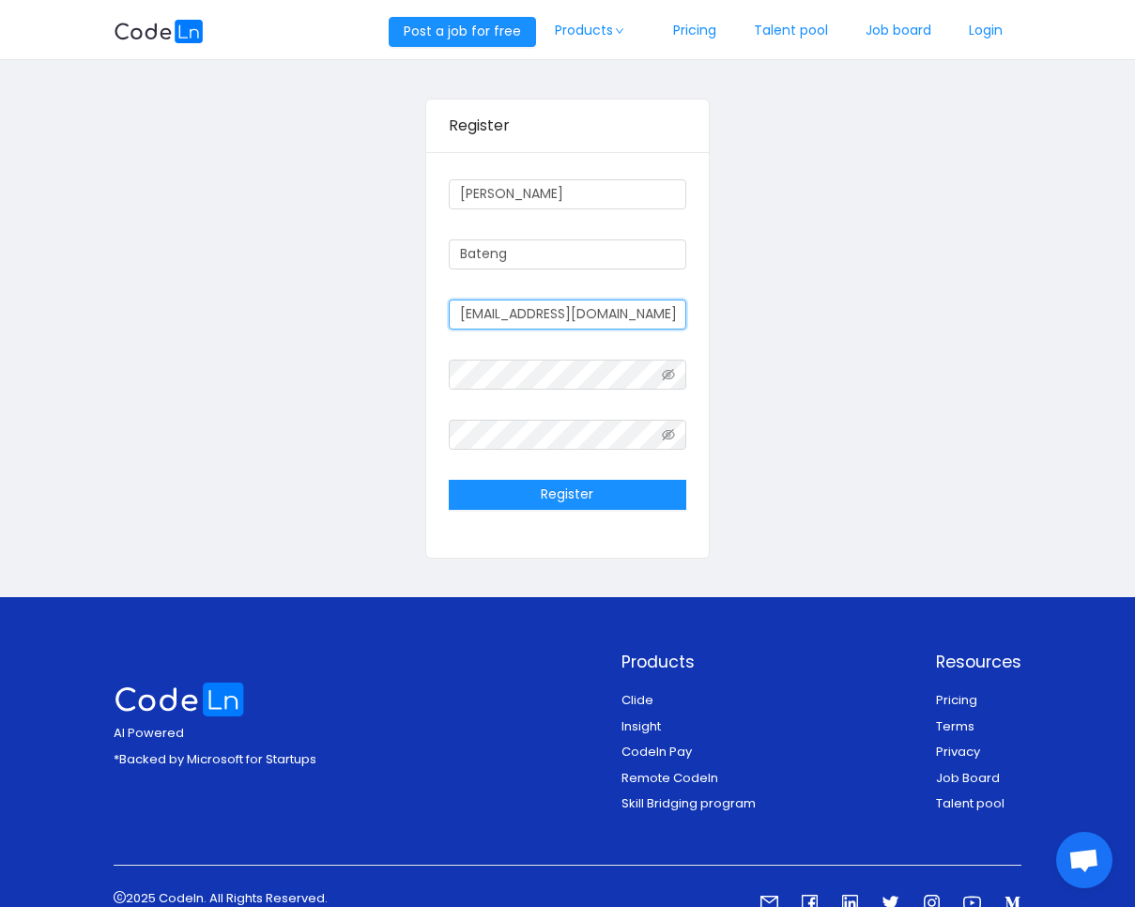
type input "[EMAIL_ADDRESS][DOMAIN_NAME]"
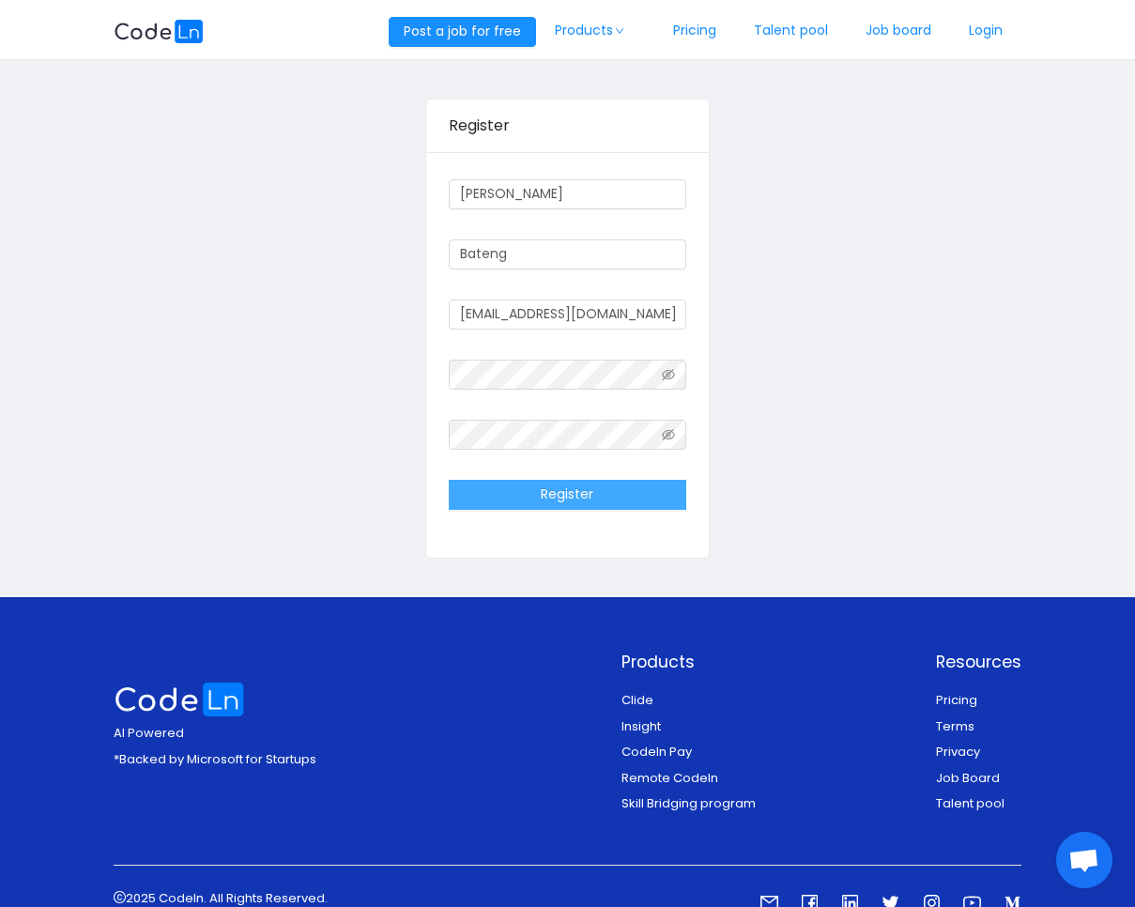
click at [611, 500] on button "Register" at bounding box center [568, 495] width 238 height 30
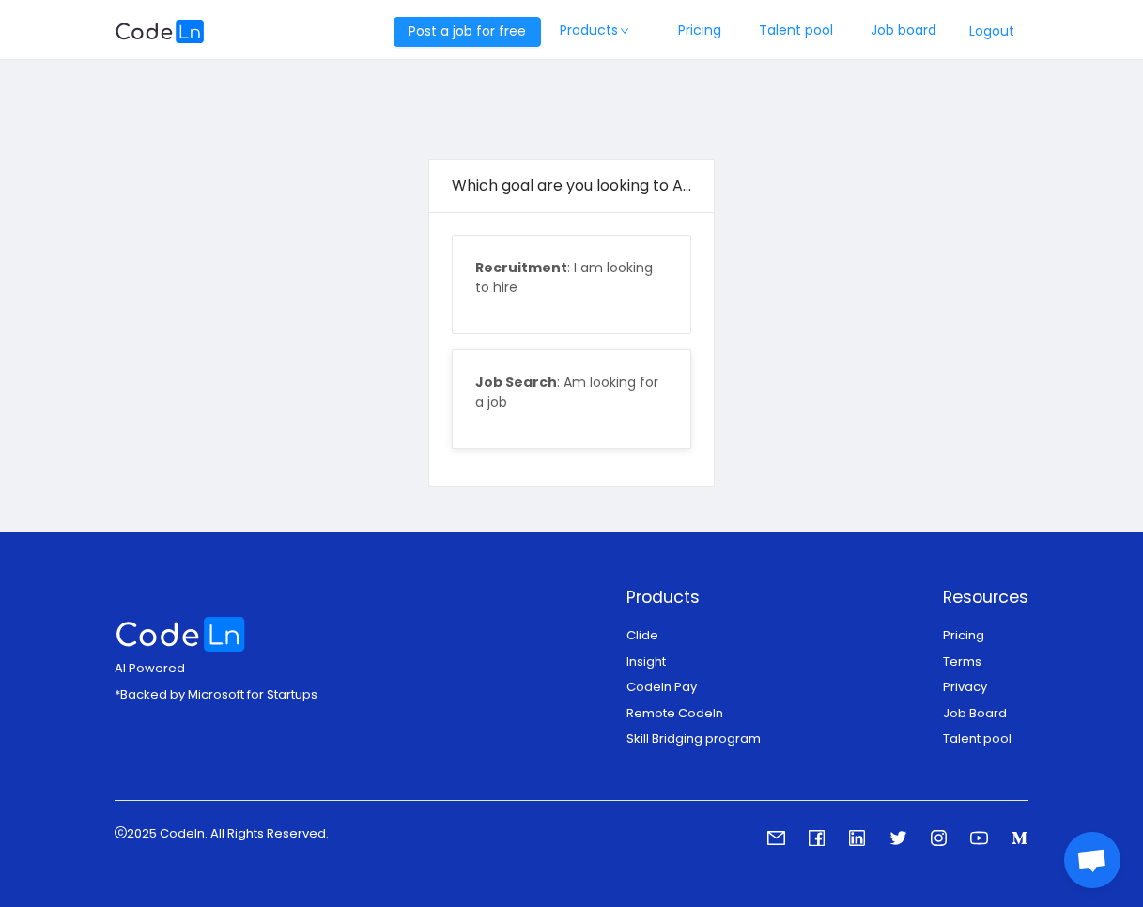
click at [580, 385] on p "Job Search : Am looking for a job" at bounding box center [571, 392] width 192 height 39
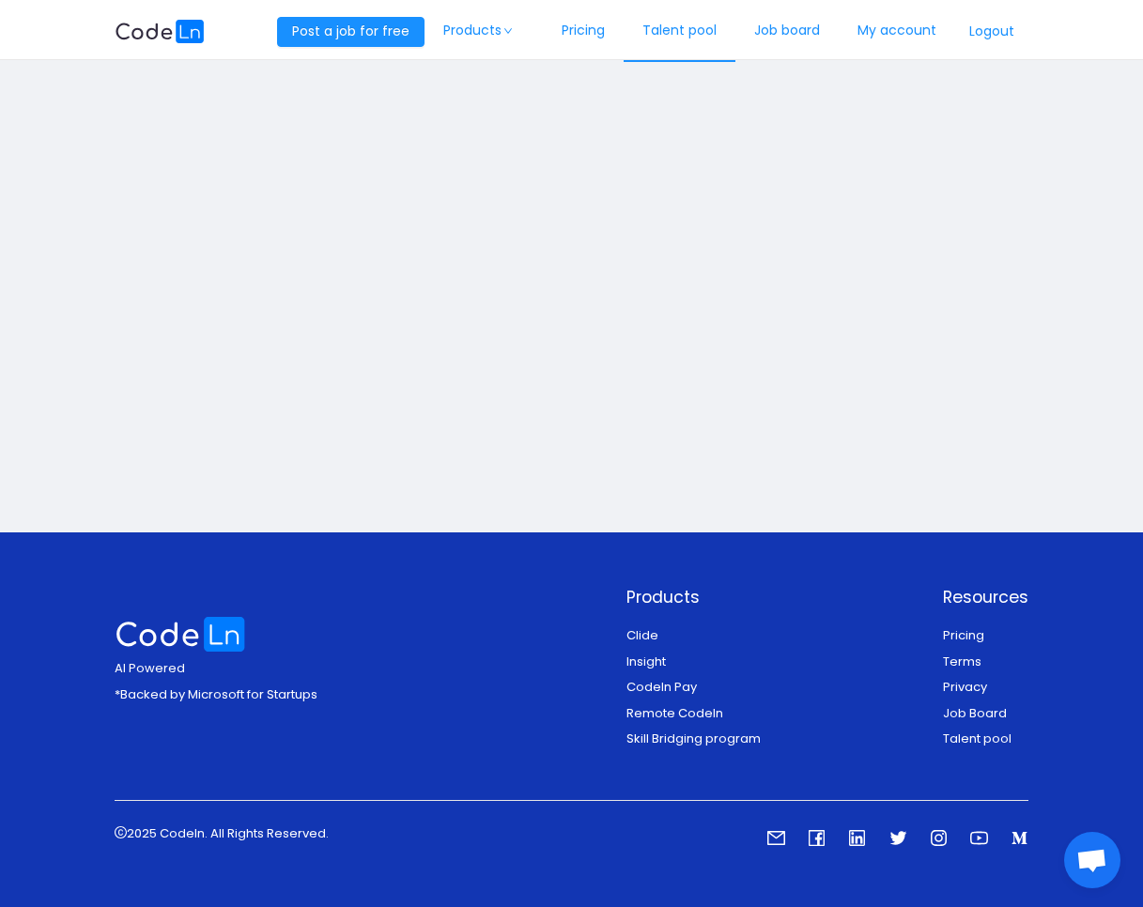
click at [699, 28] on link "Talent pool" at bounding box center [679, 31] width 112 height 62
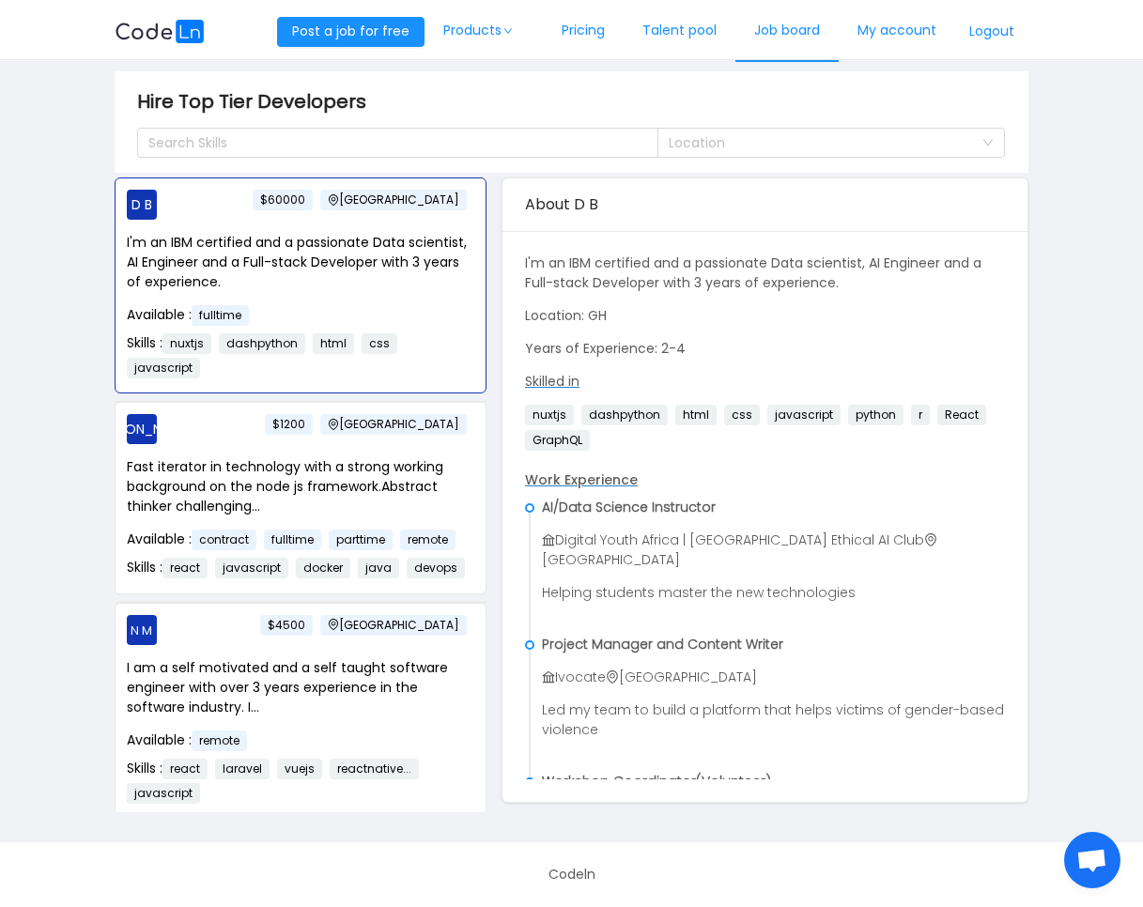
click at [792, 22] on link "Job board" at bounding box center [786, 31] width 103 height 62
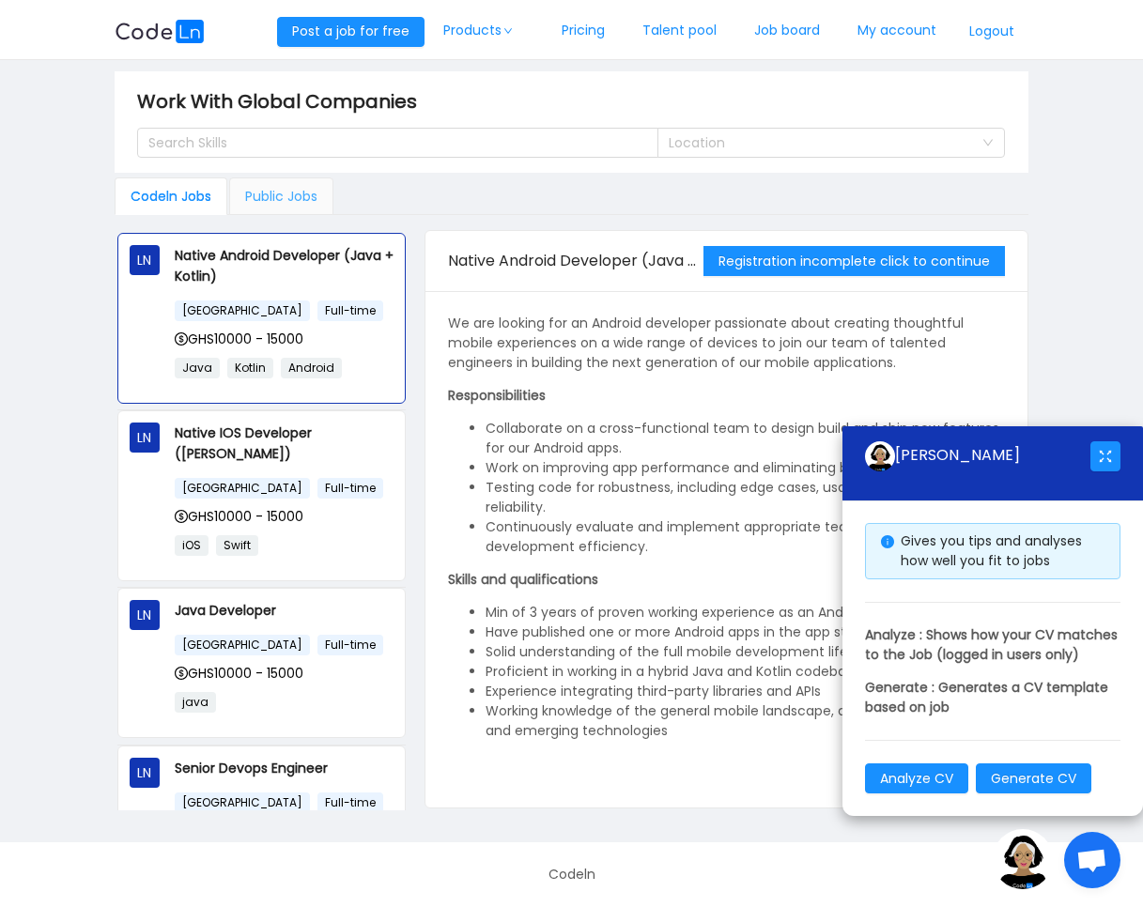
click at [254, 182] on div "Public Jobs" at bounding box center [281, 196] width 104 height 38
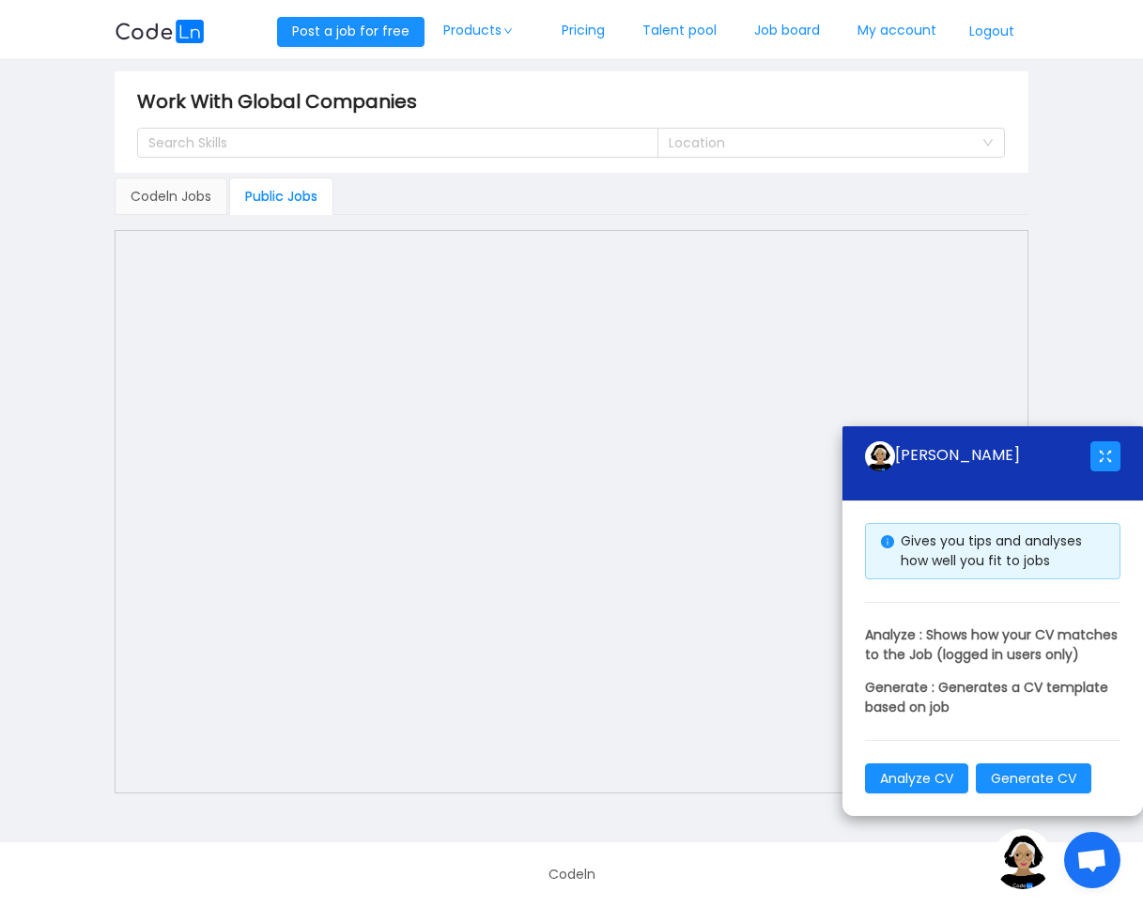
click at [1120, 426] on div "[PERSON_NAME]" at bounding box center [992, 463] width 300 height 75
click at [1034, 867] on img at bounding box center [1022, 859] width 60 height 60
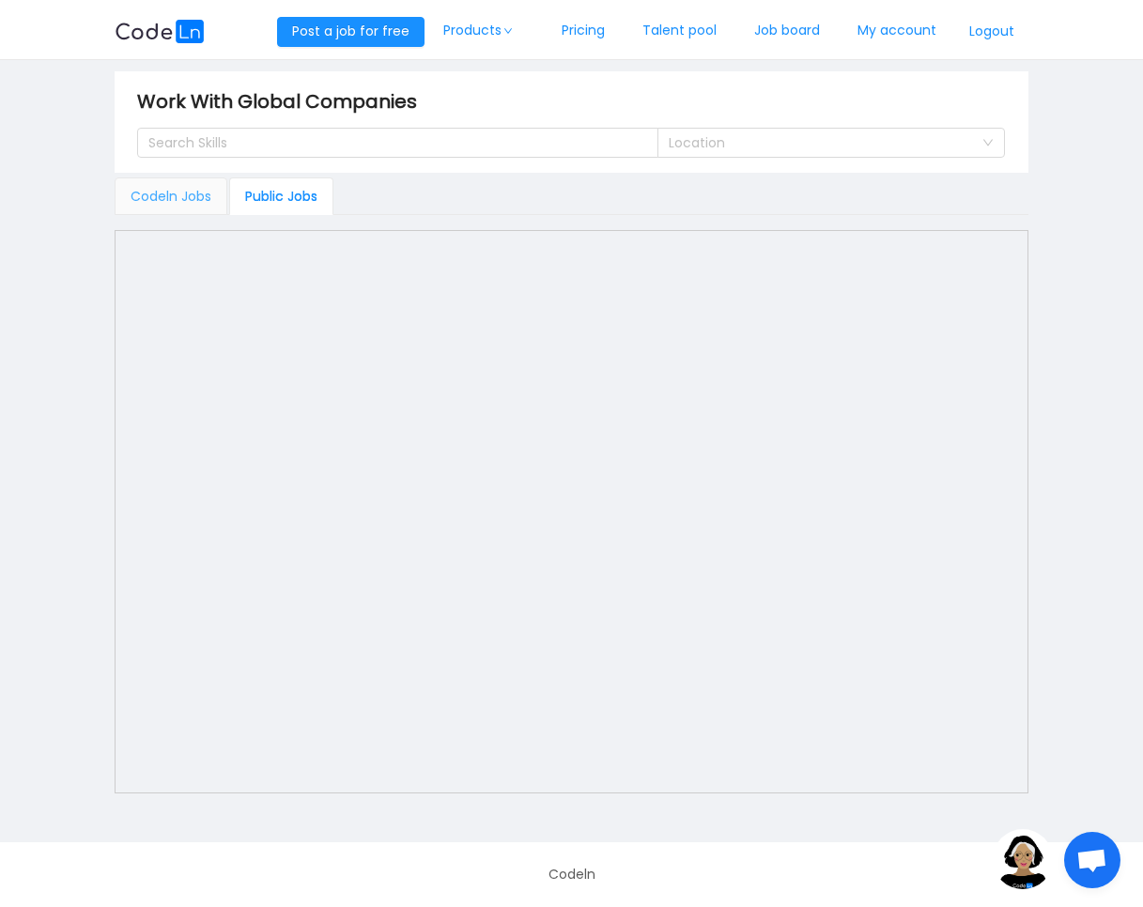
click at [191, 189] on div "Codeln Jobs" at bounding box center [171, 196] width 113 height 38
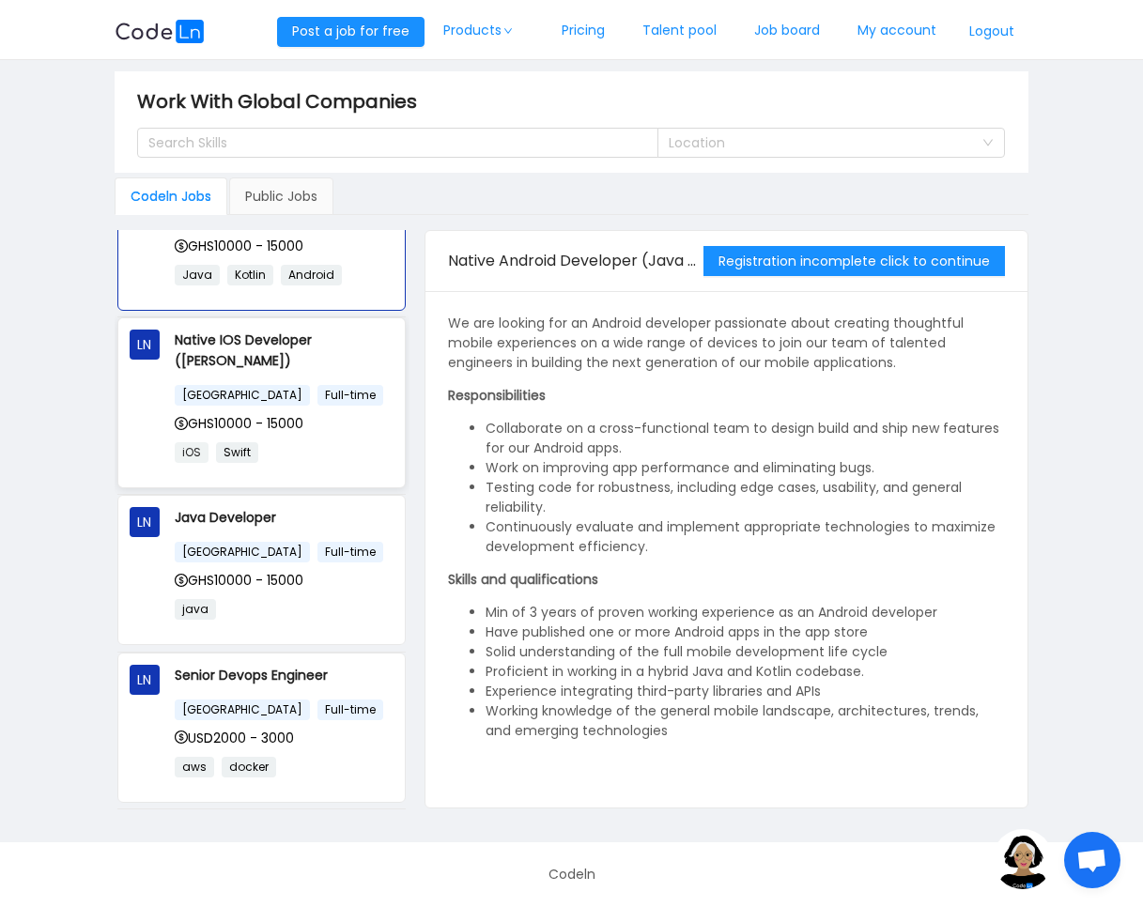
scroll to position [188, 0]
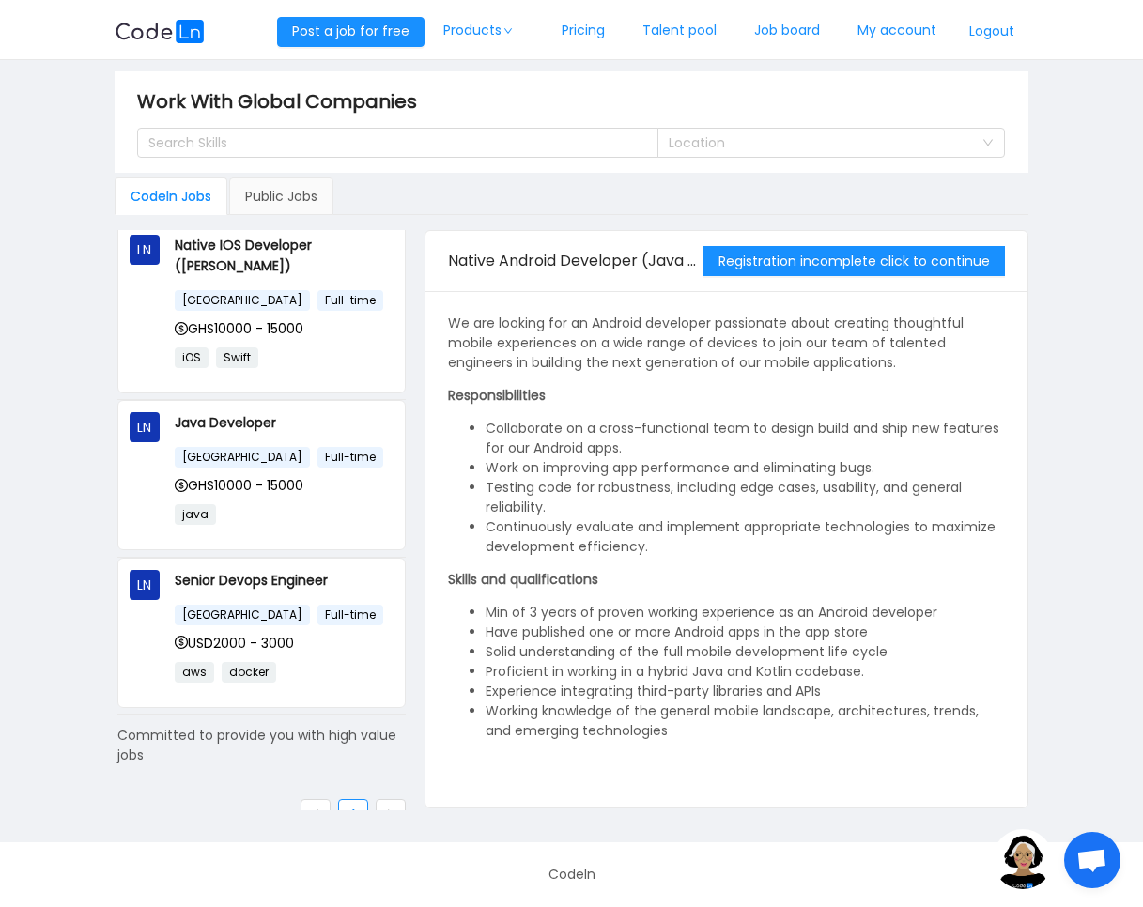
click at [381, 801] on link at bounding box center [391, 814] width 30 height 30
click at [708, 25] on link "Talent pool" at bounding box center [679, 31] width 112 height 62
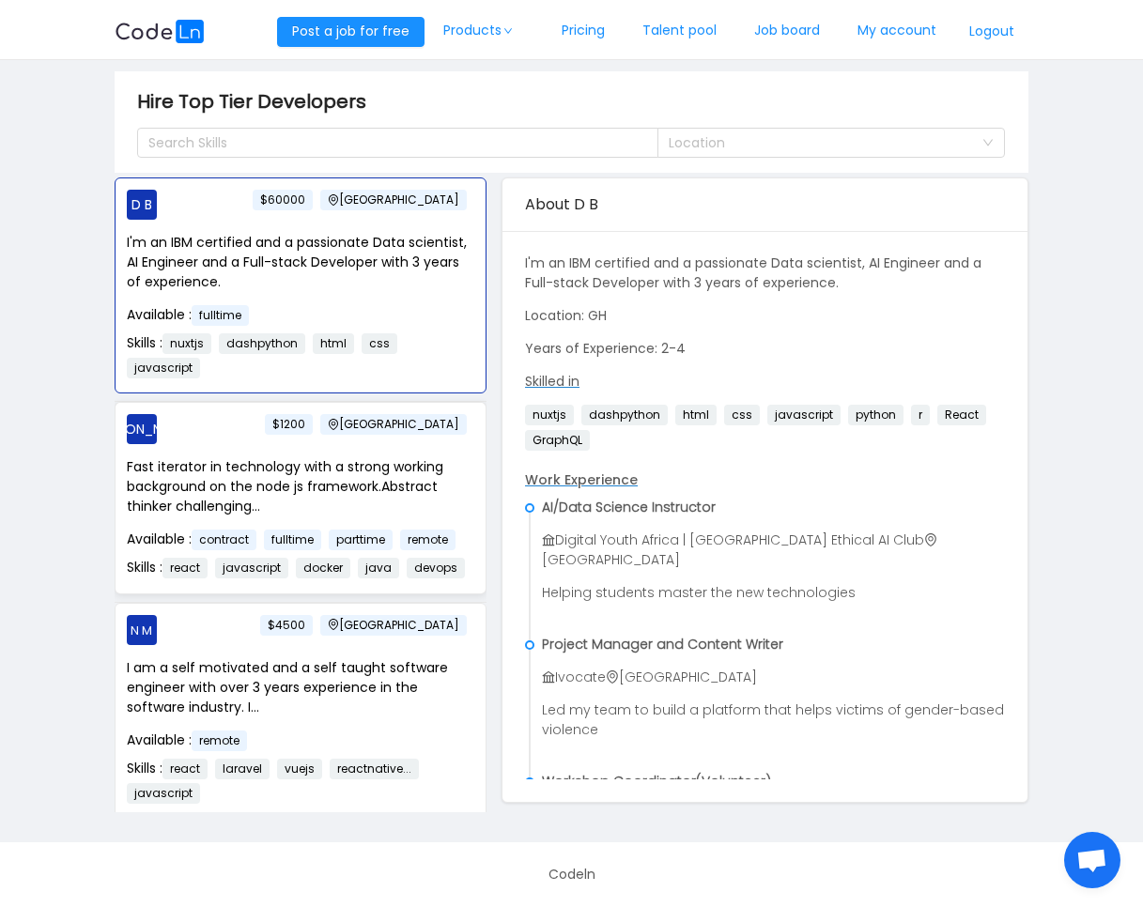
click at [421, 484] on p "Fast iterator in technology with a strong working background on the node js fra…" at bounding box center [300, 486] width 347 height 59
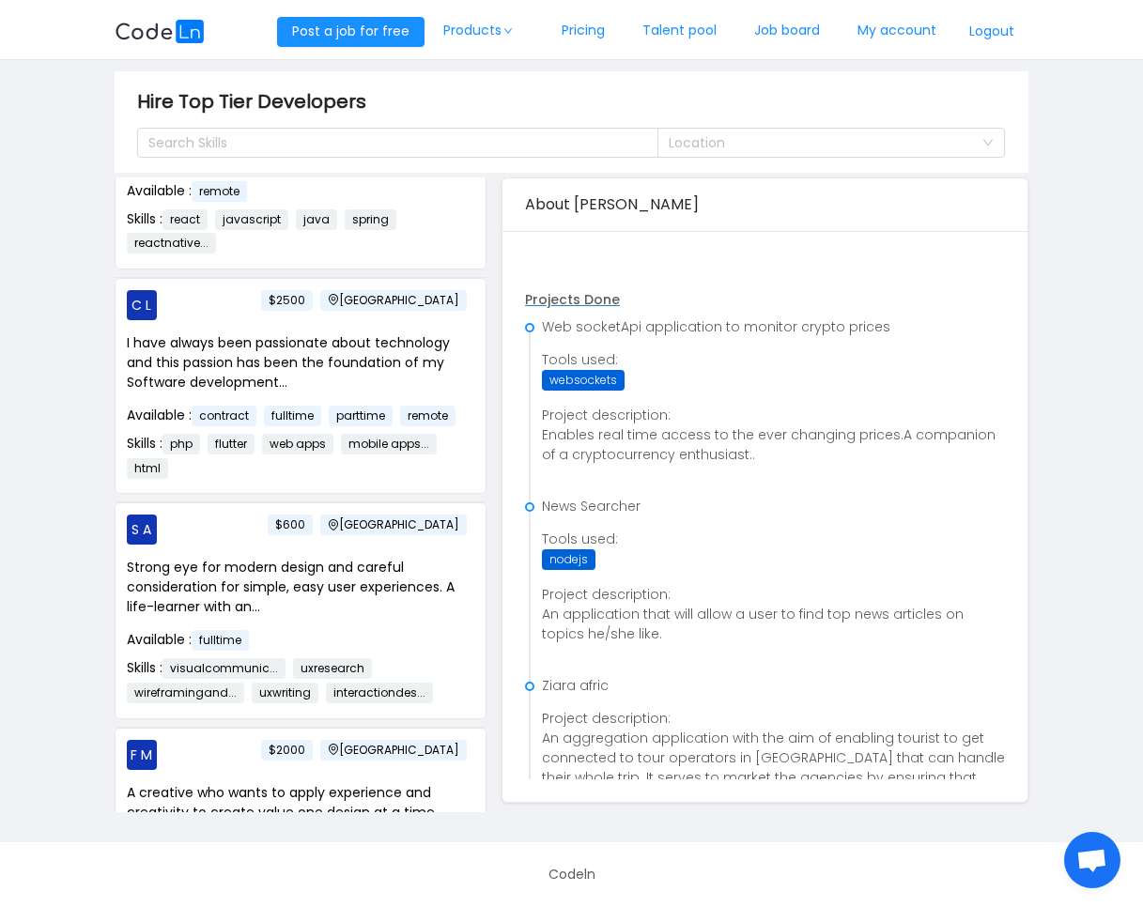
scroll to position [3663, 0]
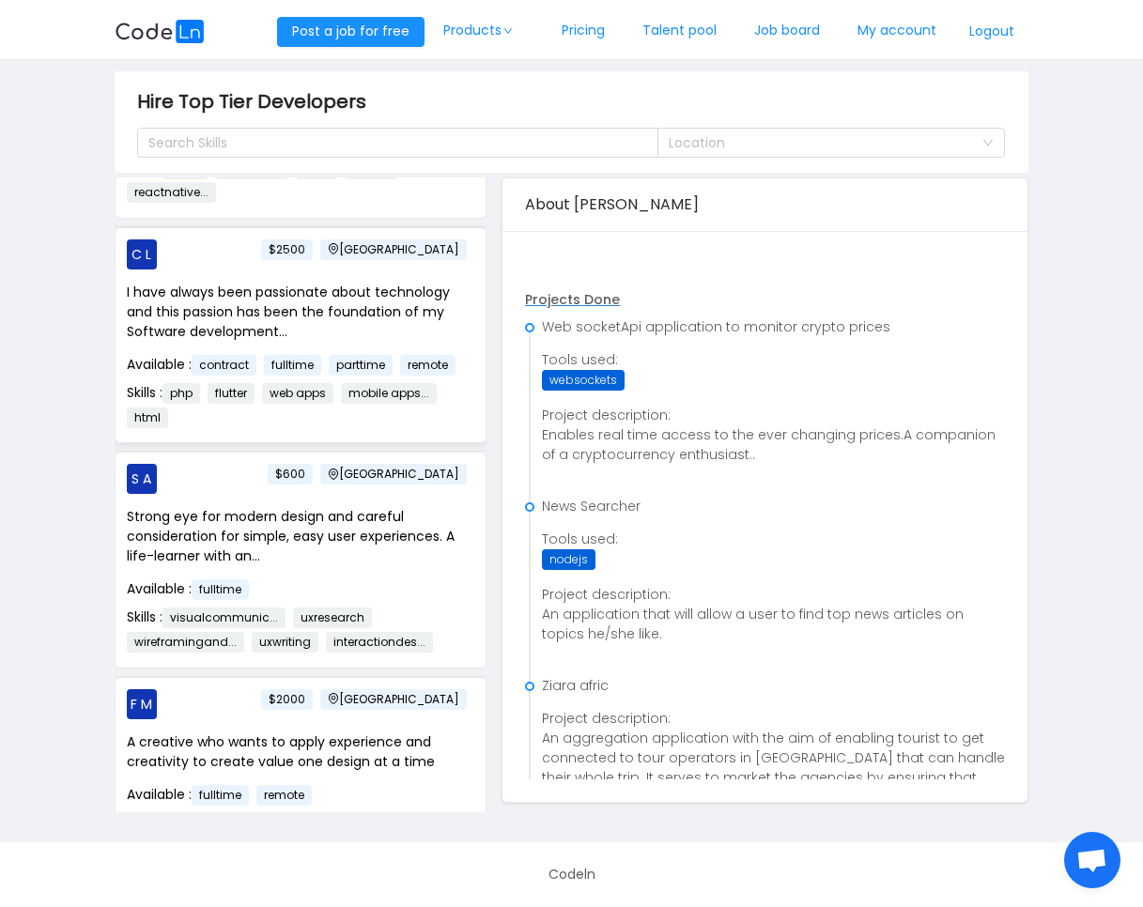
click at [392, 342] on p "I have always been passionate about technology and this passion has been the fo…" at bounding box center [300, 312] width 347 height 59
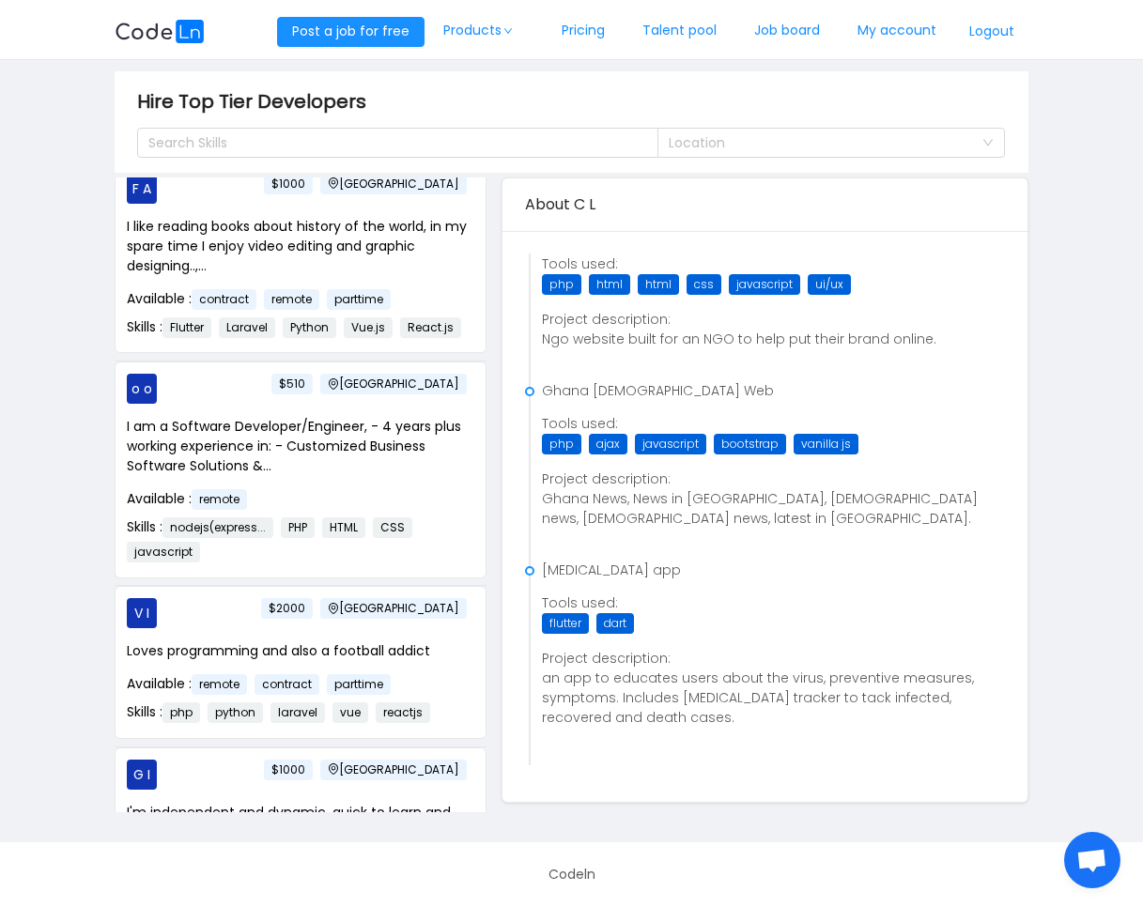
scroll to position [857, 0]
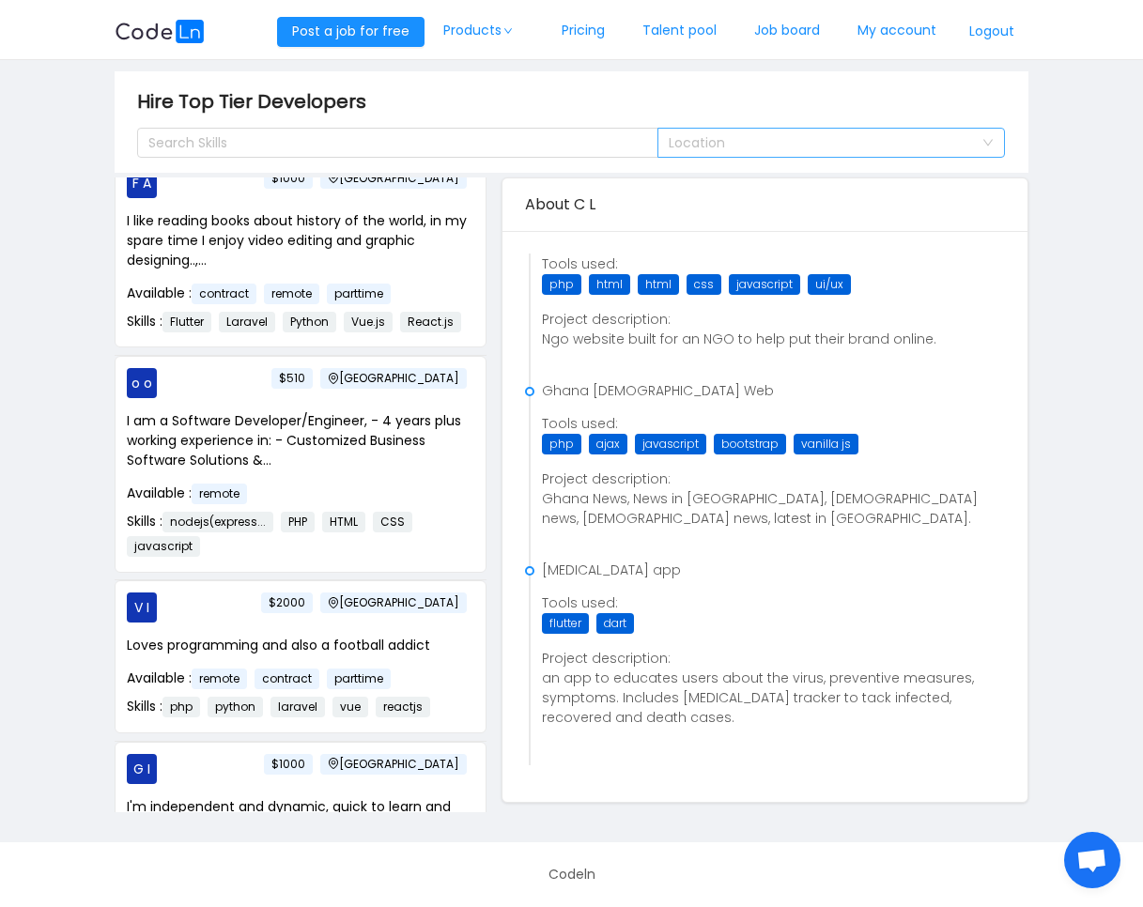
click at [793, 146] on div "Location" at bounding box center [820, 142] width 304 height 19
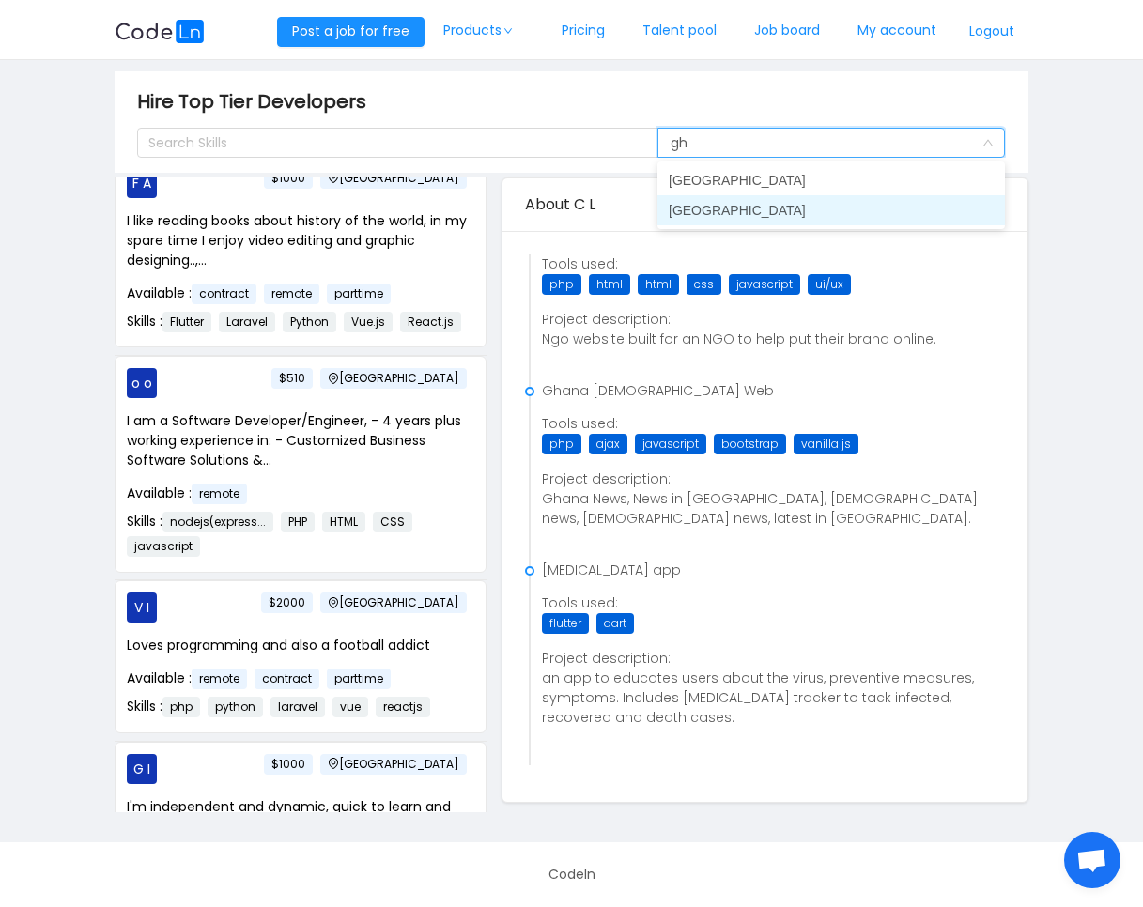
click at [723, 207] on li "[GEOGRAPHIC_DATA]" at bounding box center [830, 210] width 347 height 30
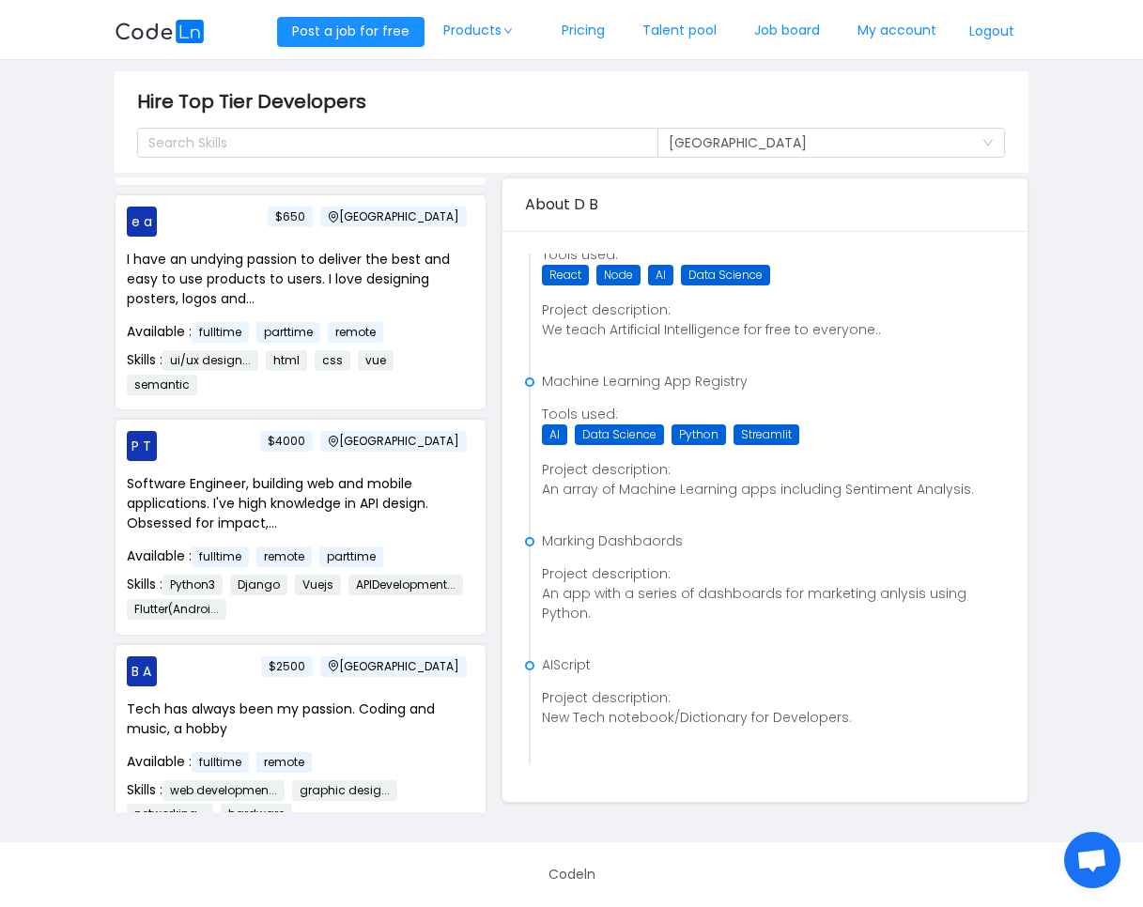
scroll to position [2852, 0]
click at [226, 307] on p "I have an undying passion to deliver the best and easy to use products to users…" at bounding box center [300, 277] width 347 height 59
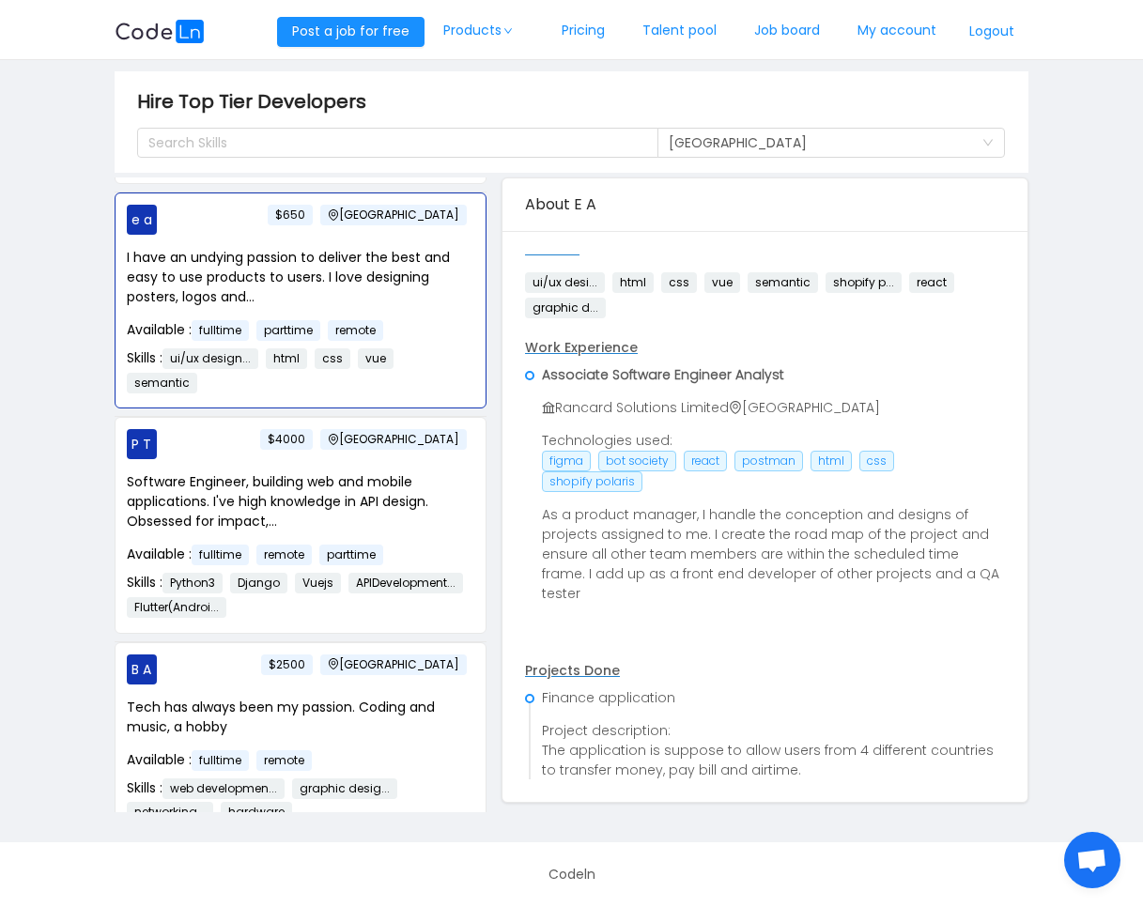
scroll to position [257, 0]
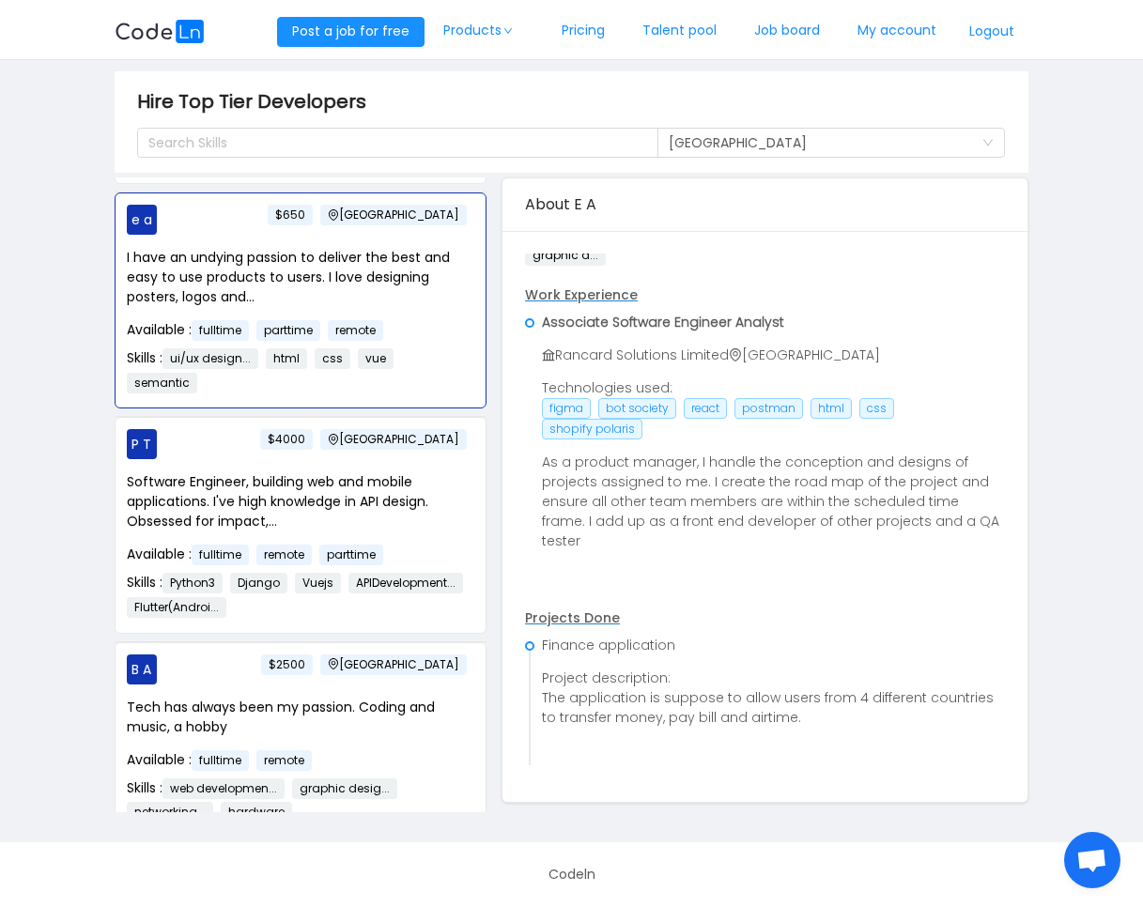
drag, startPoint x: 561, startPoint y: 359, endPoint x: 724, endPoint y: 350, distance: 162.6
click at [724, 350] on span "Rancard Solutions Limited [GEOGRAPHIC_DATA]" at bounding box center [711, 355] width 338 height 19
copy span "Rancard Solutions Limited"
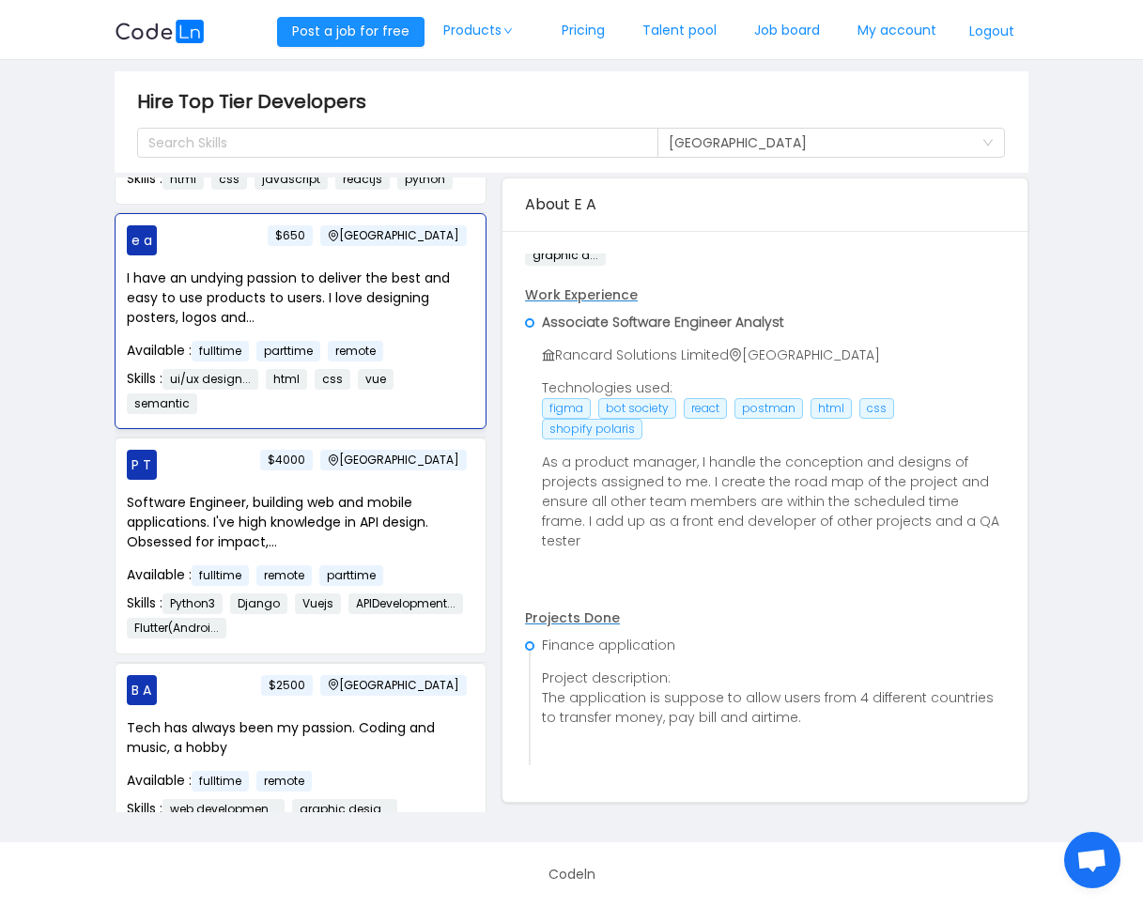
scroll to position [2826, 0]
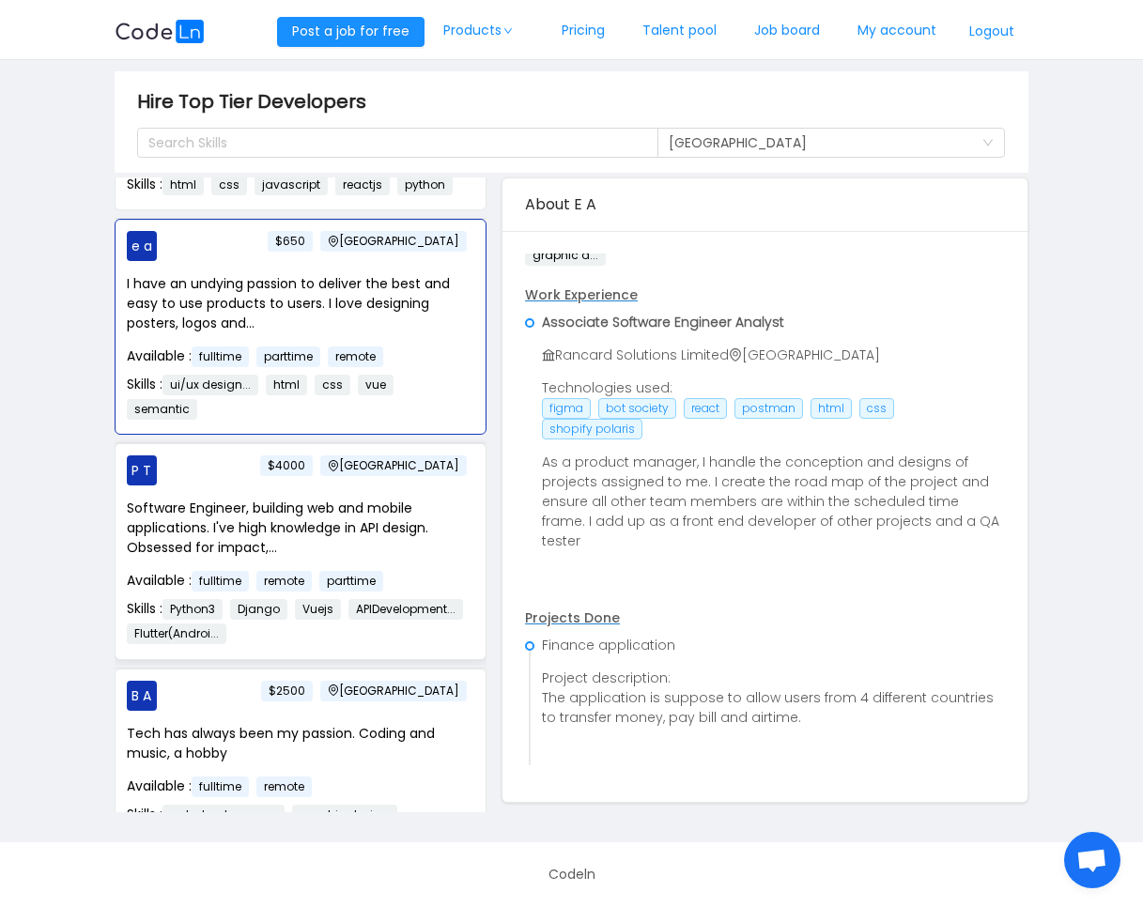
click at [355, 558] on p "Software Engineer, building web and mobile applications. I've high knowledge in…" at bounding box center [300, 528] width 347 height 59
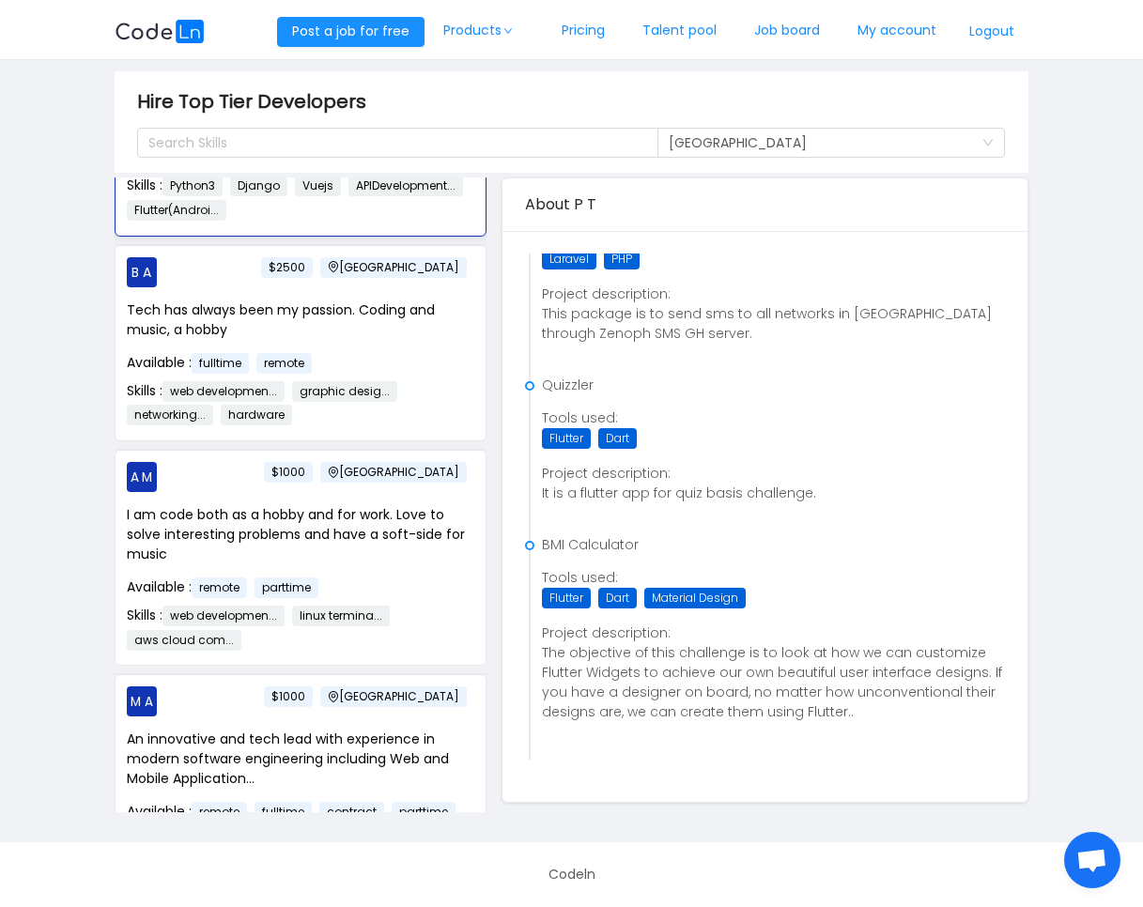
scroll to position [3256, 0]
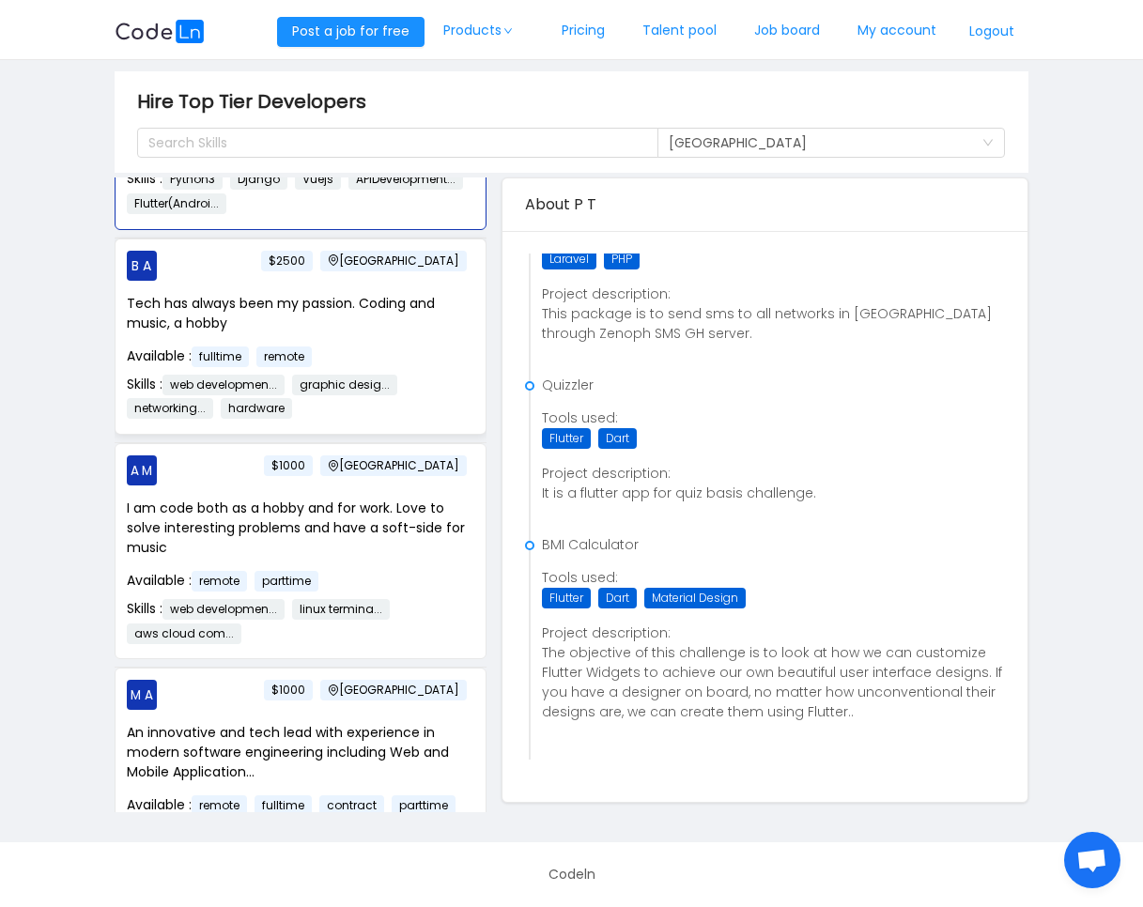
click at [436, 423] on div "Tech has always been my passion. Coding and music, a hobby Available : fulltime…" at bounding box center [300, 358] width 347 height 129
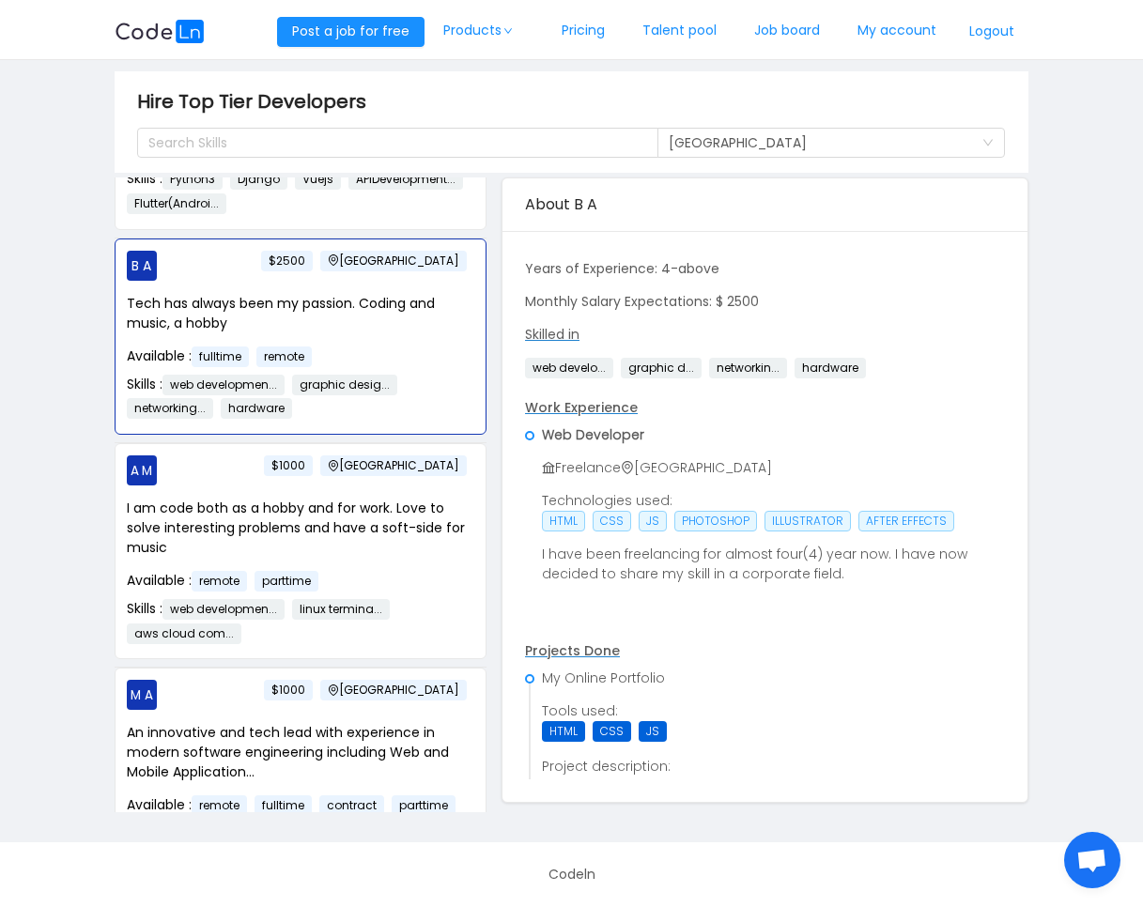
scroll to position [0, 0]
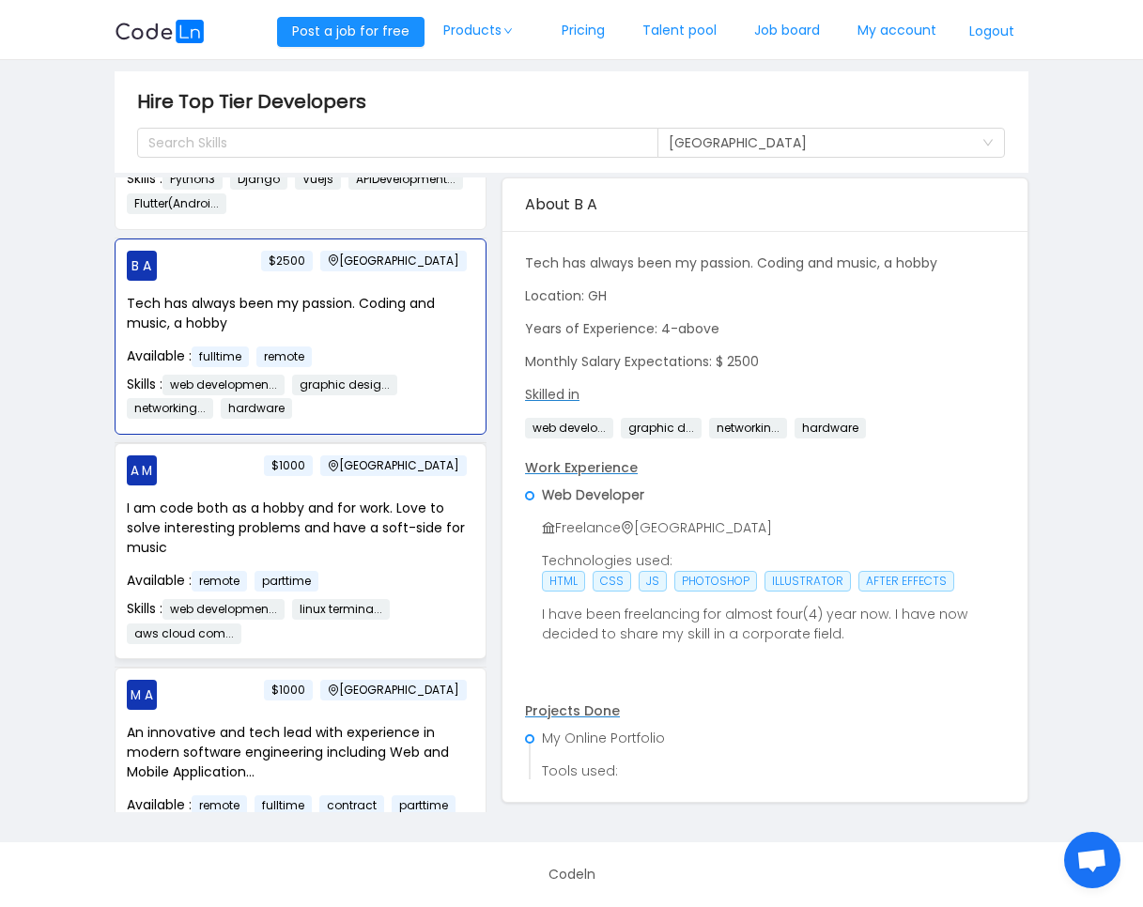
click at [368, 558] on p "I am code both as a hobby and for work. Love to solve interesting problems and …" at bounding box center [300, 528] width 347 height 59
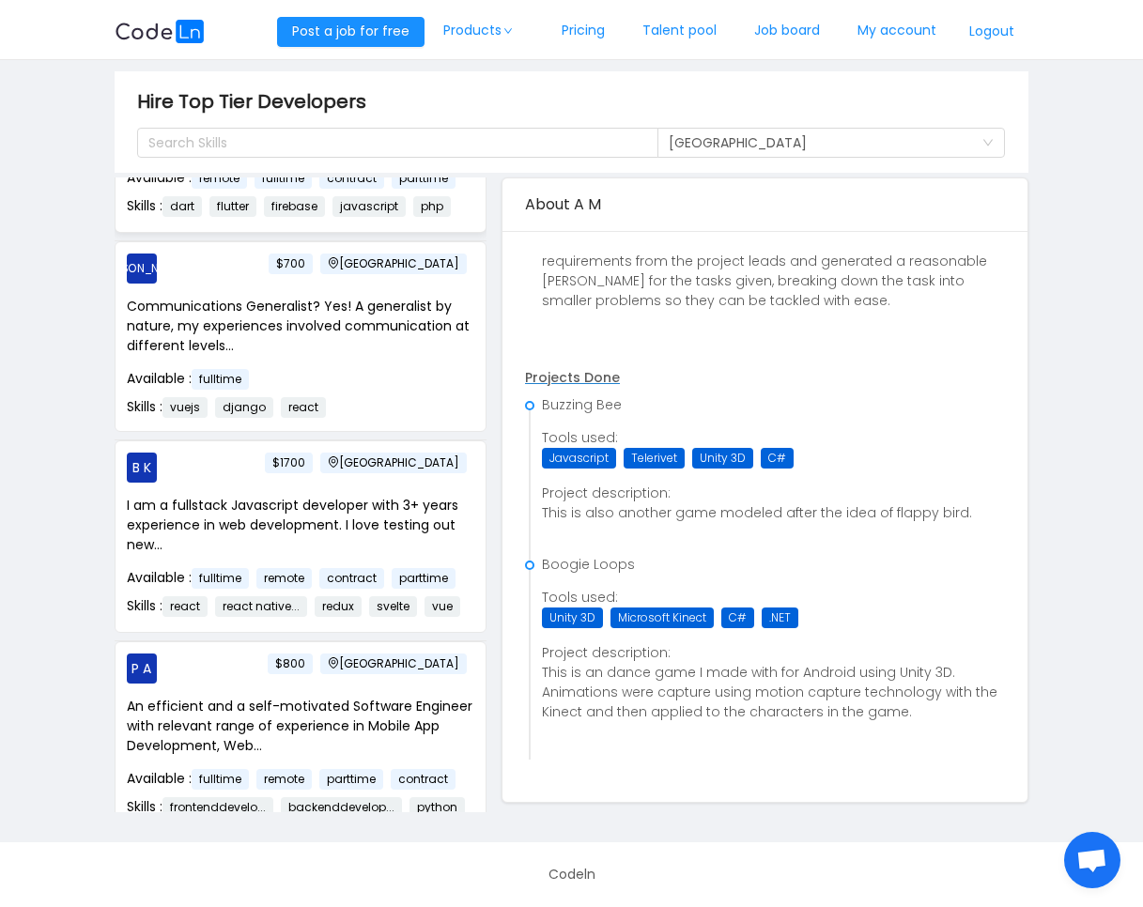
scroll to position [3887, 0]
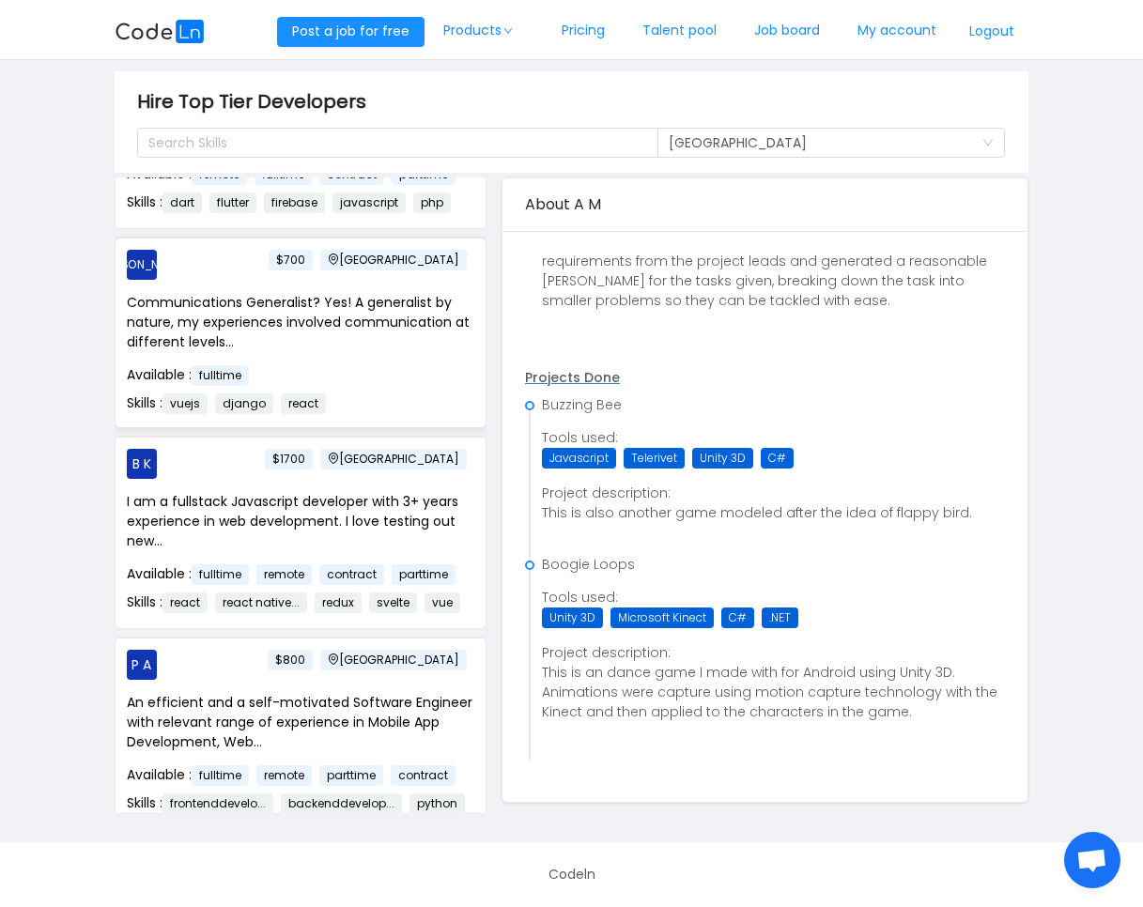
click at [405, 416] on div "Communications Generalist? Yes! A generalist by nature, my experiences involved…" at bounding box center [300, 354] width 347 height 123
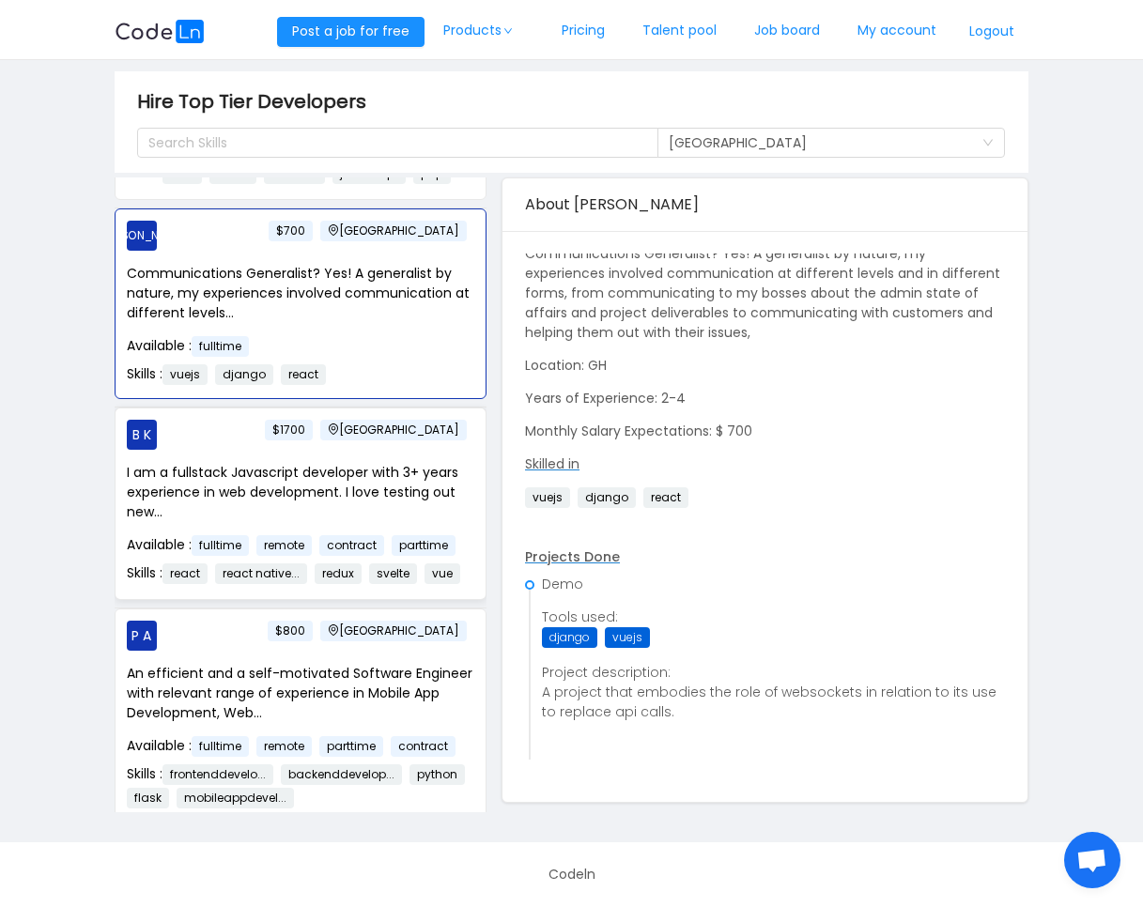
scroll to position [3933, 0]
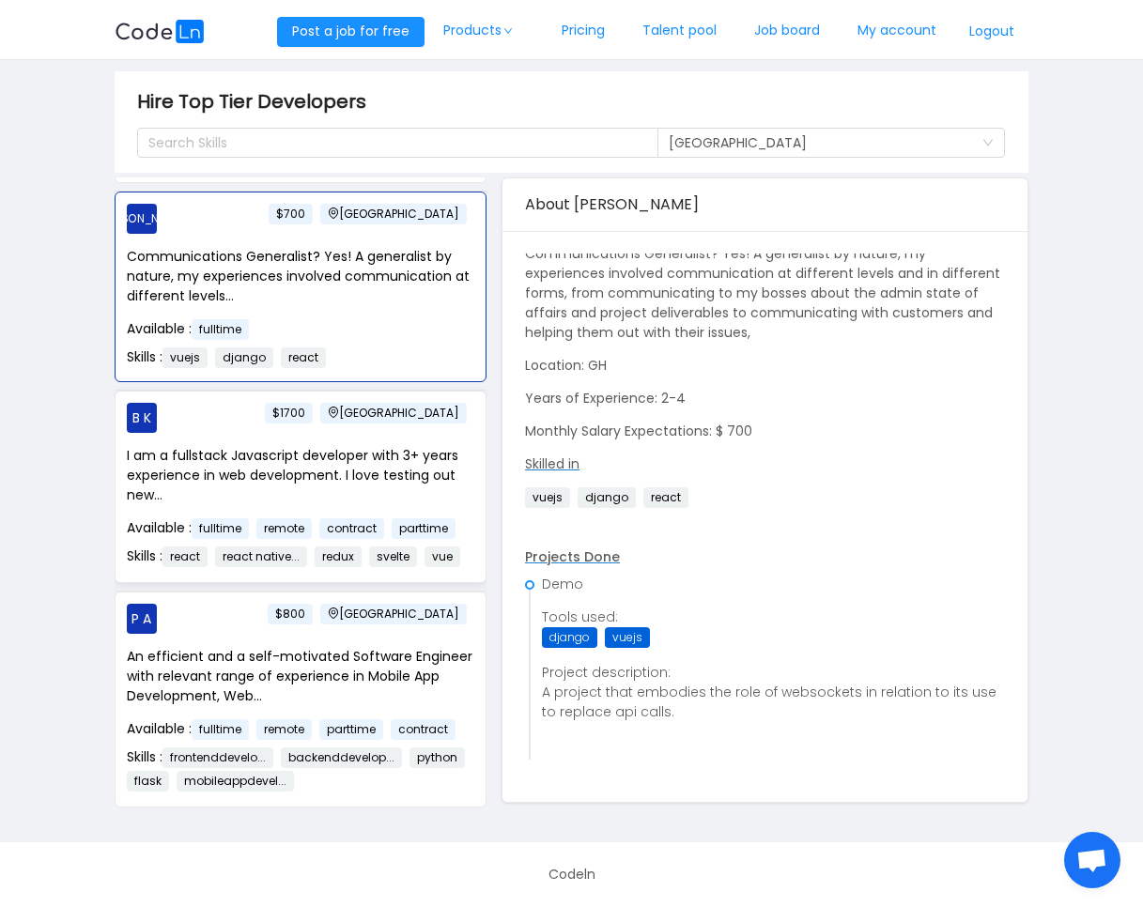
click at [359, 539] on span "contract" at bounding box center [351, 528] width 65 height 21
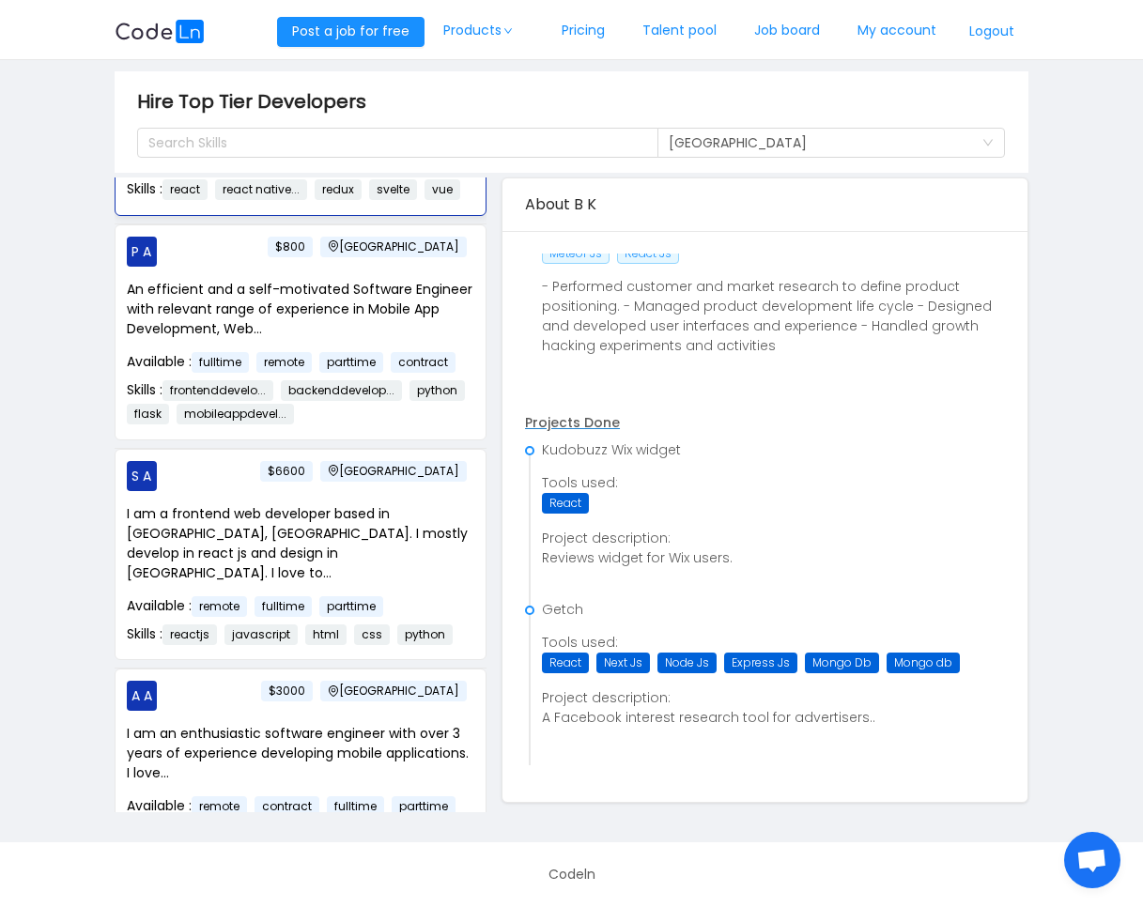
scroll to position [4303, 0]
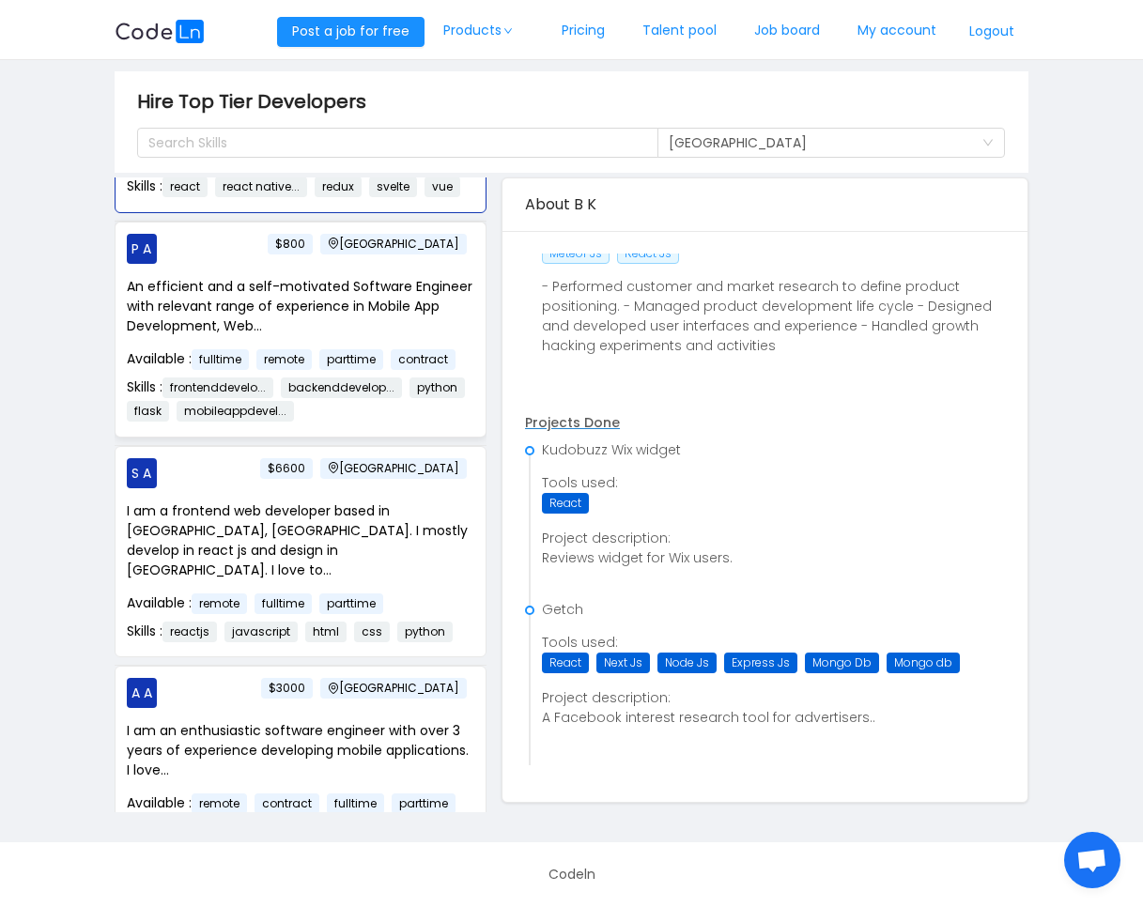
click at [419, 336] on p "An efficient and a self-motivated Software Engineer with relevant range of expe…" at bounding box center [300, 306] width 347 height 59
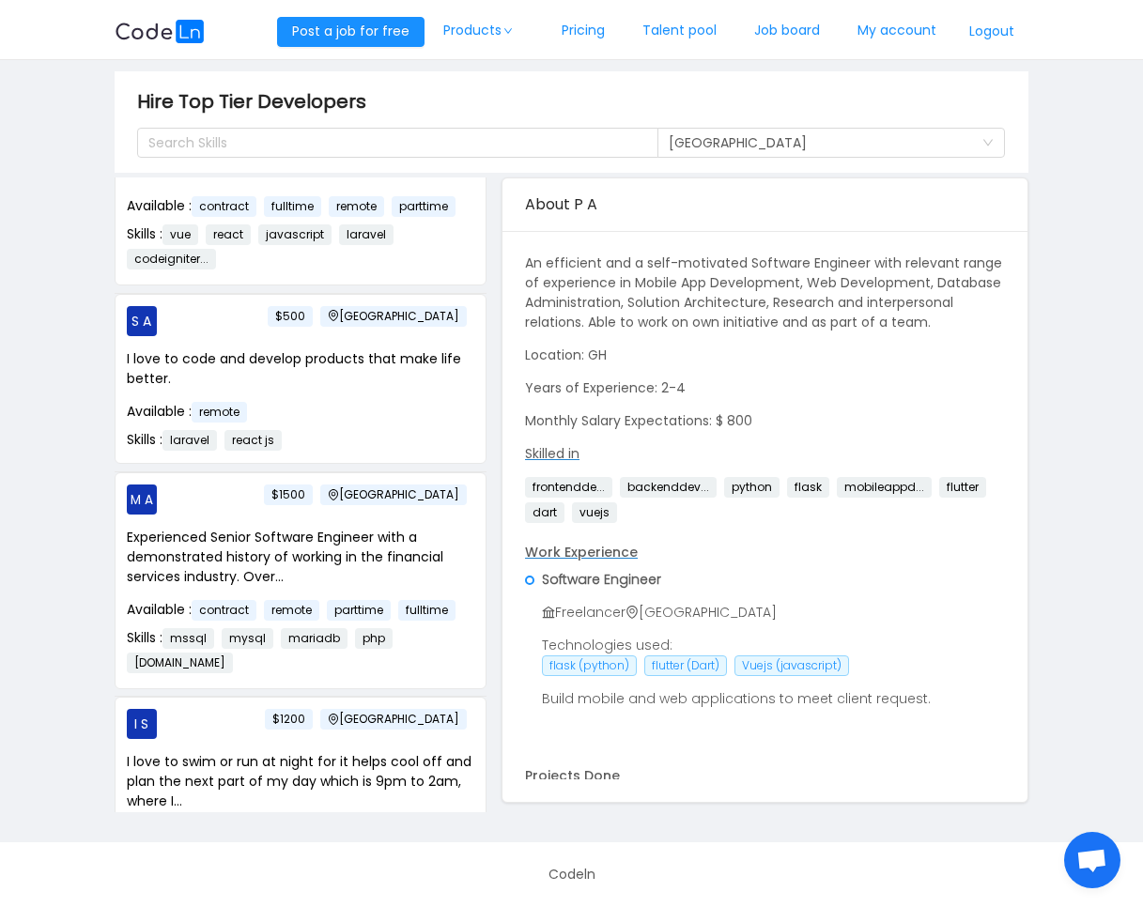
scroll to position [13405, 0]
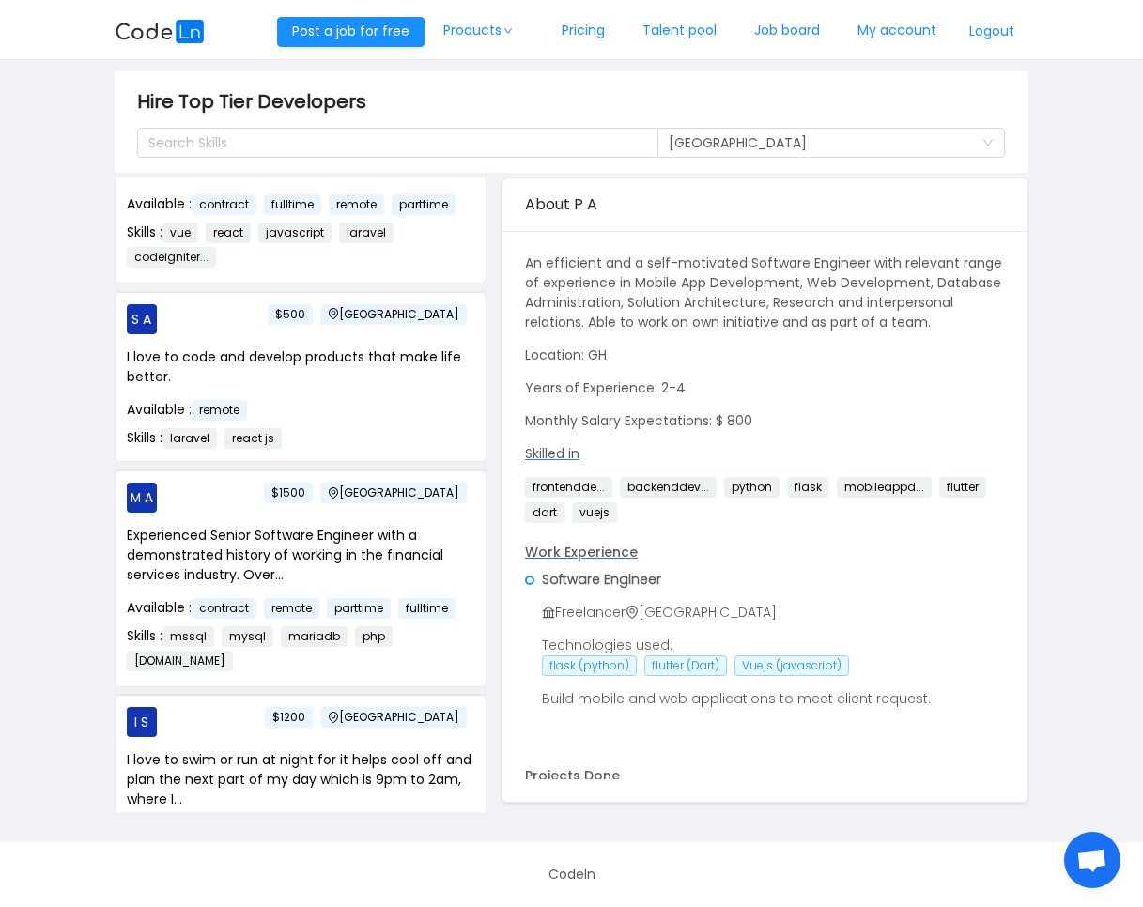
click at [428, 30] on div "Available : contract fulltime remote parttime" at bounding box center [300, 19] width 347 height 21
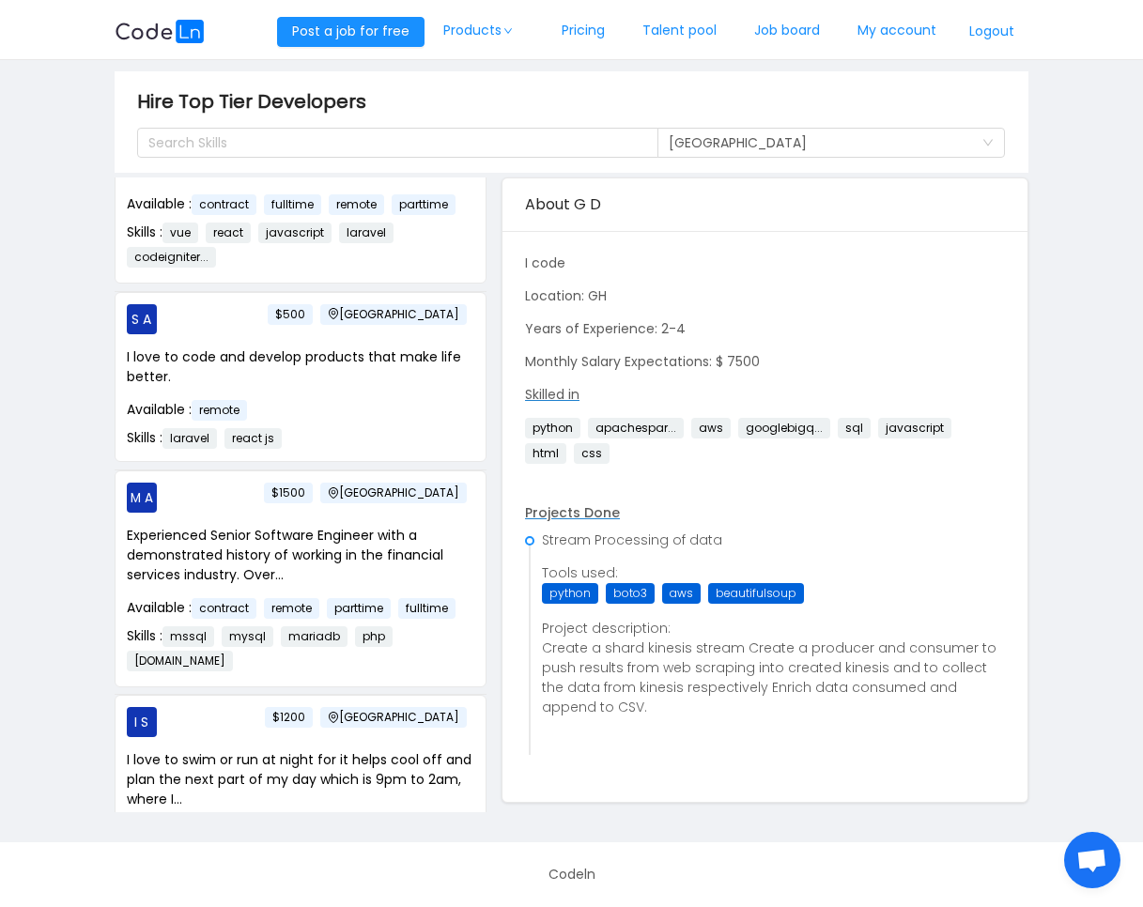
scroll to position [0, 0]
click at [365, 282] on div "N O [GEOGRAPHIC_DATA] $1000 Football and tech enthusiast. Available : contract …" at bounding box center [300, 194] width 370 height 175
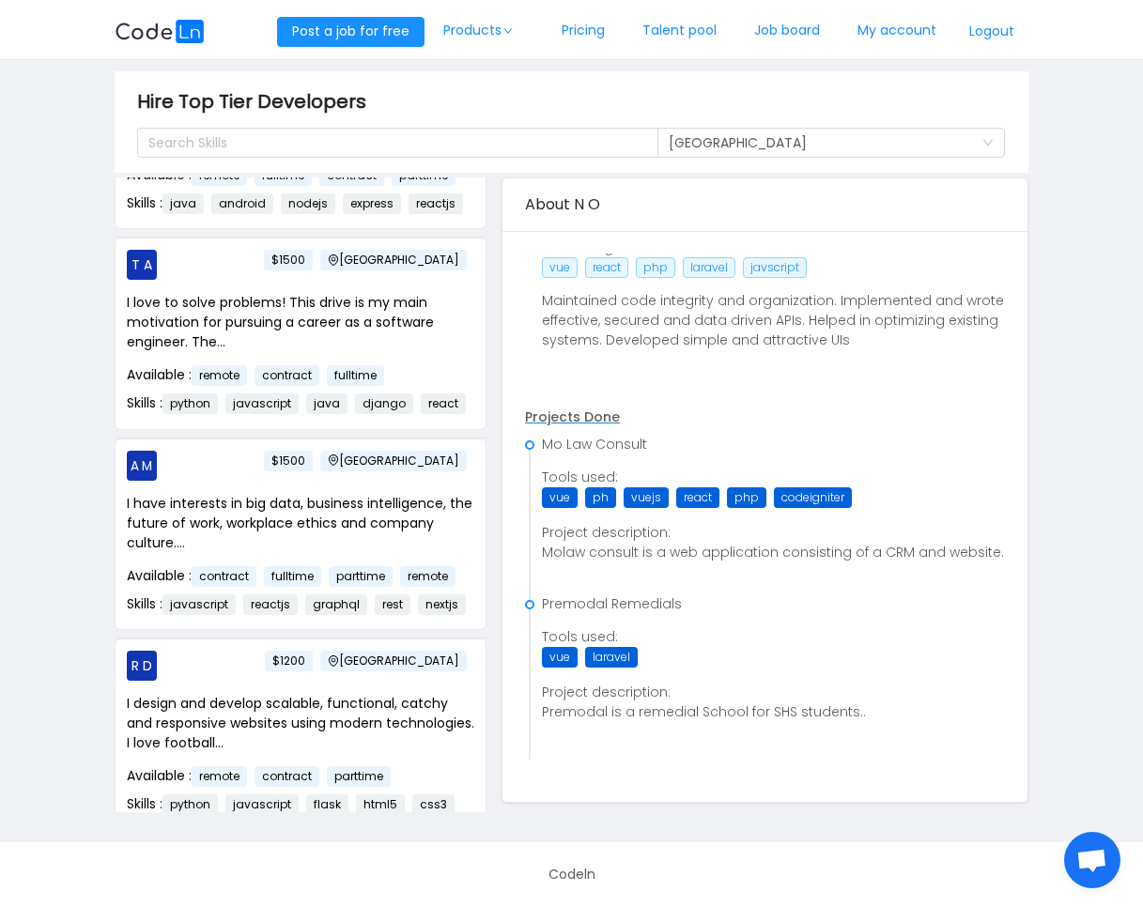
scroll to position [15143, 0]
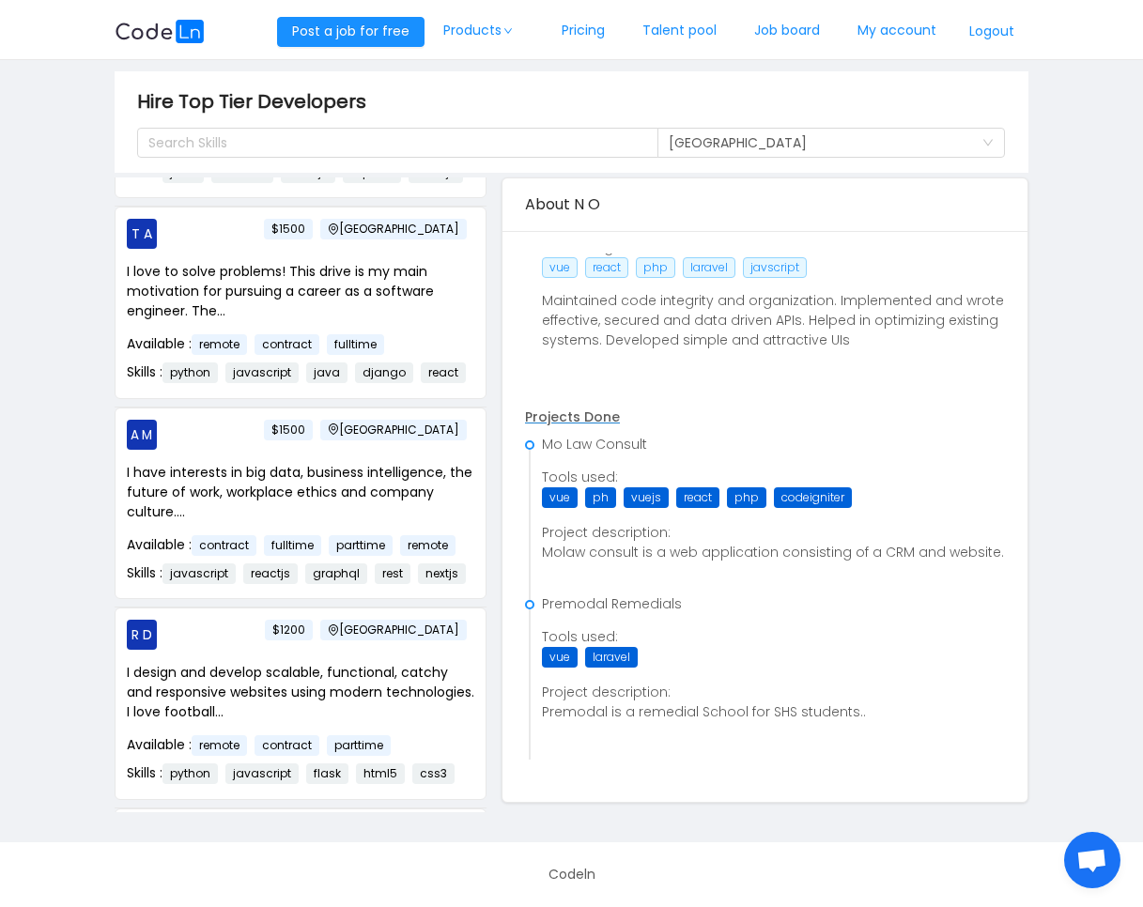
click at [337, 121] on p "Software Engineer with 5 years hands-on experience in web and mobile applicatio…" at bounding box center [300, 91] width 347 height 59
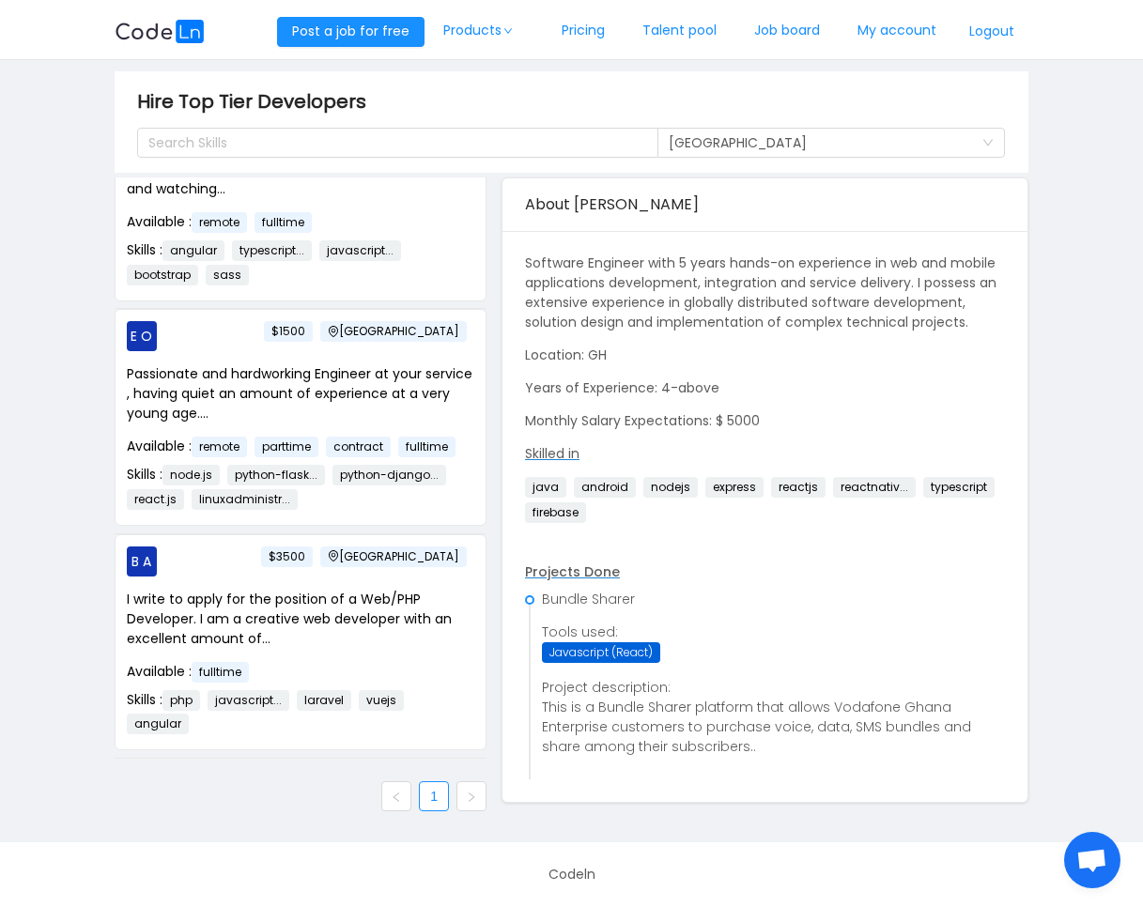
scroll to position [16773, 0]
click at [466, 802] on icon "icon: right" at bounding box center [471, 796] width 11 height 11
click at [366, 794] on ul "1" at bounding box center [301, 796] width 372 height 30
click at [433, 799] on link "1" at bounding box center [434, 796] width 28 height 28
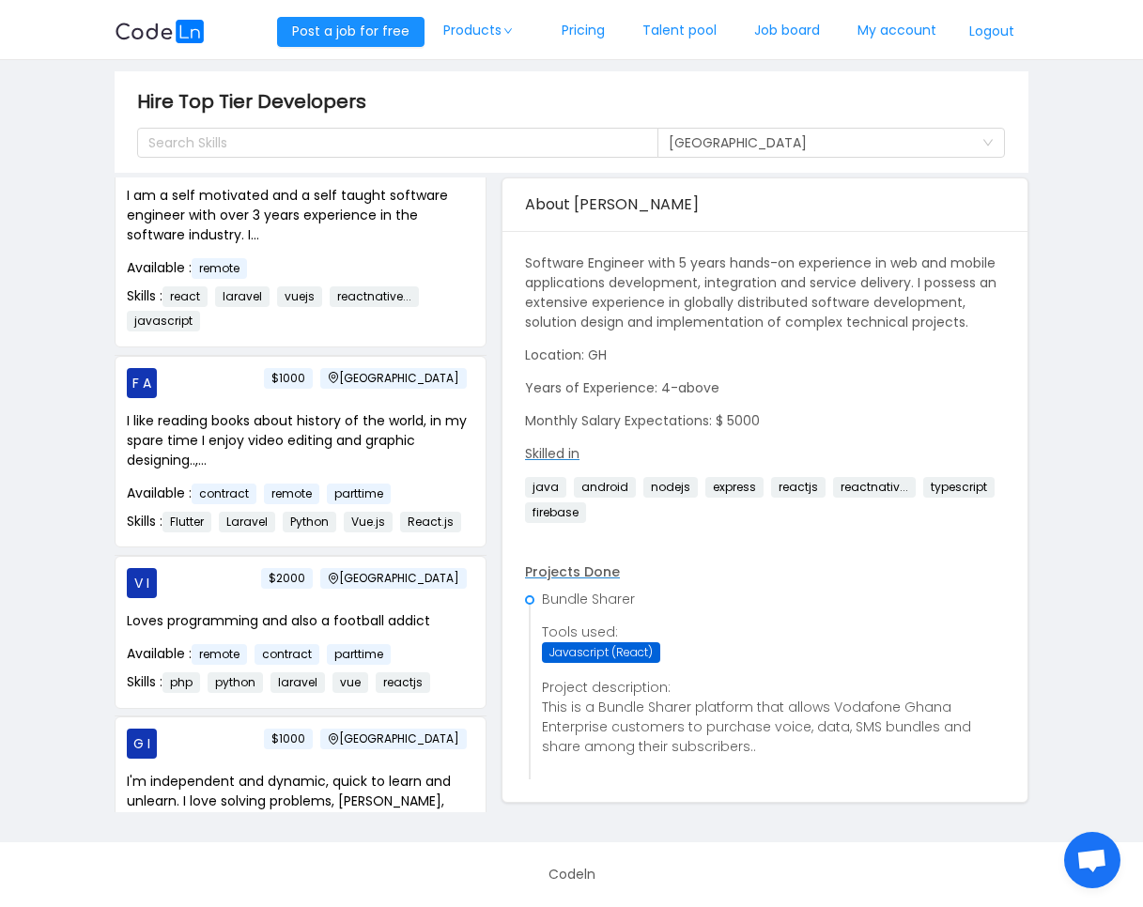
scroll to position [0, 0]
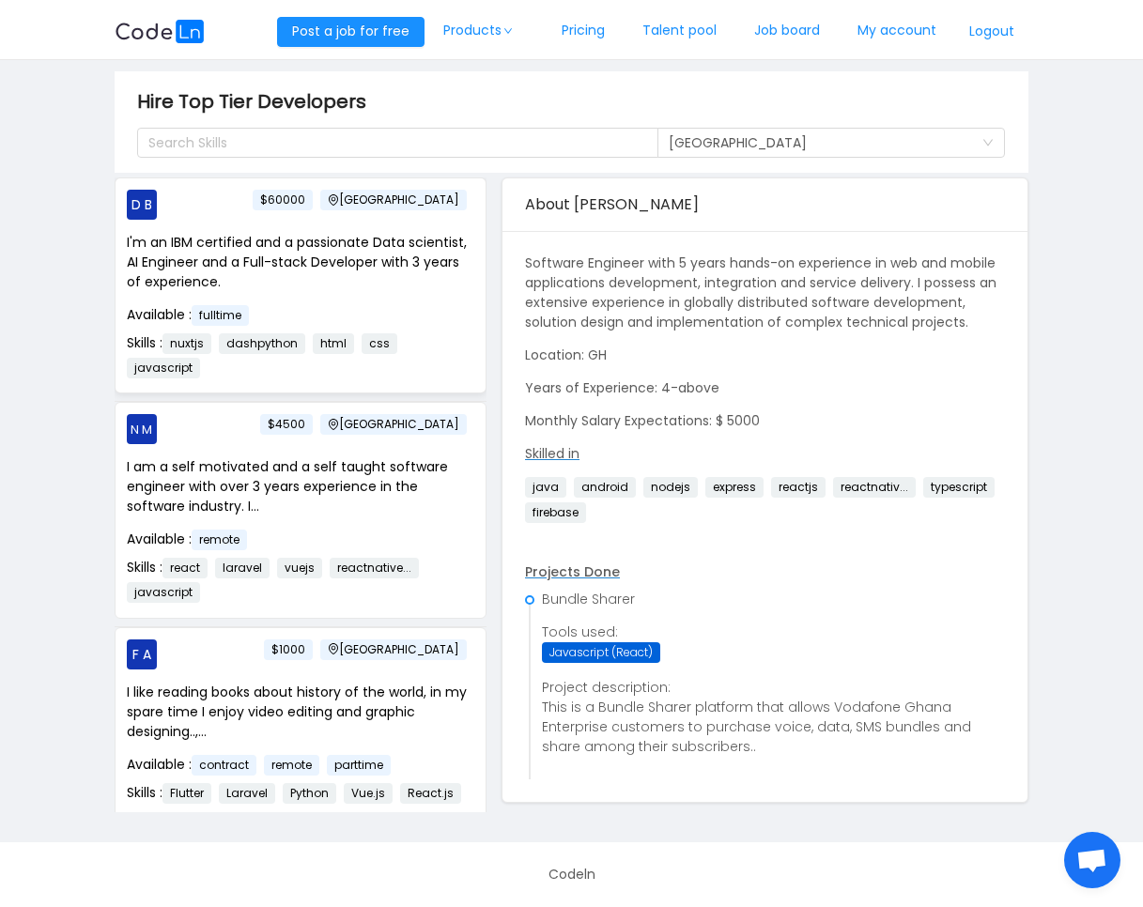
click at [441, 270] on p "I'm an IBM certified and a passionate Data scientist, AI Engineer and a Full-st…" at bounding box center [300, 262] width 347 height 59
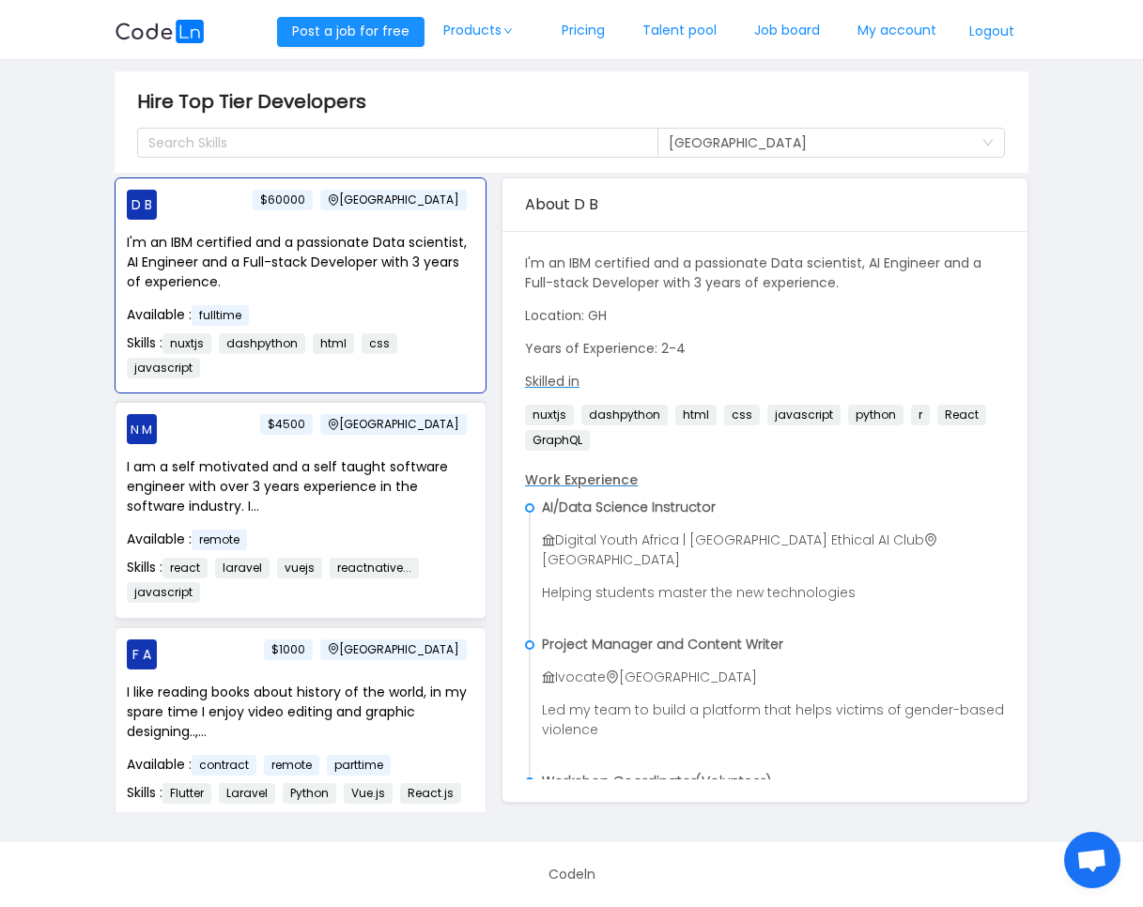
click at [438, 483] on p "I am a self motivated and a self taught software engineer with over 3 years exp…" at bounding box center [300, 486] width 347 height 59
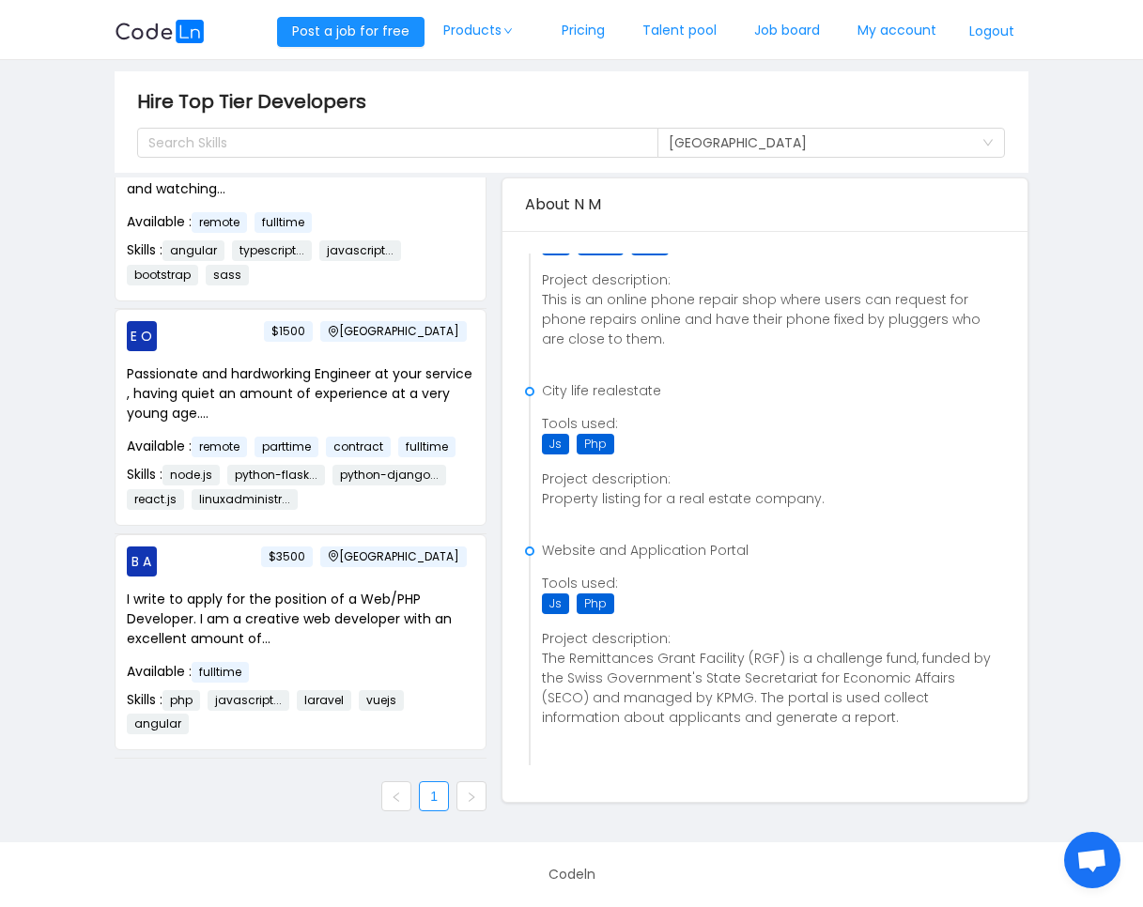
scroll to position [16773, 0]
click at [394, 808] on link at bounding box center [396, 796] width 30 height 30
click at [791, 145] on div "Location [GEOGRAPHIC_DATA]" at bounding box center [824, 143] width 313 height 28
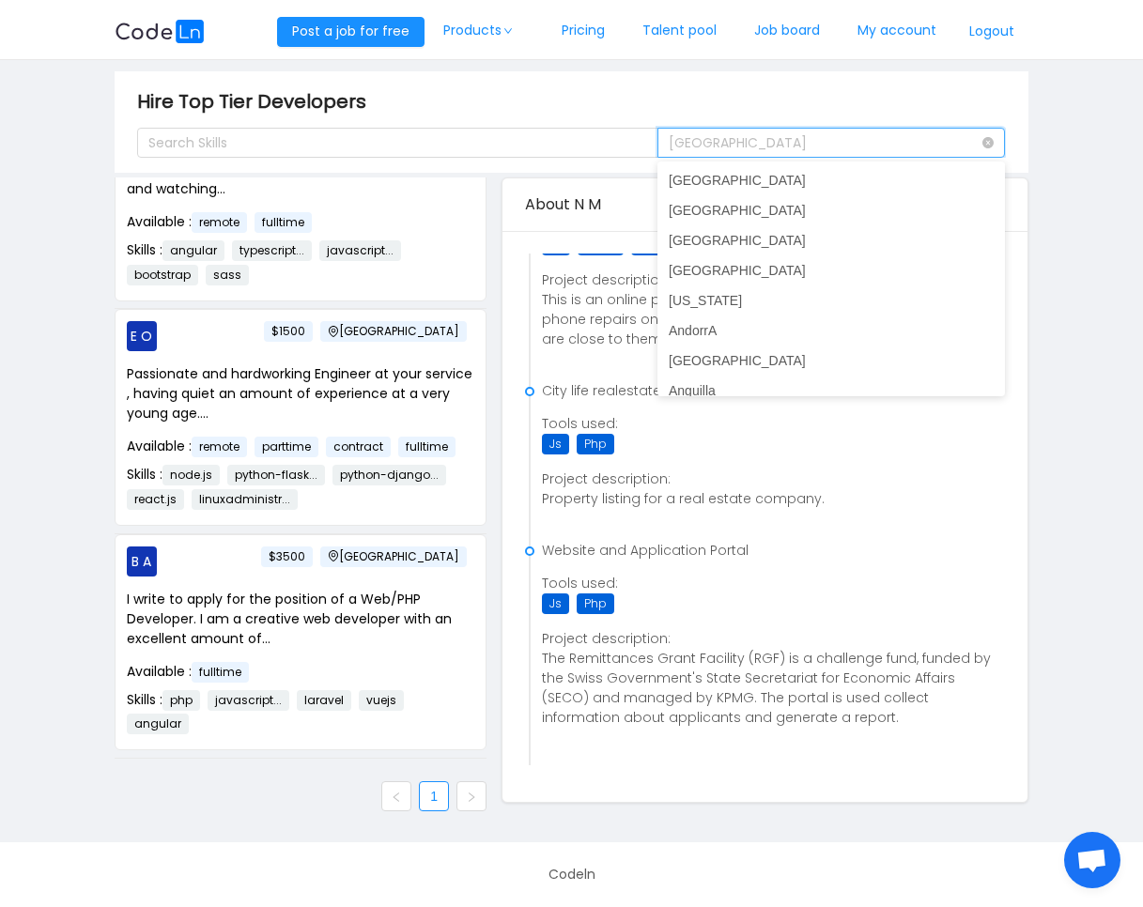
scroll to position [2233, 0]
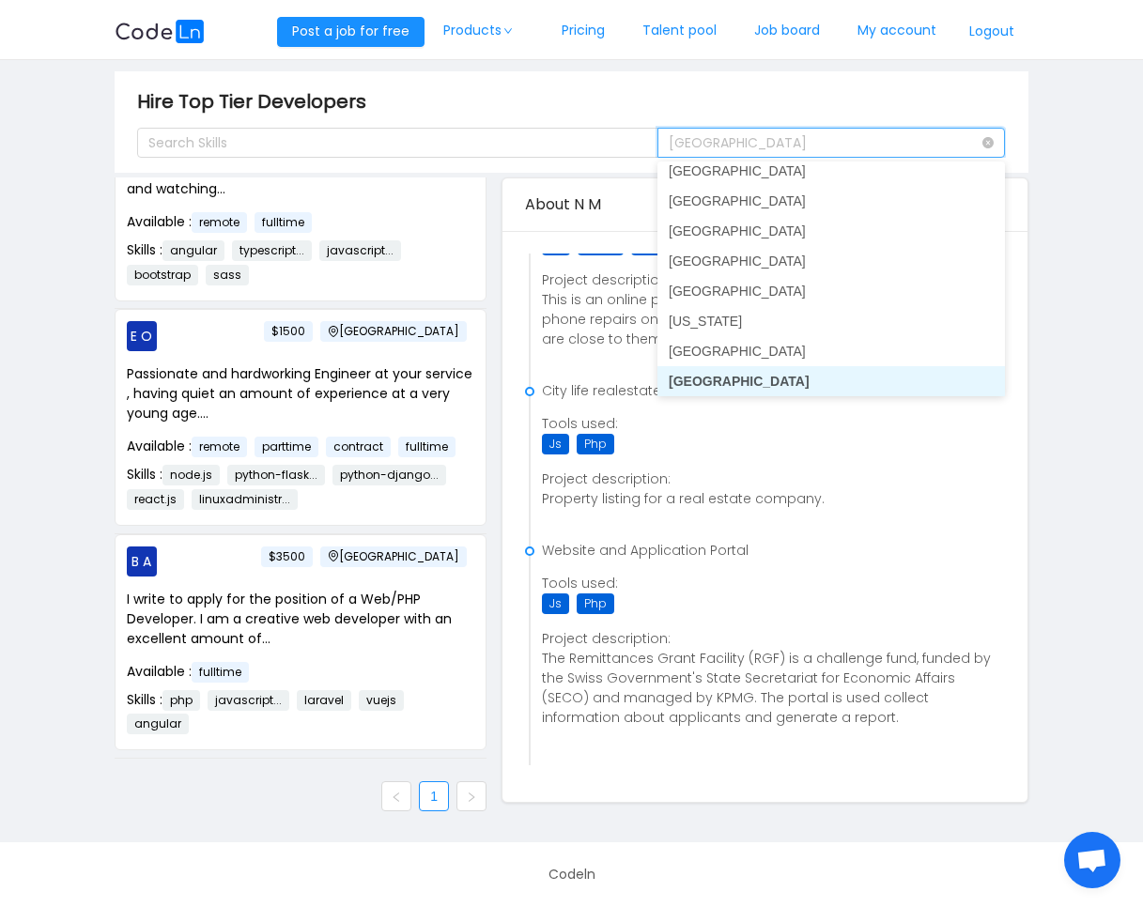
click at [791, 145] on input at bounding box center [824, 144] width 313 height 28
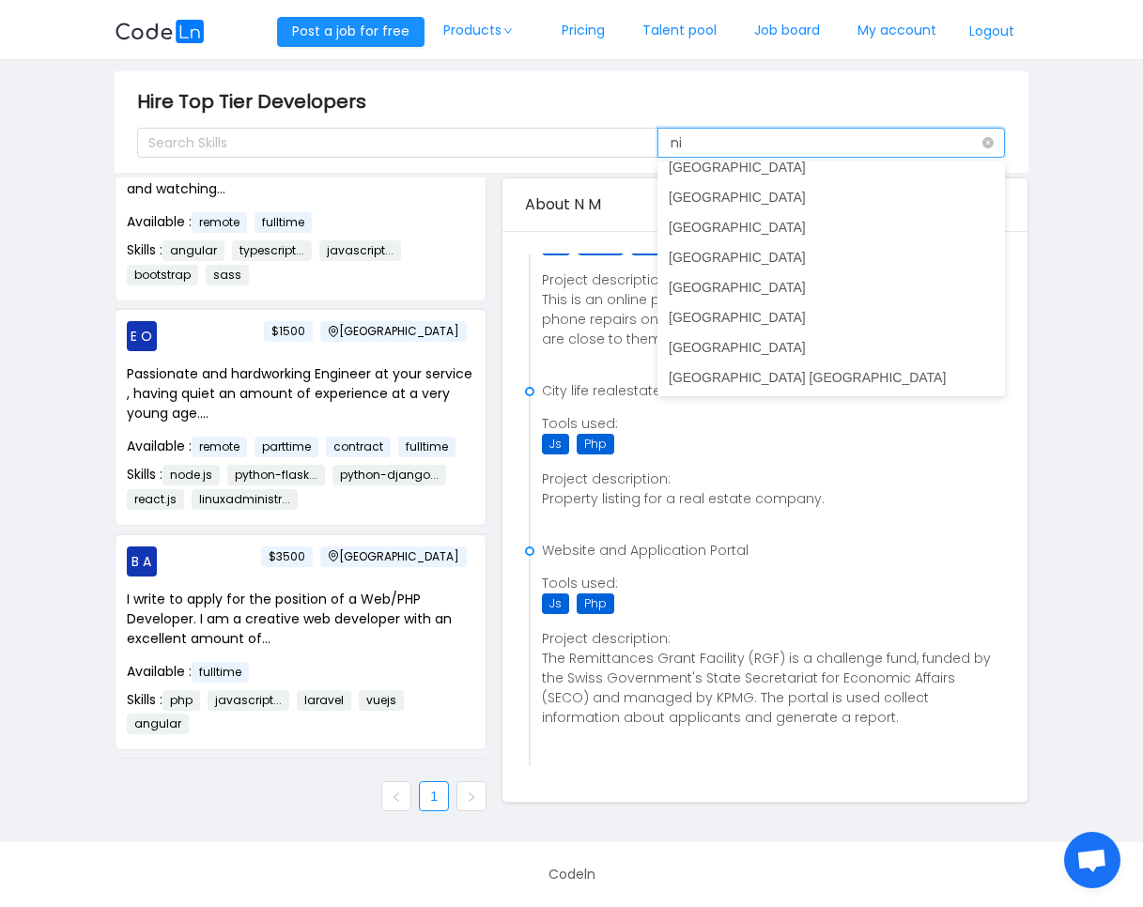
scroll to position [4, 0]
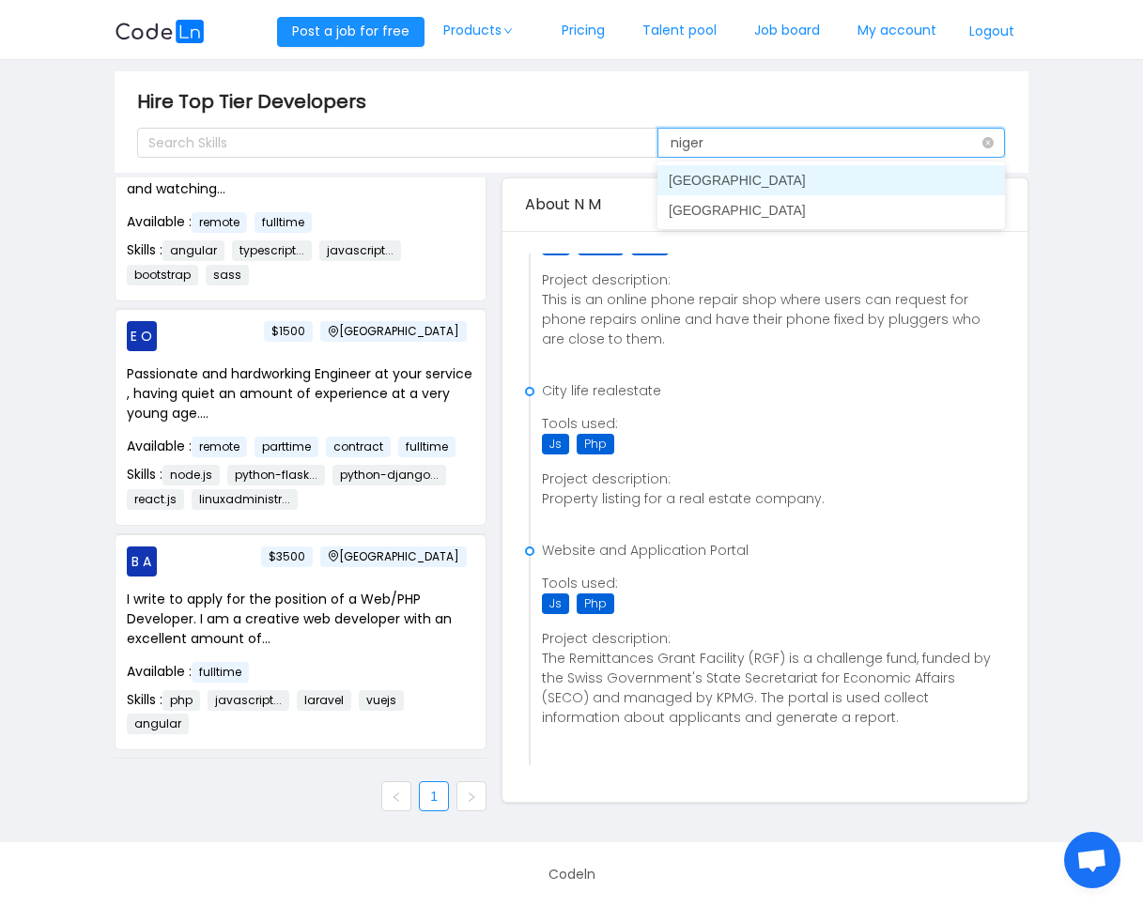
type input "nigeri"
click at [797, 178] on li "[GEOGRAPHIC_DATA]" at bounding box center [830, 180] width 347 height 30
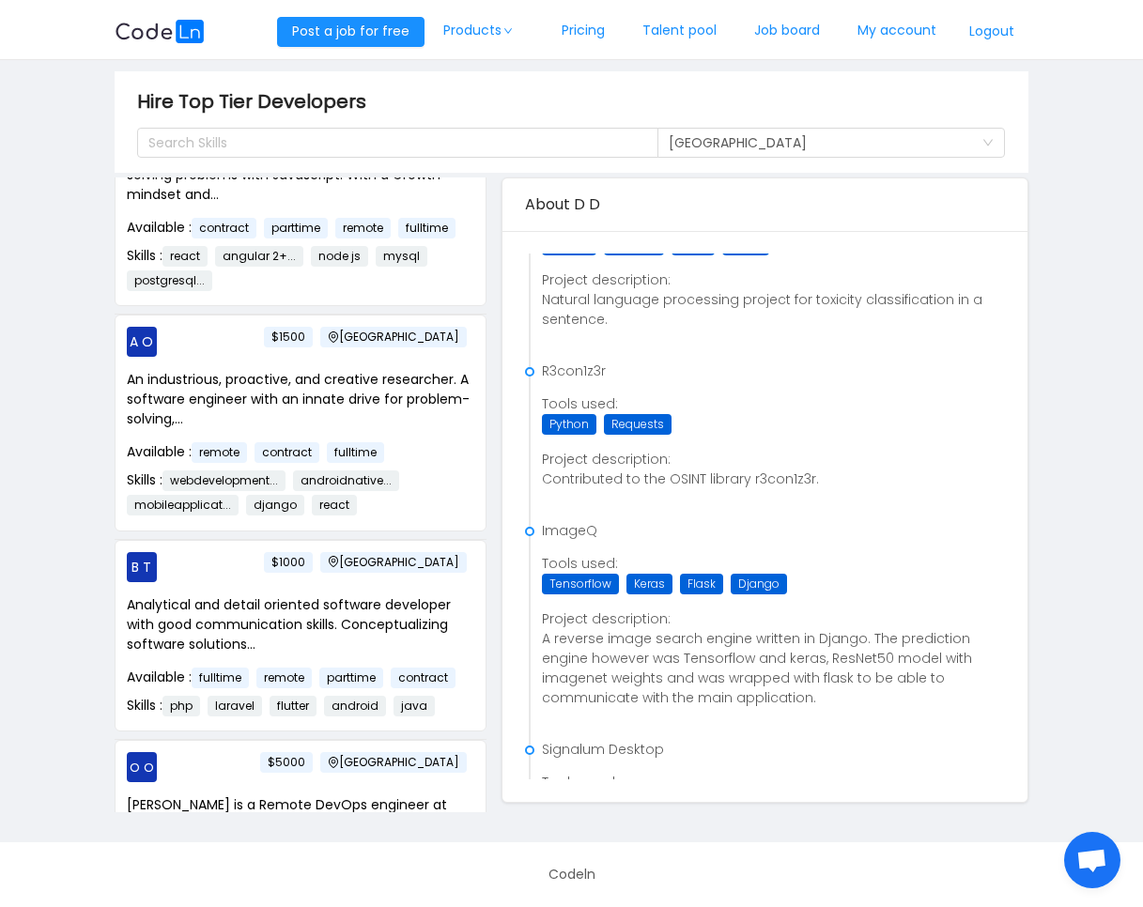
scroll to position [6230, 0]
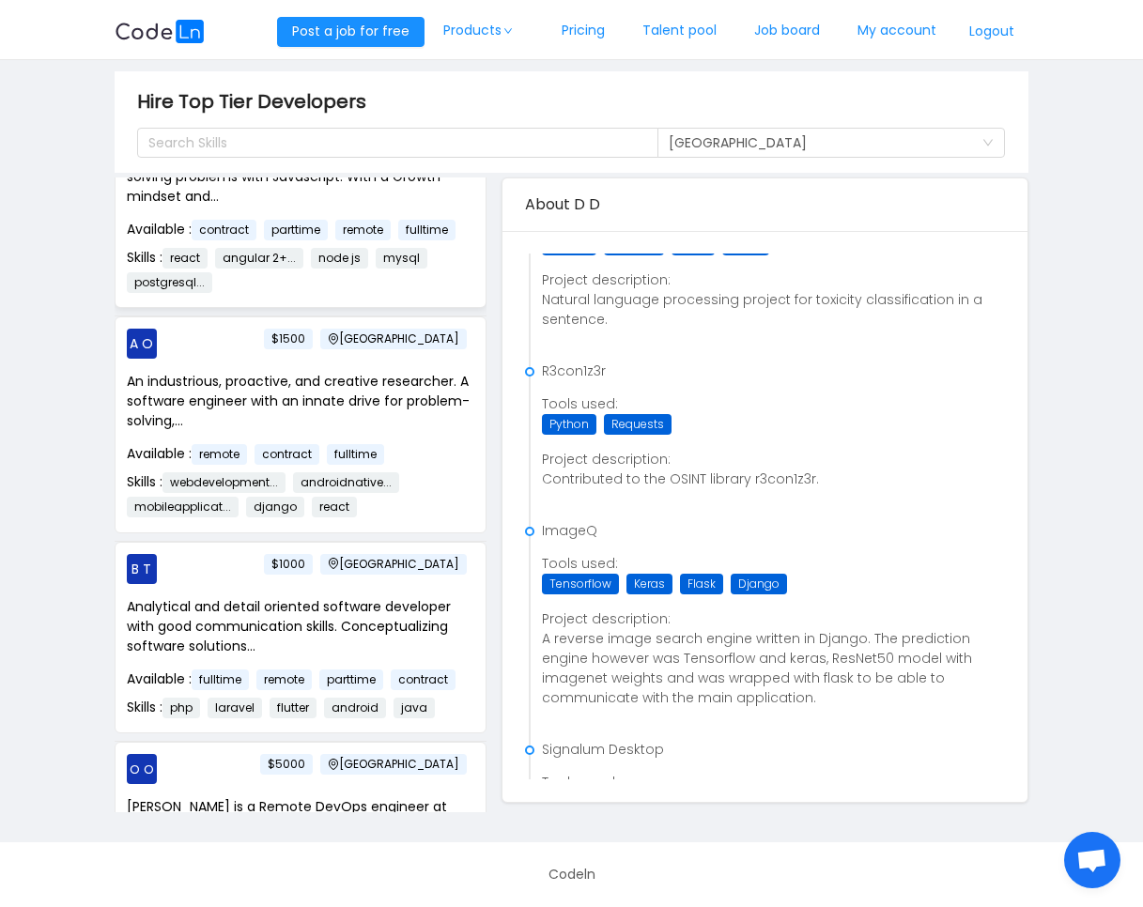
click at [316, 207] on p "Since my first console.log(), I have never stopped solving problems with Javasc…" at bounding box center [300, 176] width 347 height 59
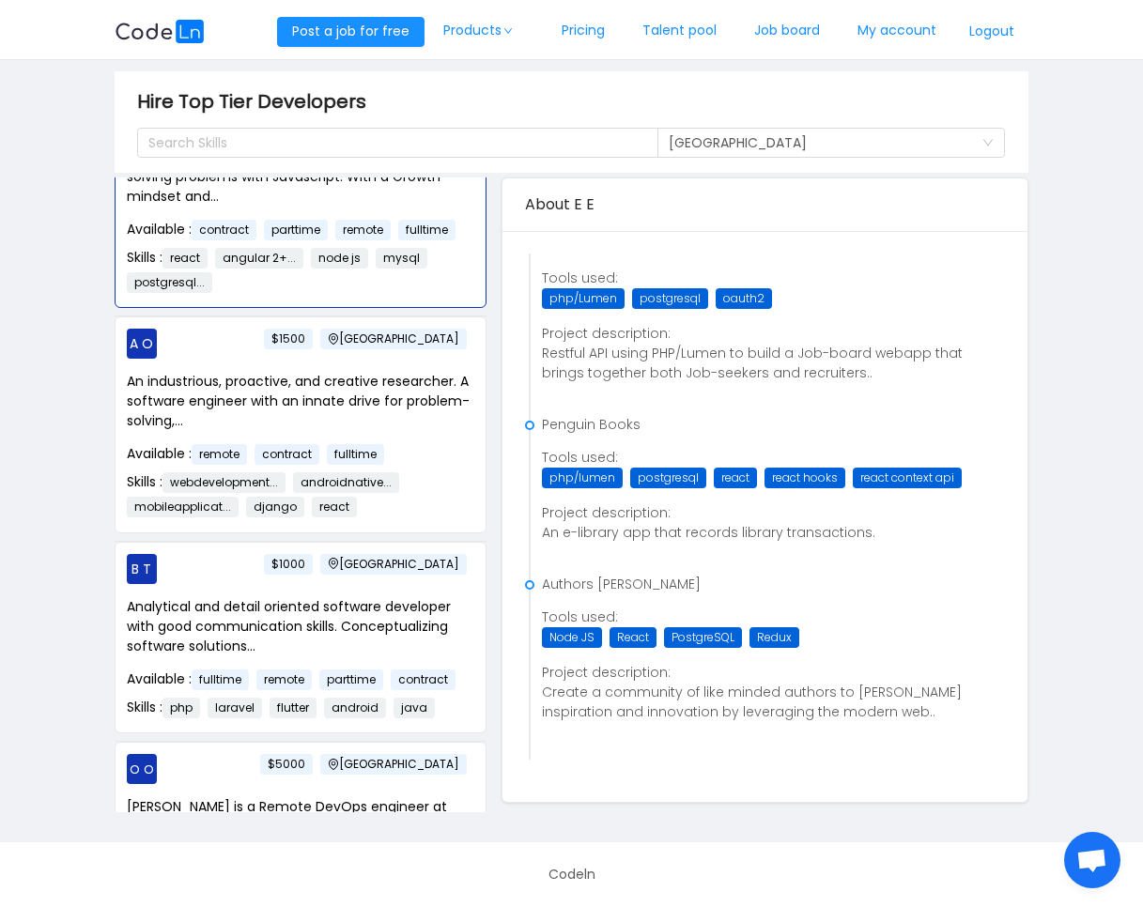
scroll to position [1093, 0]
click at [331, 431] on p "An industrious, proactive, and creative researcher. A software engineer with an…" at bounding box center [300, 401] width 347 height 59
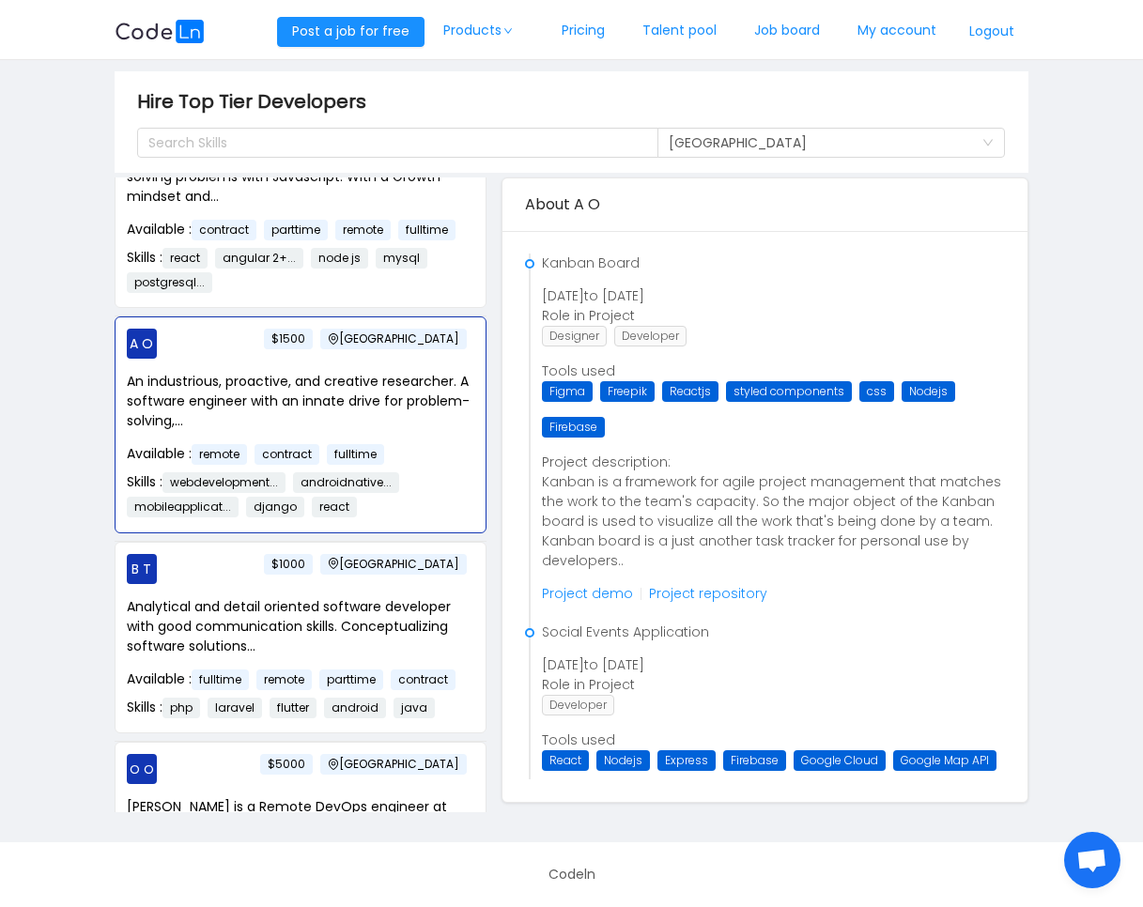
scroll to position [2077, 0]
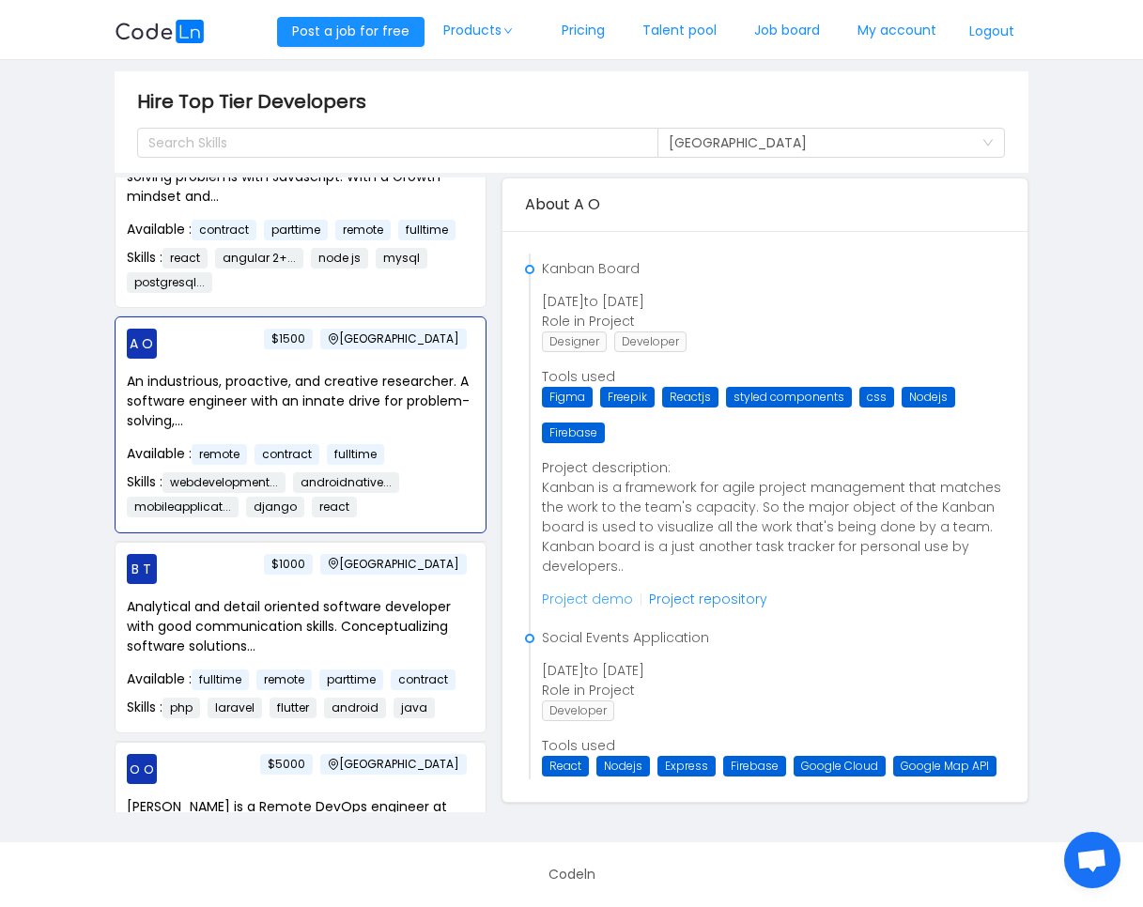
click at [617, 608] on link "Project demo" at bounding box center [587, 599] width 91 height 19
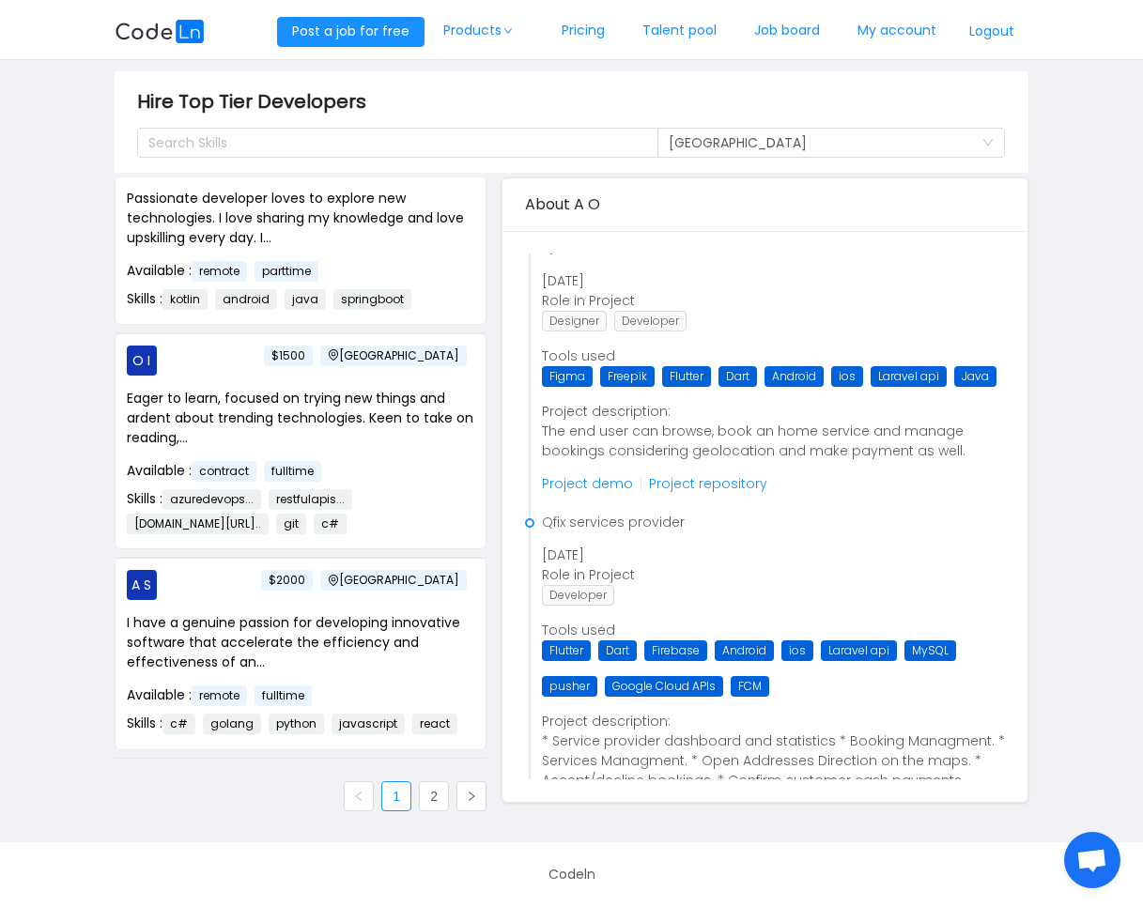
scroll to position [21338, 0]
click at [419, 811] on li "2" at bounding box center [434, 796] width 30 height 30
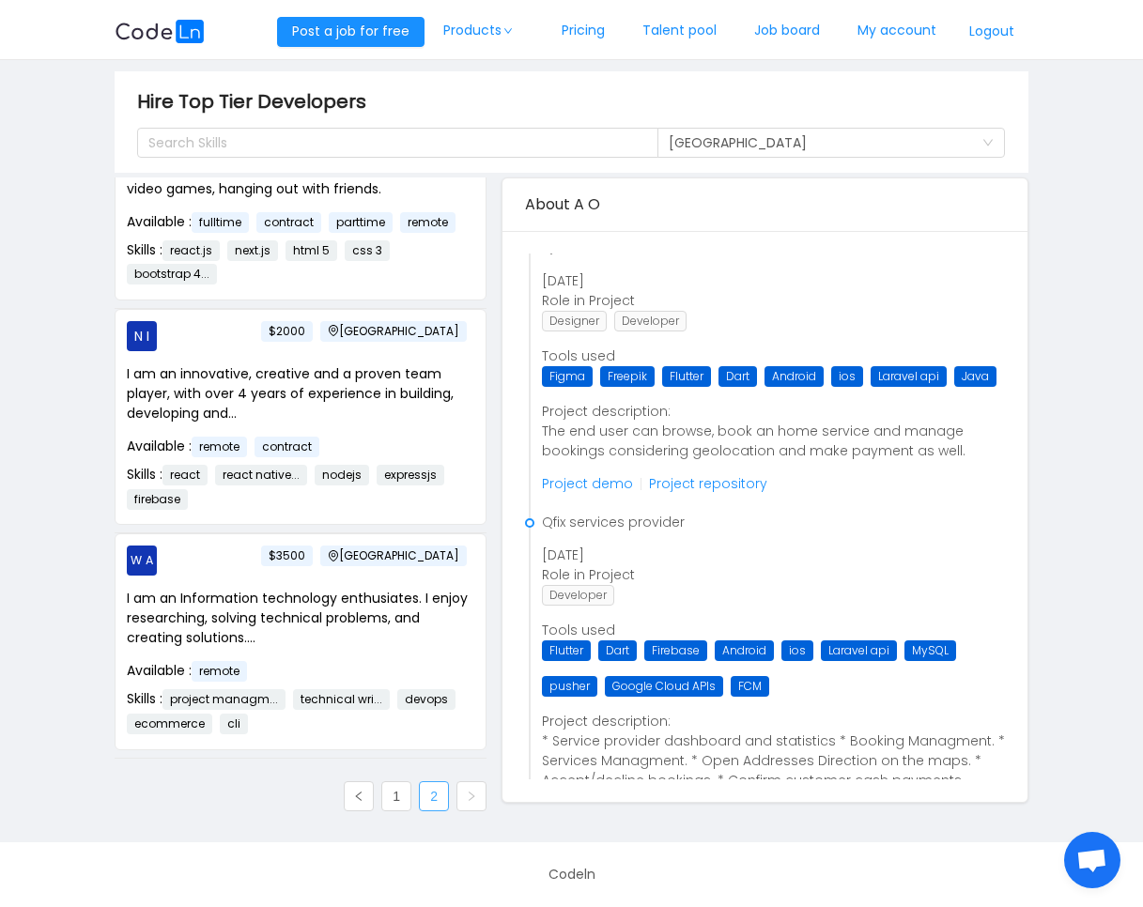
scroll to position [18984, 0]
click at [468, 806] on link at bounding box center [471, 796] width 30 height 30
click at [358, 629] on p "I am an Information technology enthusiates. I enjoy researching, solving techni…" at bounding box center [300, 618] width 347 height 59
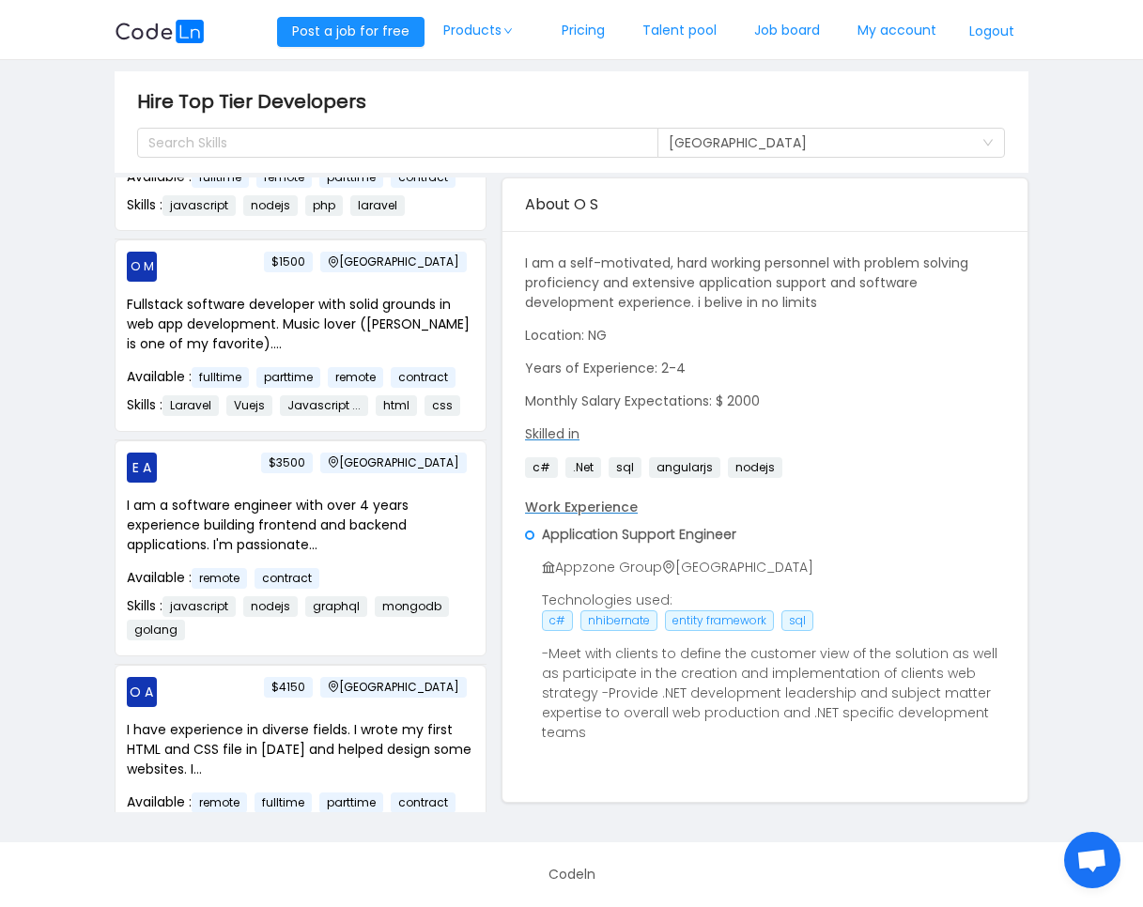
scroll to position [286, 0]
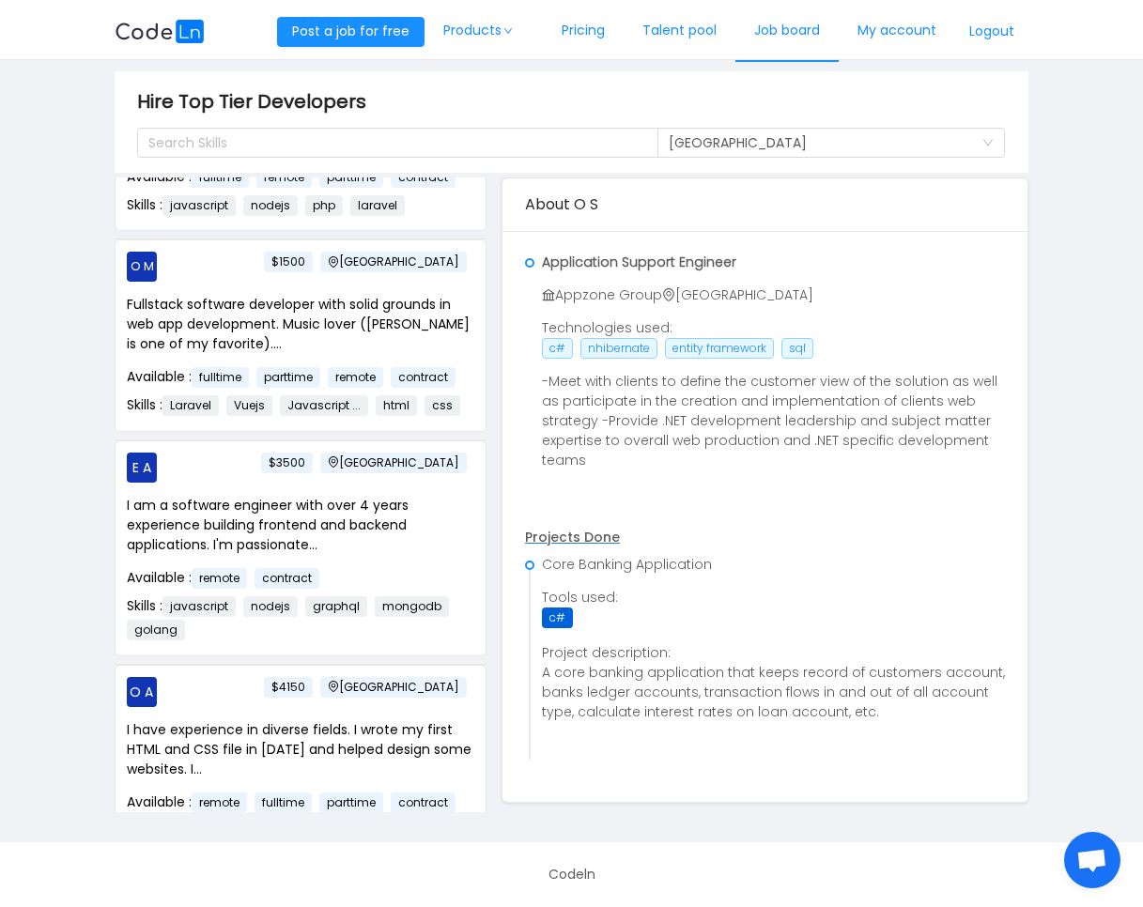
click at [778, 50] on link "Job board" at bounding box center [786, 31] width 103 height 62
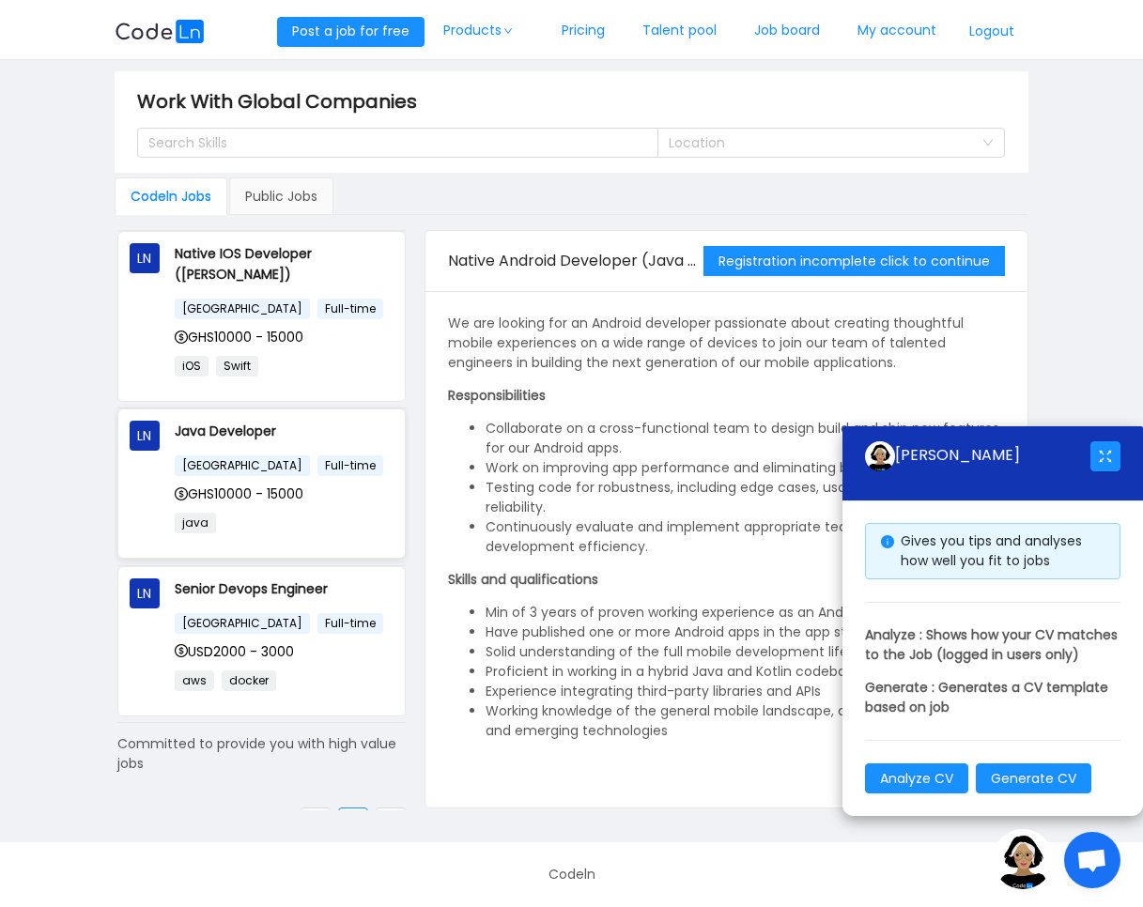
scroll to position [188, 0]
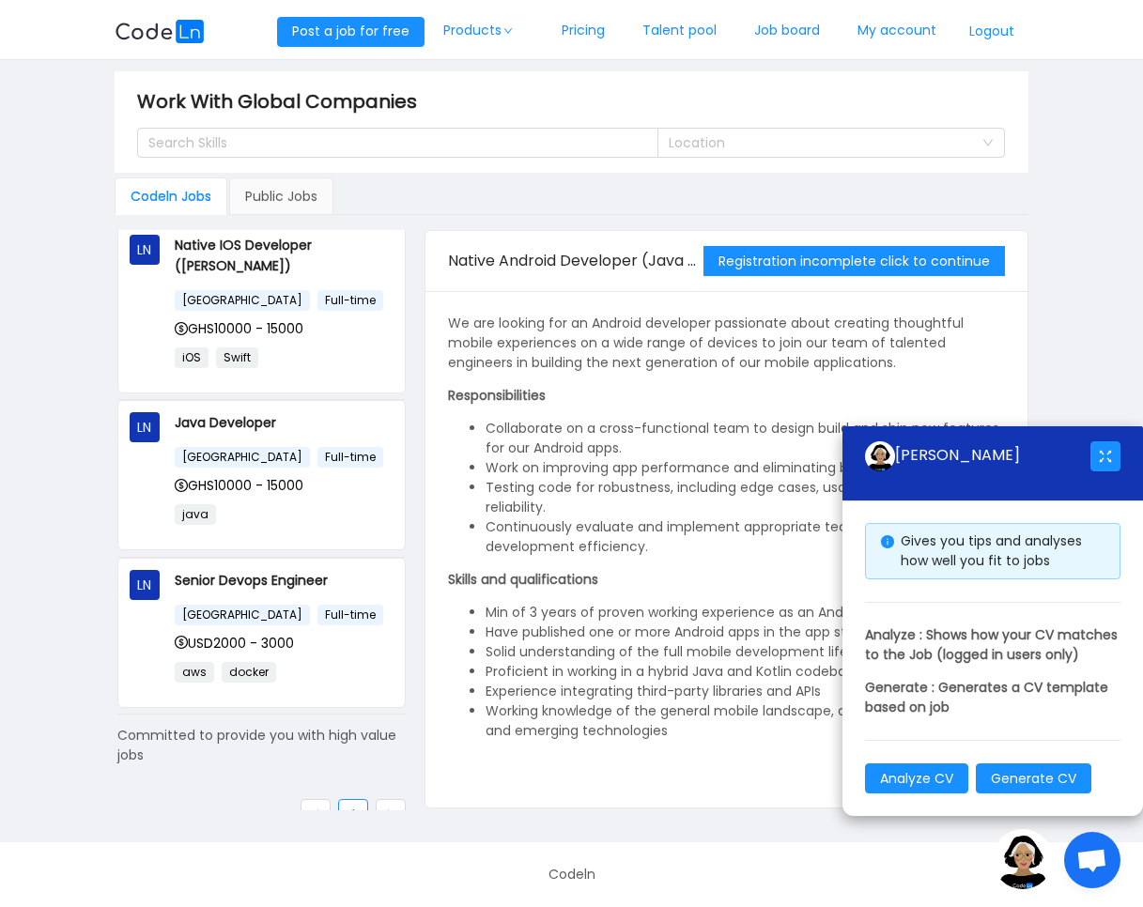
click at [381, 800] on link at bounding box center [391, 814] width 30 height 30
click at [1023, 861] on img at bounding box center [1022, 859] width 60 height 60
